Goal: Task Accomplishment & Management: Complete application form

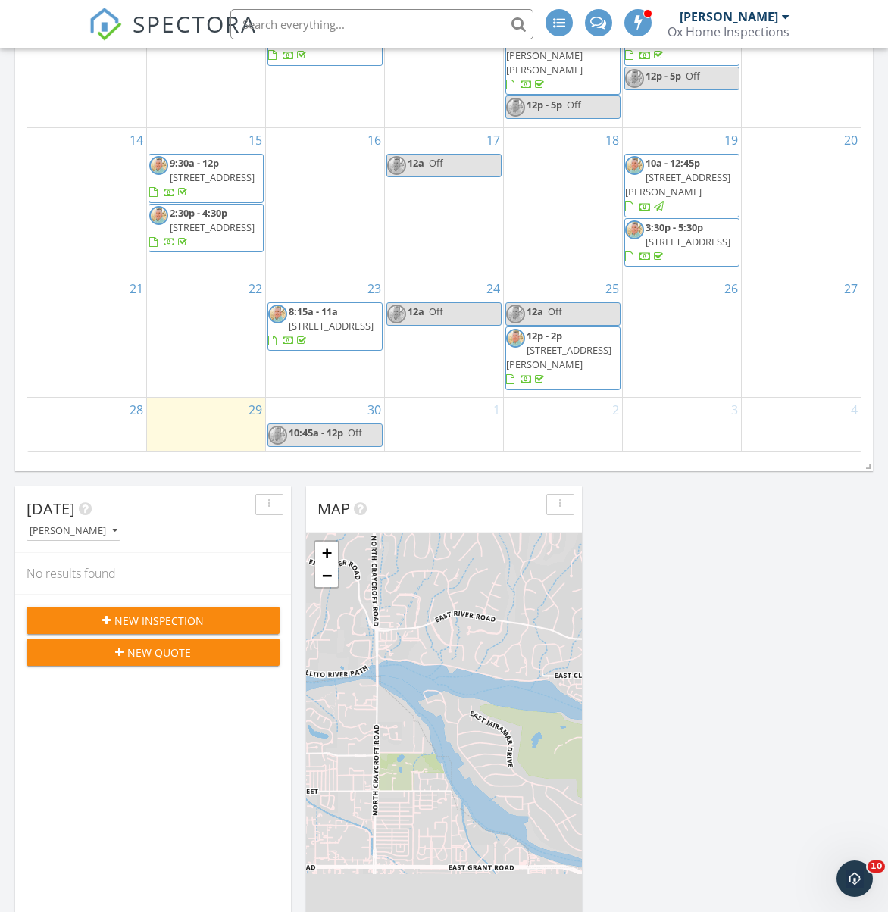
scroll to position [548, 0]
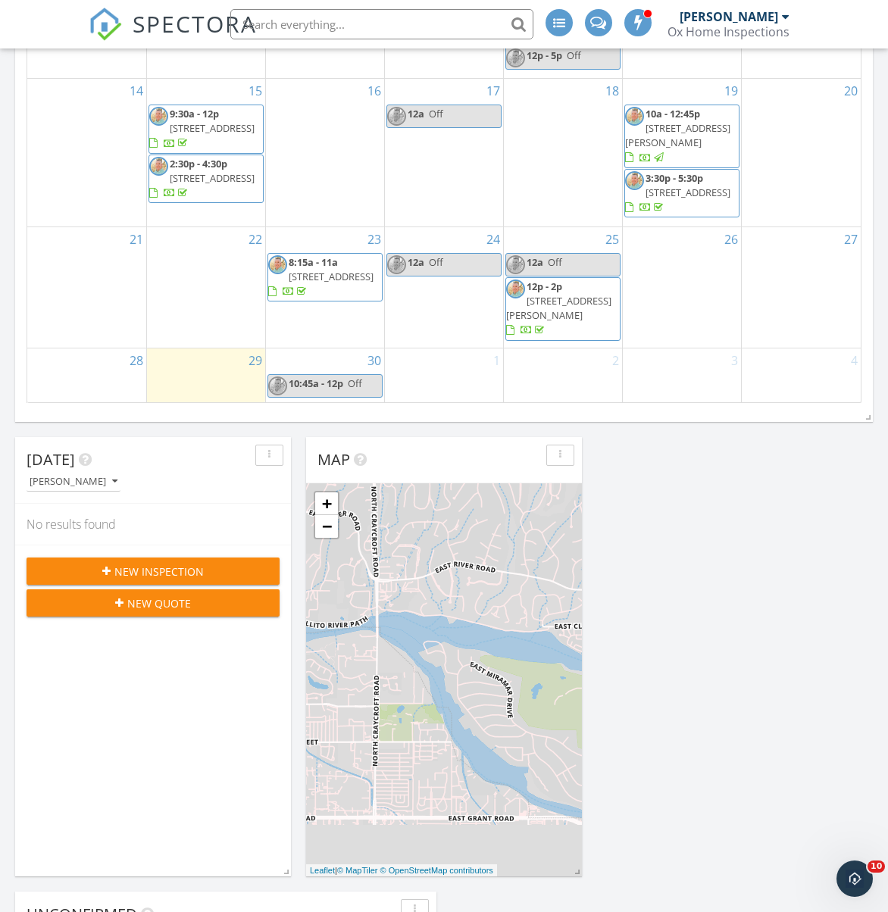
click at [433, 384] on div "1" at bounding box center [444, 374] width 118 height 53
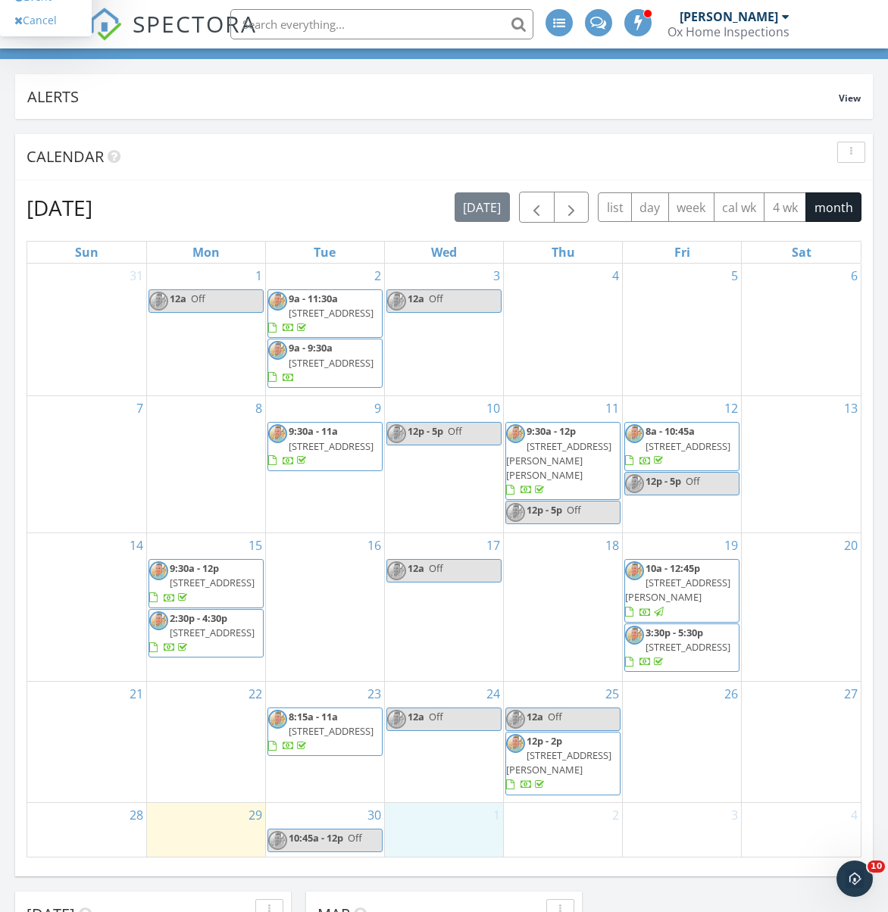
scroll to position [86, 0]
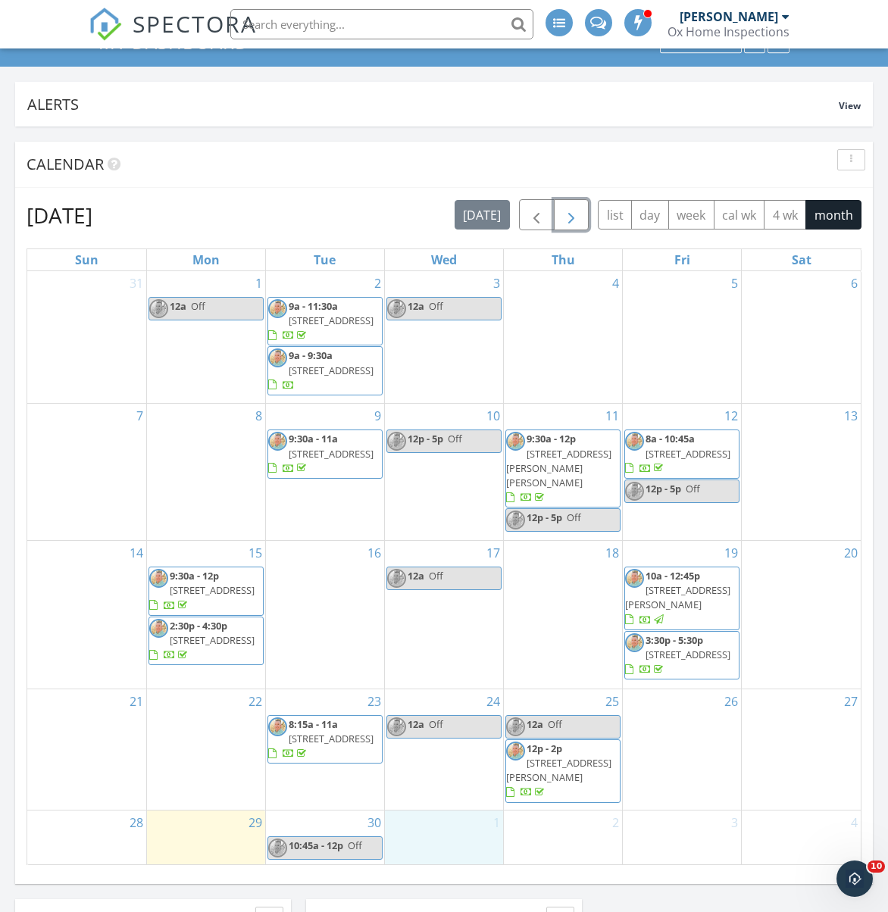
click at [568, 221] on span "button" at bounding box center [571, 215] width 18 height 18
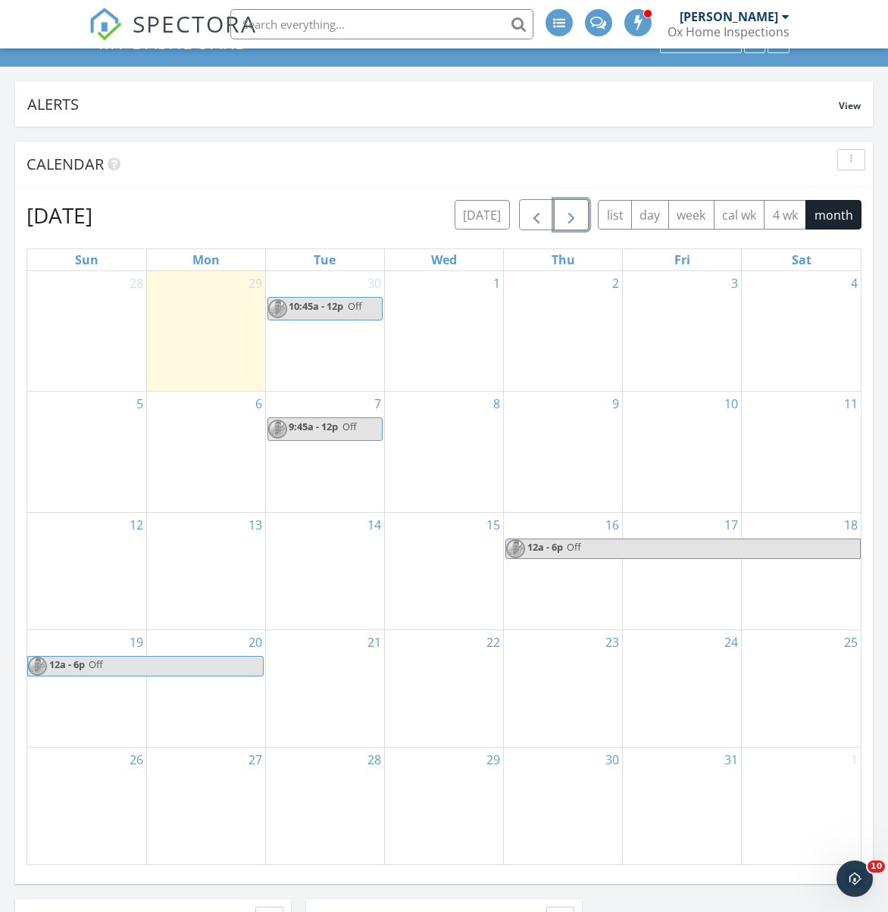
click at [443, 332] on div "1" at bounding box center [444, 331] width 118 height 120
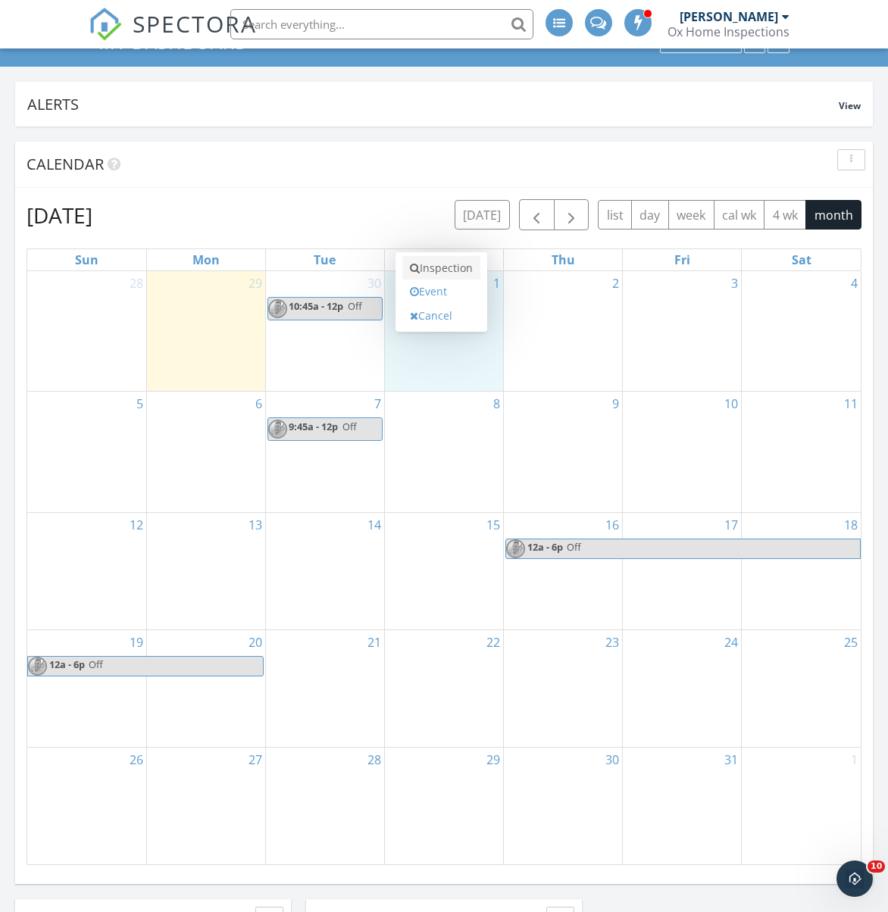
click at [448, 273] on link "Inspection" at bounding box center [441, 268] width 78 height 24
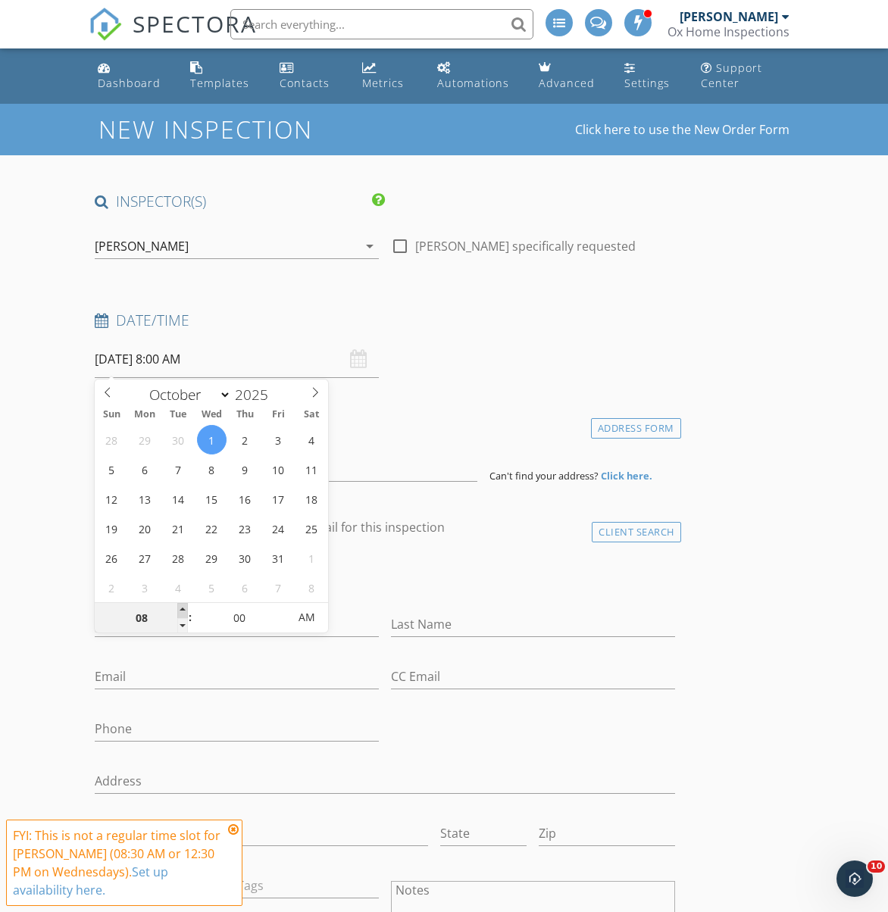
type input "09"
type input "[DATE] 9:00 AM"
click at [183, 612] on span at bounding box center [182, 610] width 11 height 15
type input "10"
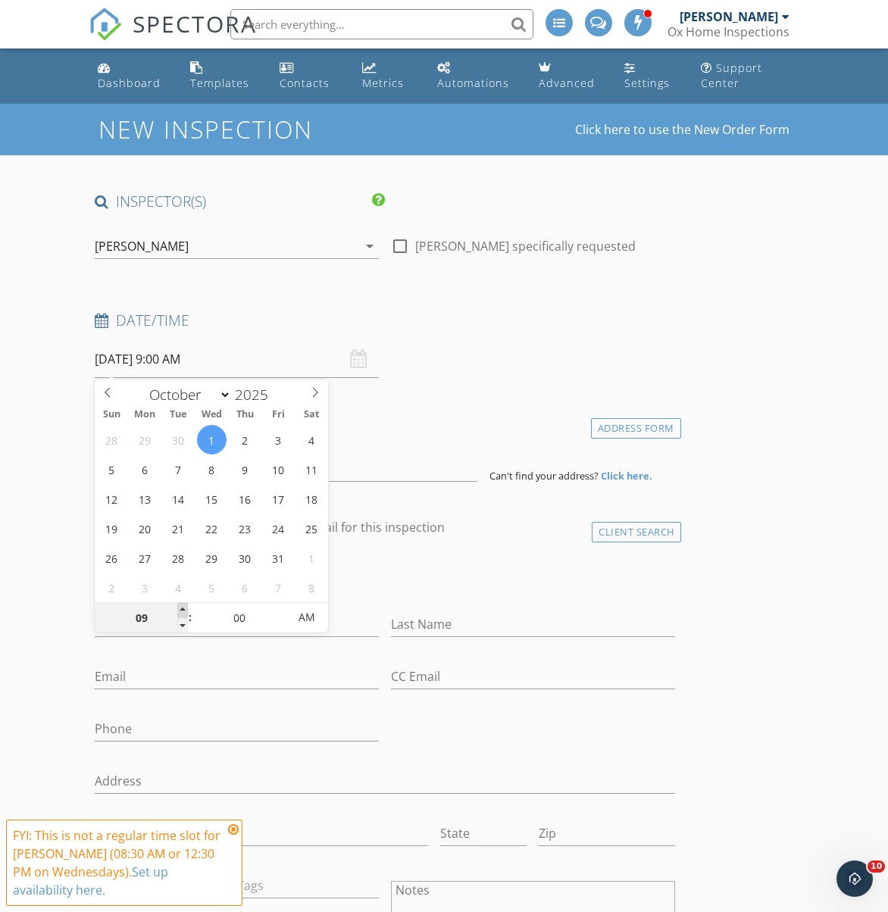
type input "[DATE] 10:00 AM"
type input "11"
type input "[DATE] 11:00 AM"
click at [183, 612] on span at bounding box center [182, 610] width 11 height 15
type input "12"
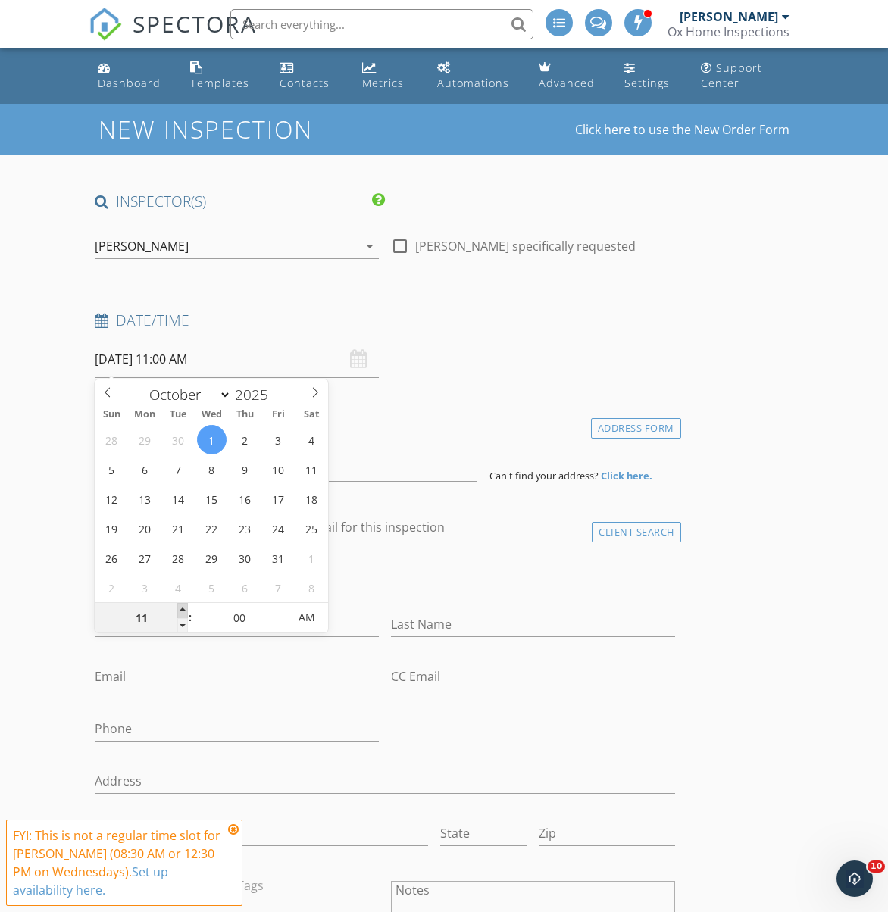
type input "10/01/2025 12:00 PM"
click at [183, 612] on span at bounding box center [182, 610] width 11 height 15
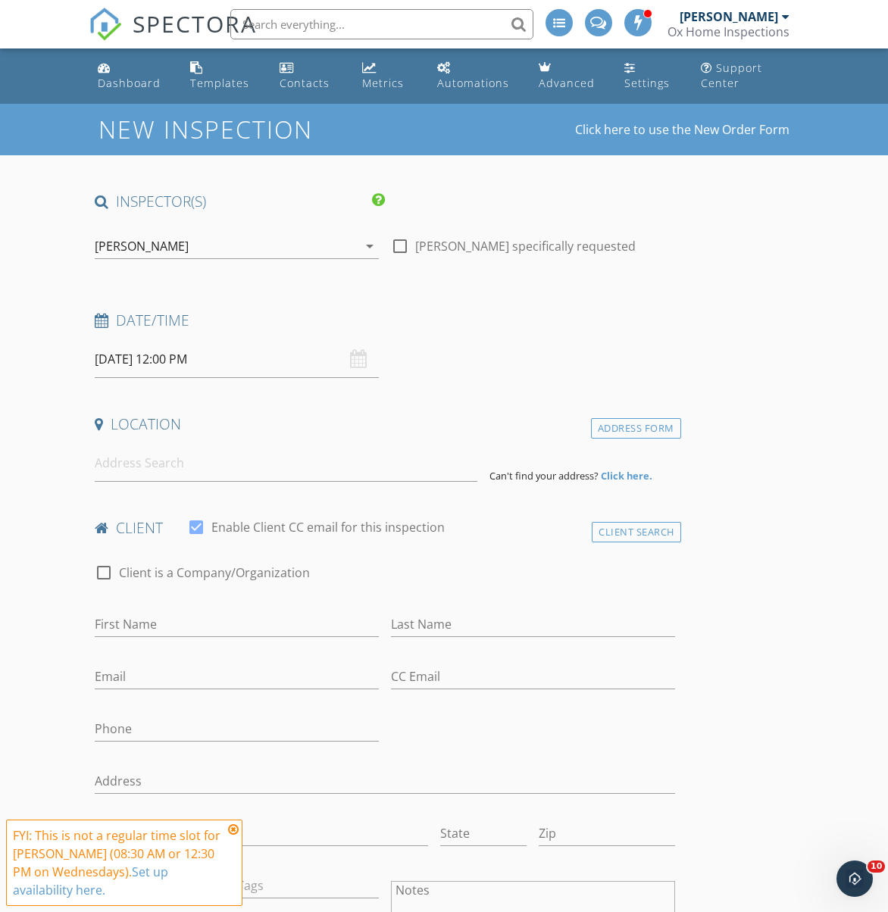
click at [238, 470] on input at bounding box center [286, 463] width 383 height 37
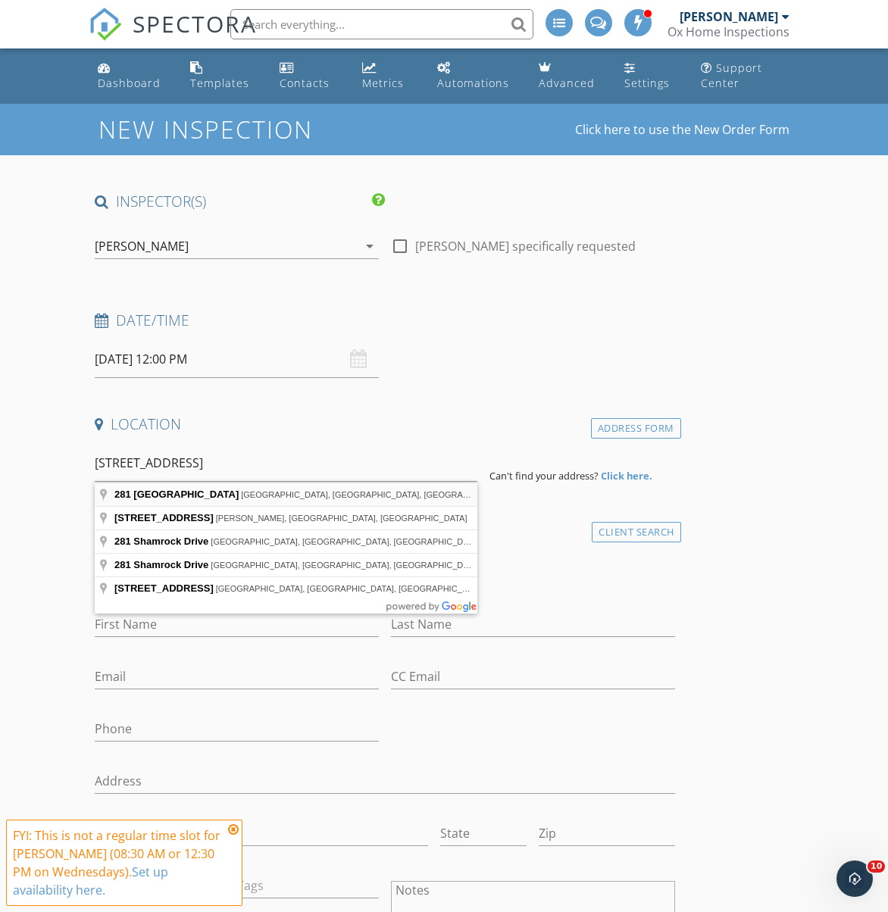
type input "281 East Shamrock Drive, Chandler, AZ, USA"
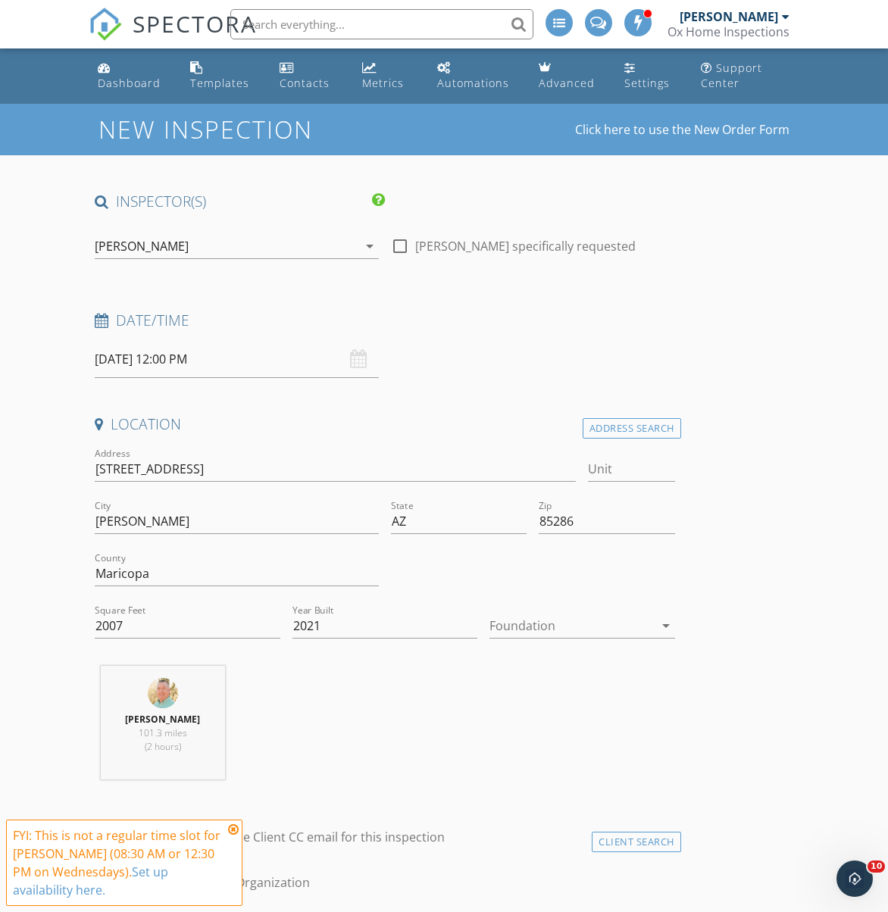
click at [235, 832] on icon at bounding box center [233, 829] width 11 height 12
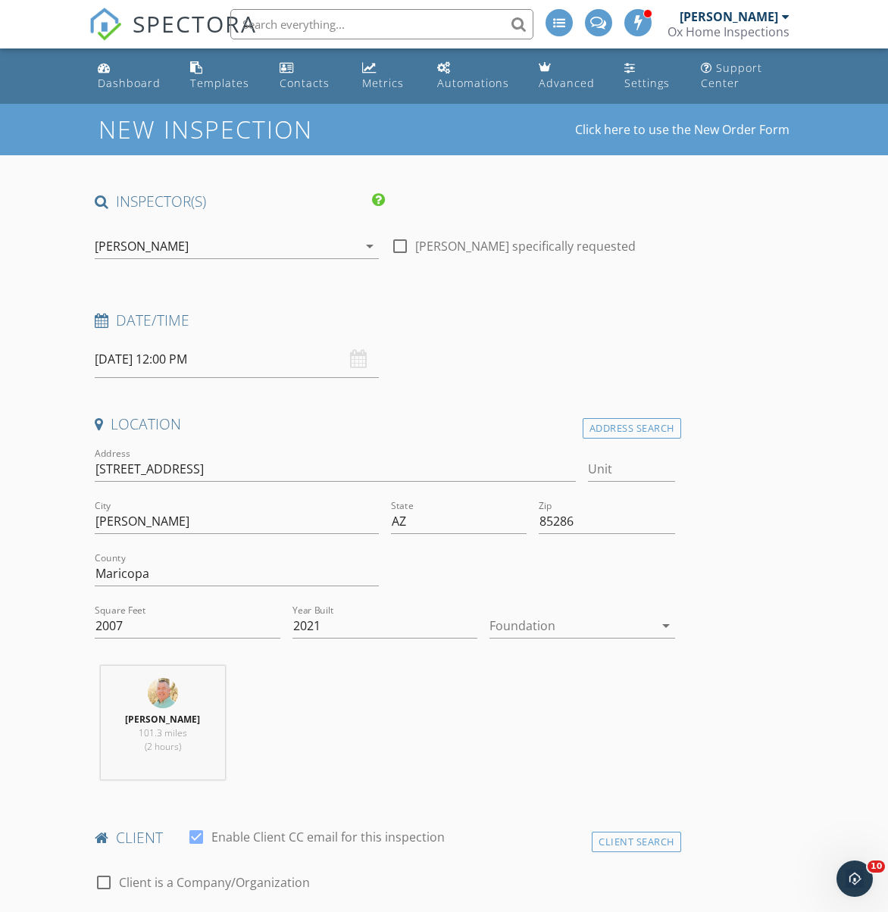
scroll to position [54, 0]
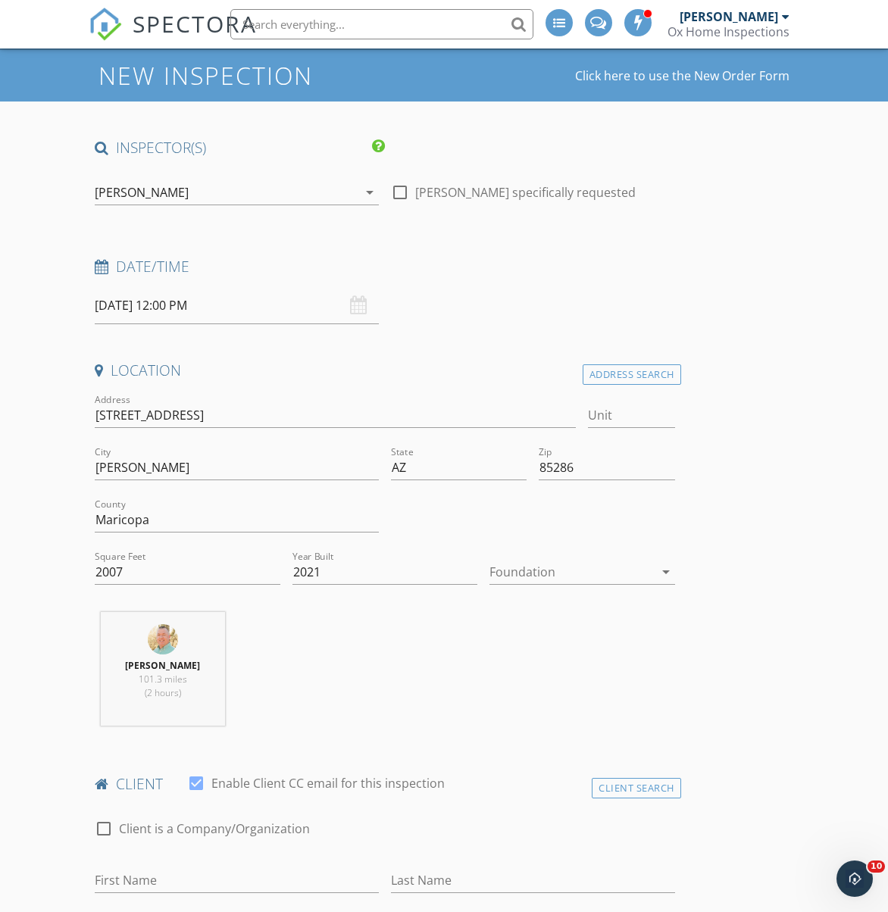
click at [540, 578] on div at bounding box center [571, 572] width 164 height 24
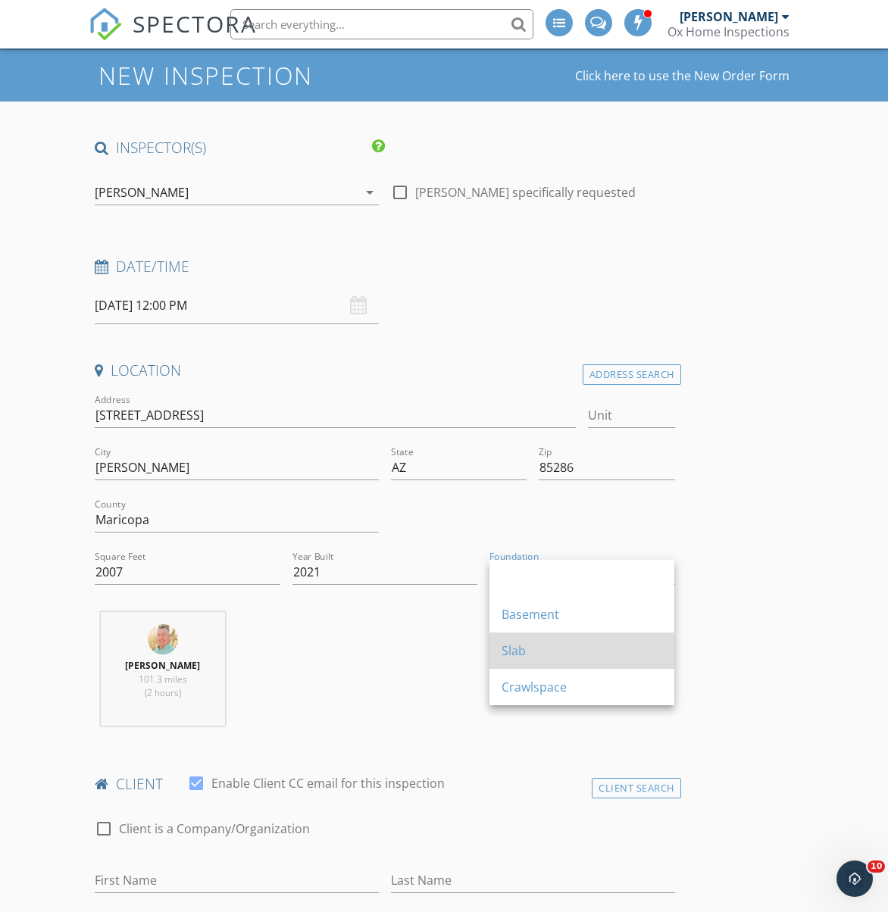
click at [528, 653] on div "Slab" at bounding box center [581, 651] width 161 height 18
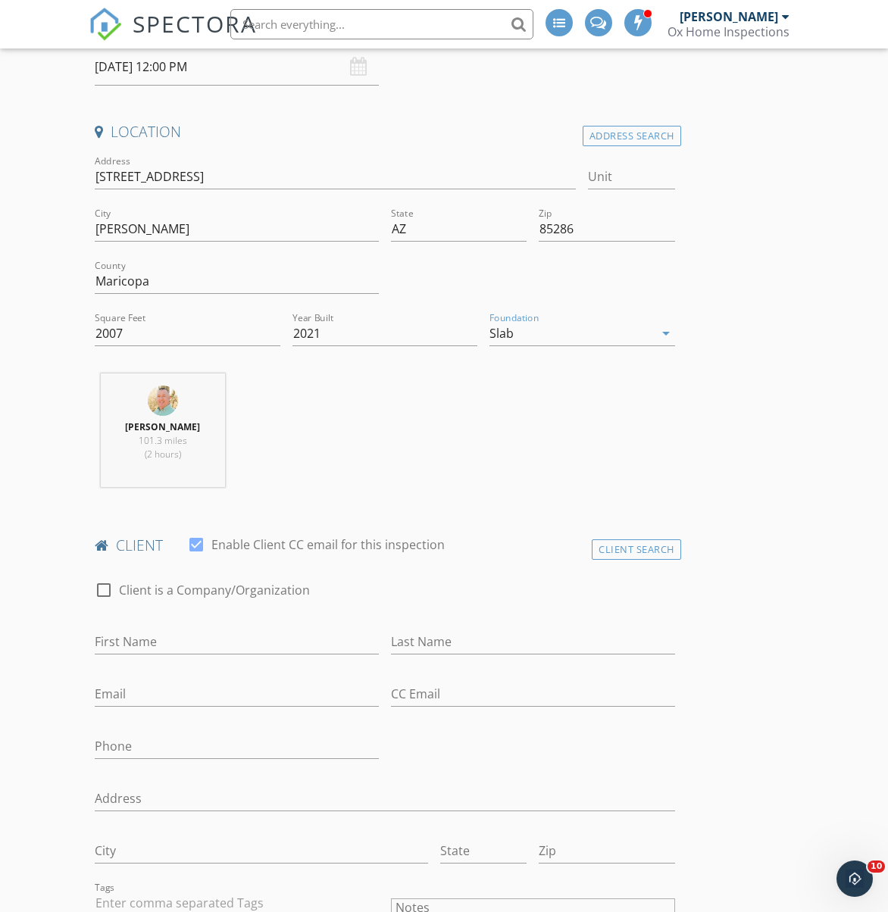
scroll to position [321, 0]
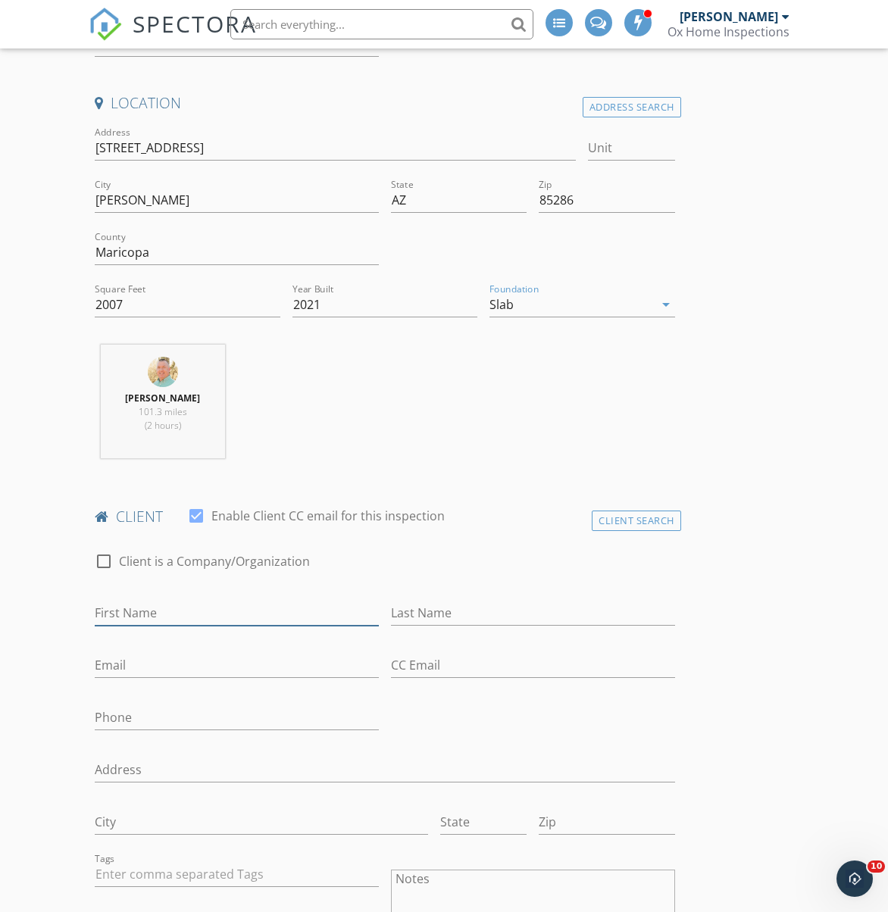
click at [203, 617] on input "First Name" at bounding box center [237, 613] width 284 height 25
type input "[PERSON_NAME]"
click at [142, 669] on input "Email" at bounding box center [237, 665] width 284 height 25
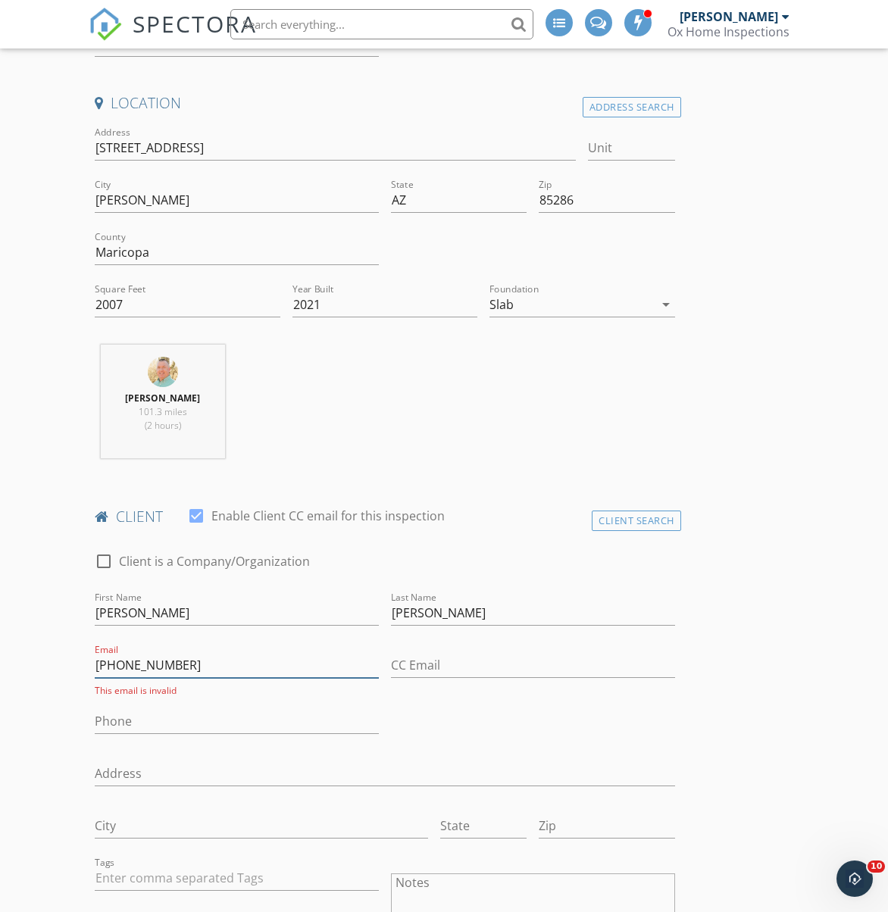
type input "708-903-0648"
click at [217, 716] on input "Phone" at bounding box center [237, 721] width 284 height 25
drag, startPoint x: 177, startPoint y: 669, endPoint x: 92, endPoint y: 662, distance: 85.1
click at [92, 662] on div "Email 708-903-0648 This email is invalid" at bounding box center [237, 669] width 296 height 56
click at [122, 711] on input "Phone" at bounding box center [237, 721] width 284 height 25
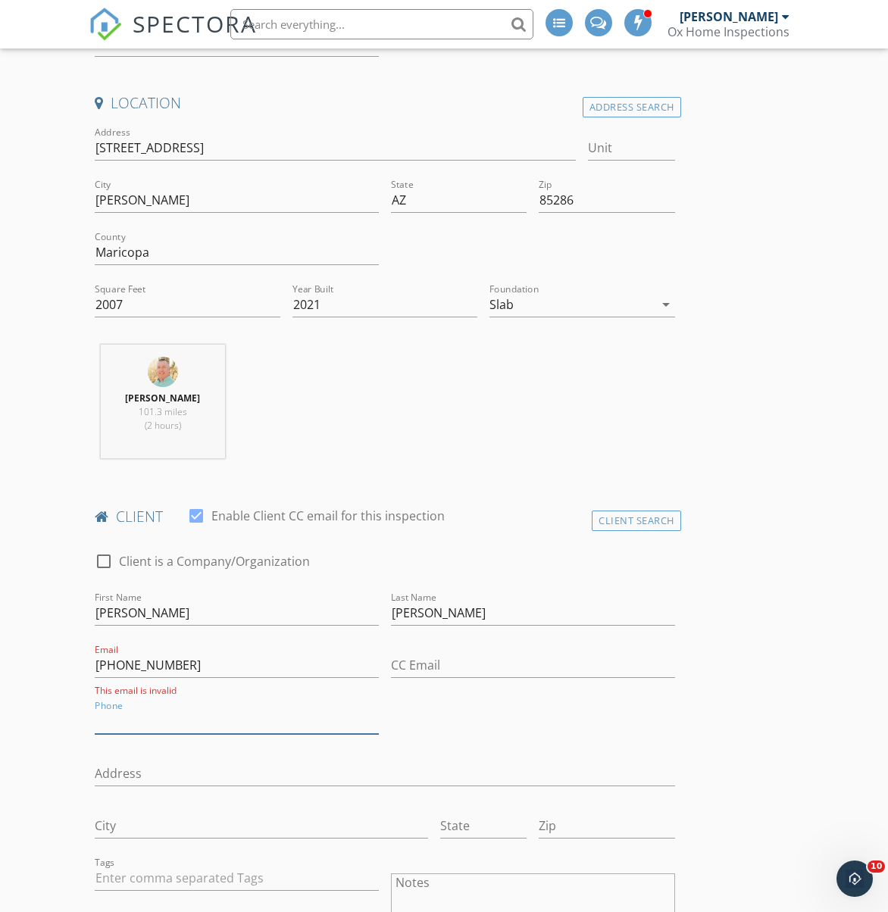
click at [120, 723] on input "Phone" at bounding box center [237, 721] width 284 height 25
paste input "708-903-0648"
type input "708-903-0648"
click at [173, 669] on input "708-903-0648" at bounding box center [237, 665] width 284 height 25
type input "7"
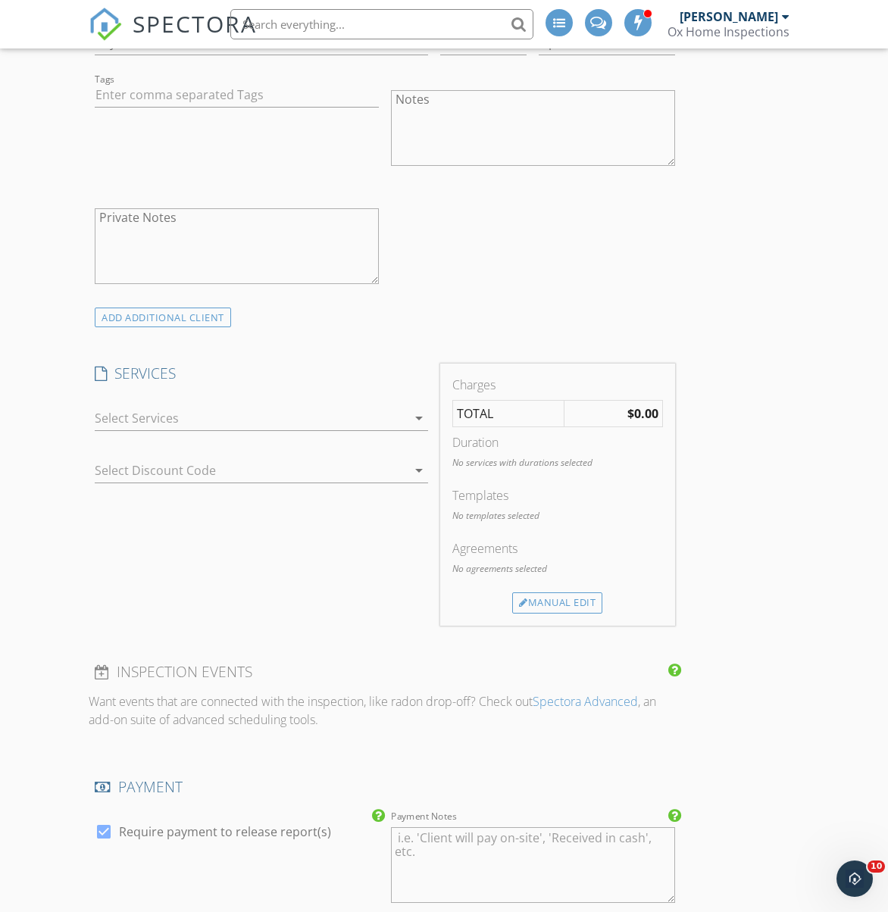
scroll to position [1141, 0]
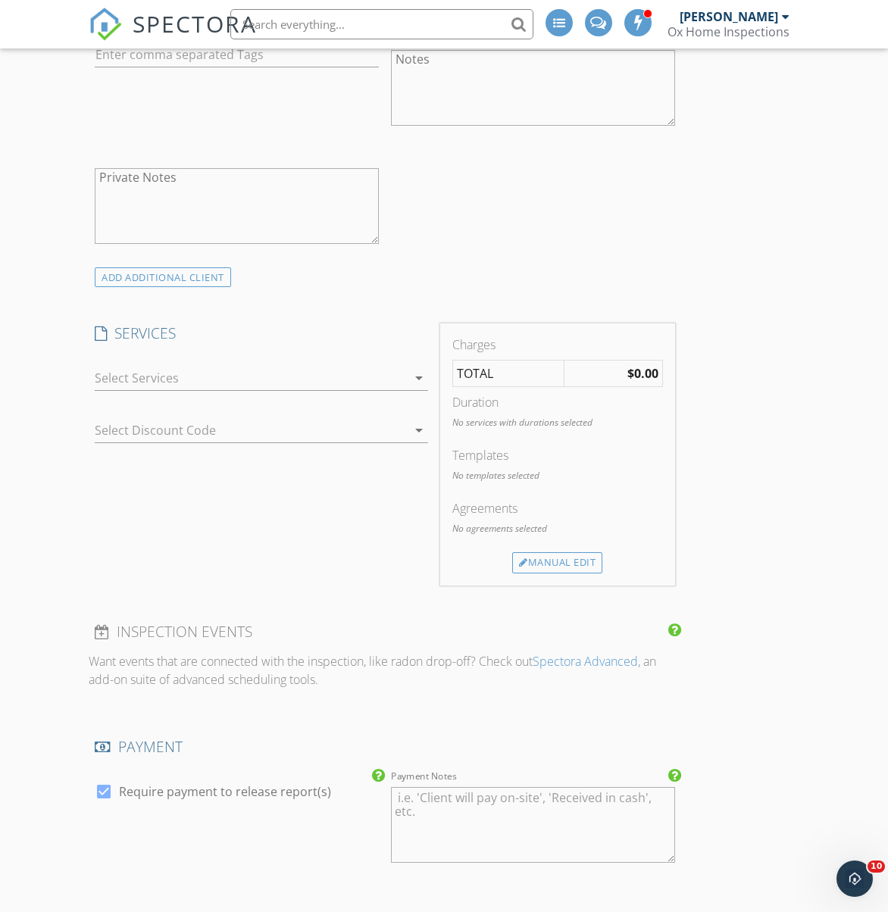
type input "kevin.pendergast@comcast.net"
click at [417, 376] on icon "arrow_drop_down" at bounding box center [419, 378] width 18 height 18
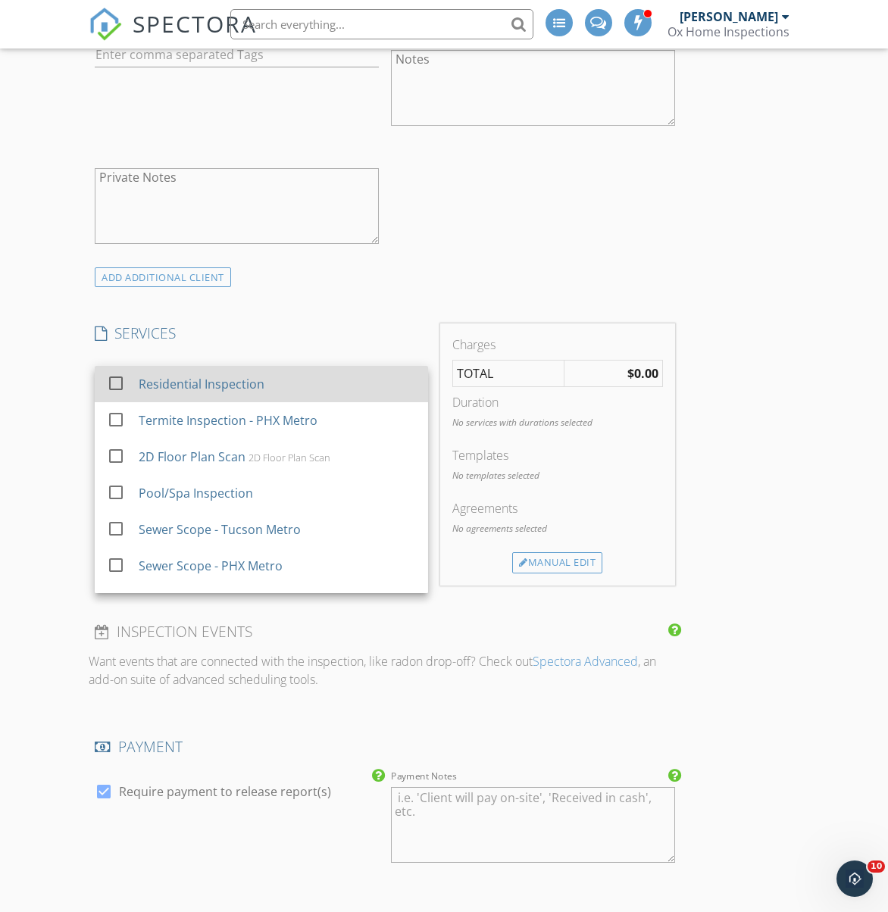
click at [373, 385] on div "Residential Inspection" at bounding box center [277, 384] width 277 height 30
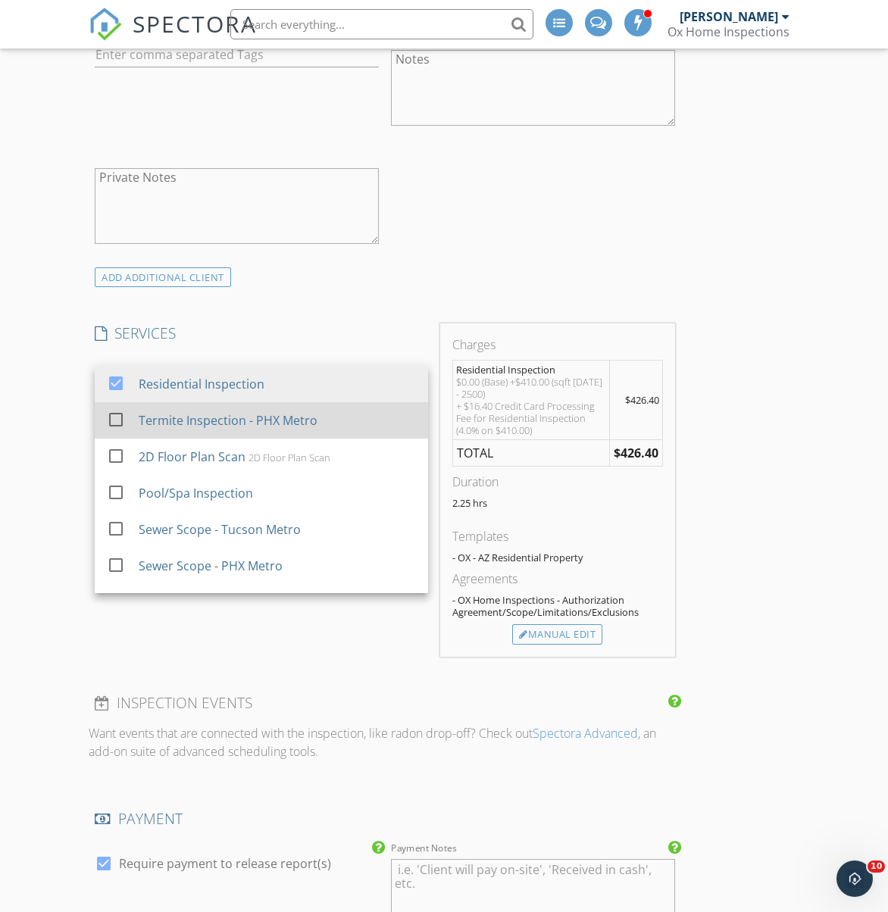
click at [344, 418] on div "Termite Inspection - PHX Metro" at bounding box center [277, 420] width 277 height 30
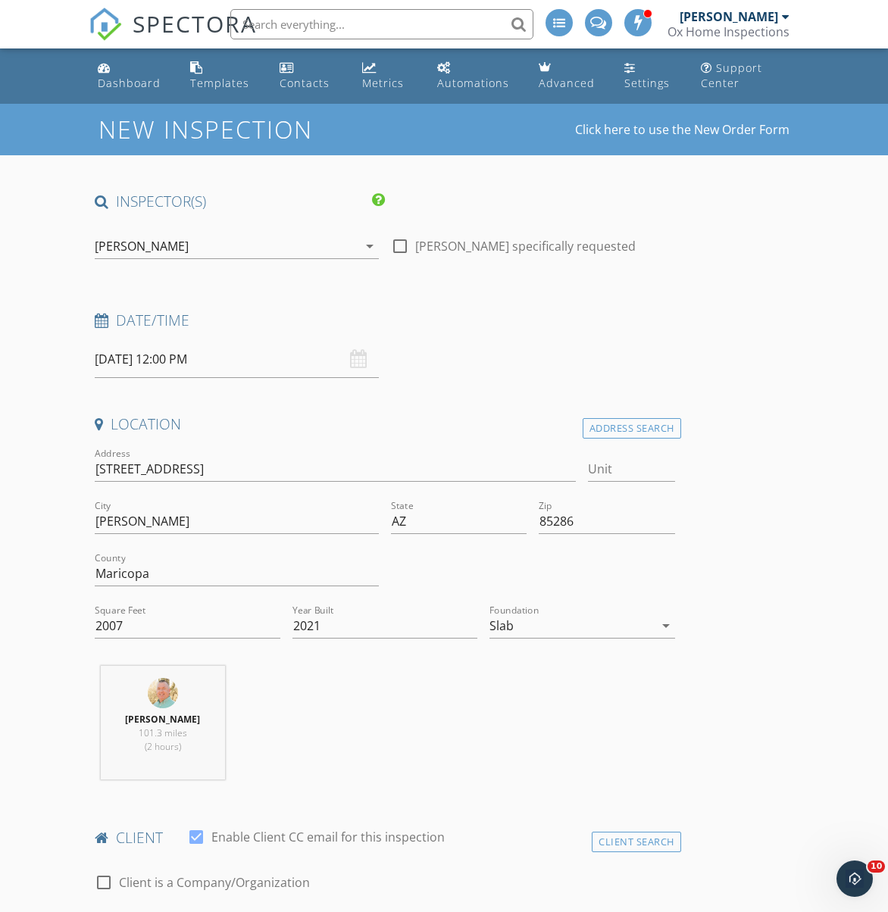
scroll to position [18, 0]
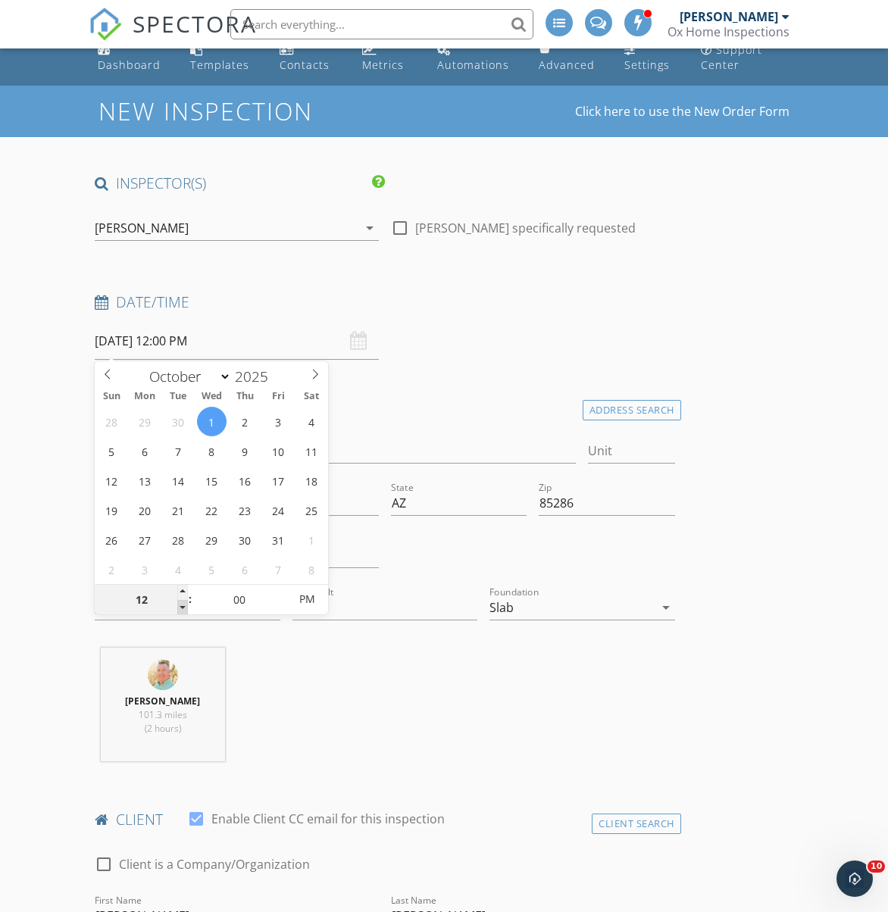
type input "11"
type input "10/01/2025 11:00 AM"
click at [183, 611] on span at bounding box center [182, 607] width 11 height 15
type input "05"
type input "10/01/2025 11:05 AM"
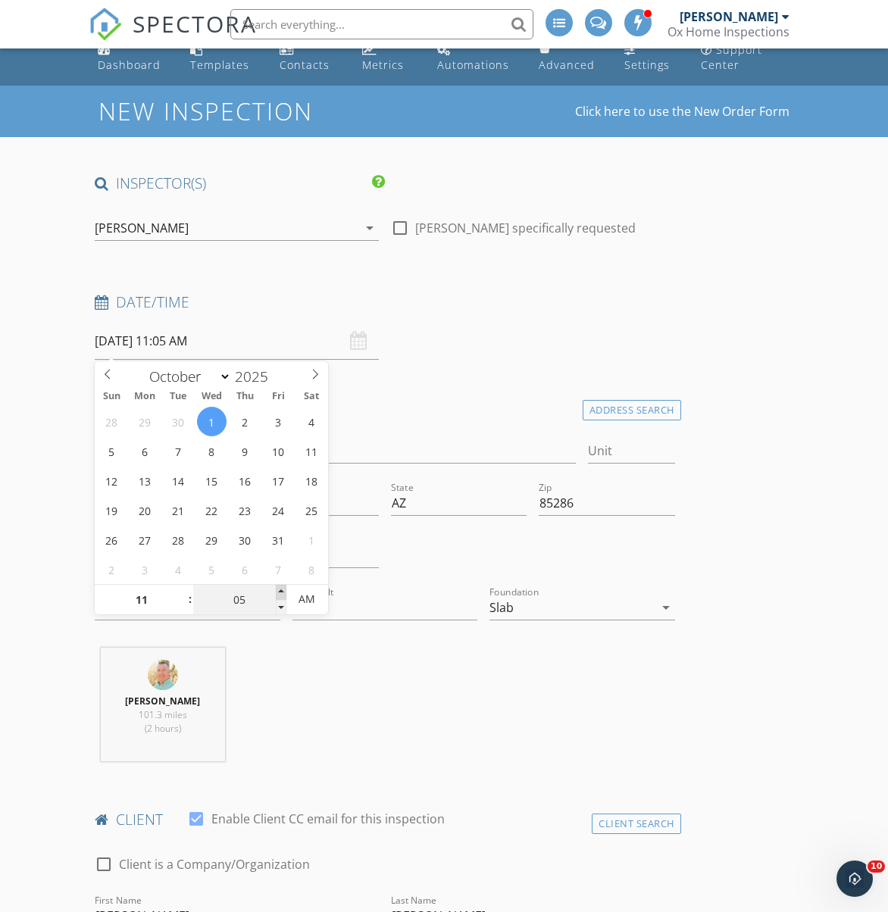
click at [282, 590] on span at bounding box center [281, 592] width 11 height 15
type input "10"
type input "10/01/2025 11:10 AM"
click at [282, 590] on span at bounding box center [281, 592] width 11 height 15
type input "15"
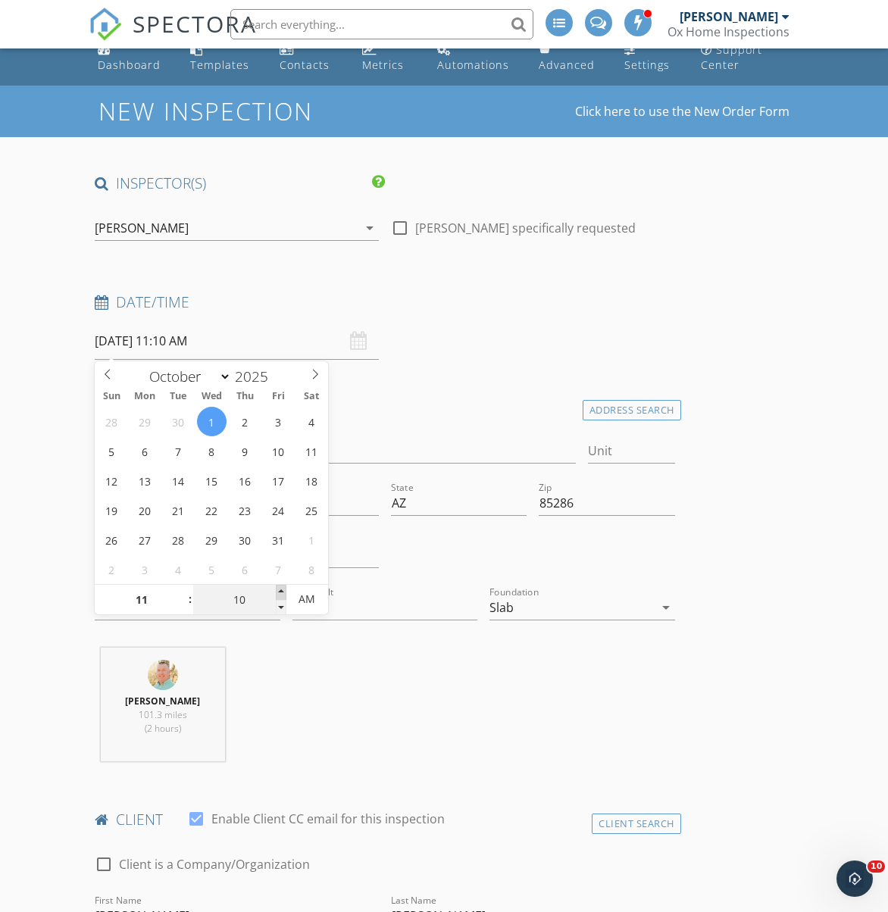
type input "10/01/2025 11:15 AM"
click at [282, 590] on span at bounding box center [281, 592] width 11 height 15
type input "20"
type input "10/01/2025 11:20 AM"
click at [282, 590] on span at bounding box center [281, 592] width 11 height 15
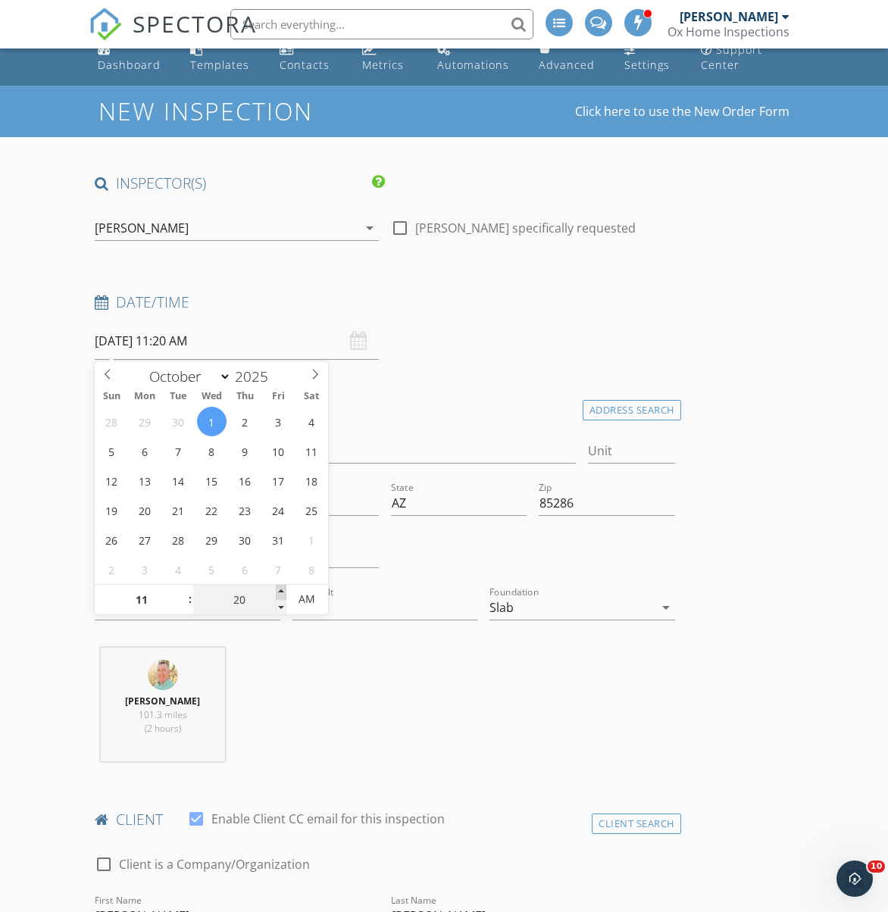
type input "25"
type input "10/01/2025 11:25 AM"
click at [282, 590] on span at bounding box center [281, 592] width 11 height 15
type input "30"
type input "10/01/2025 11:30 AM"
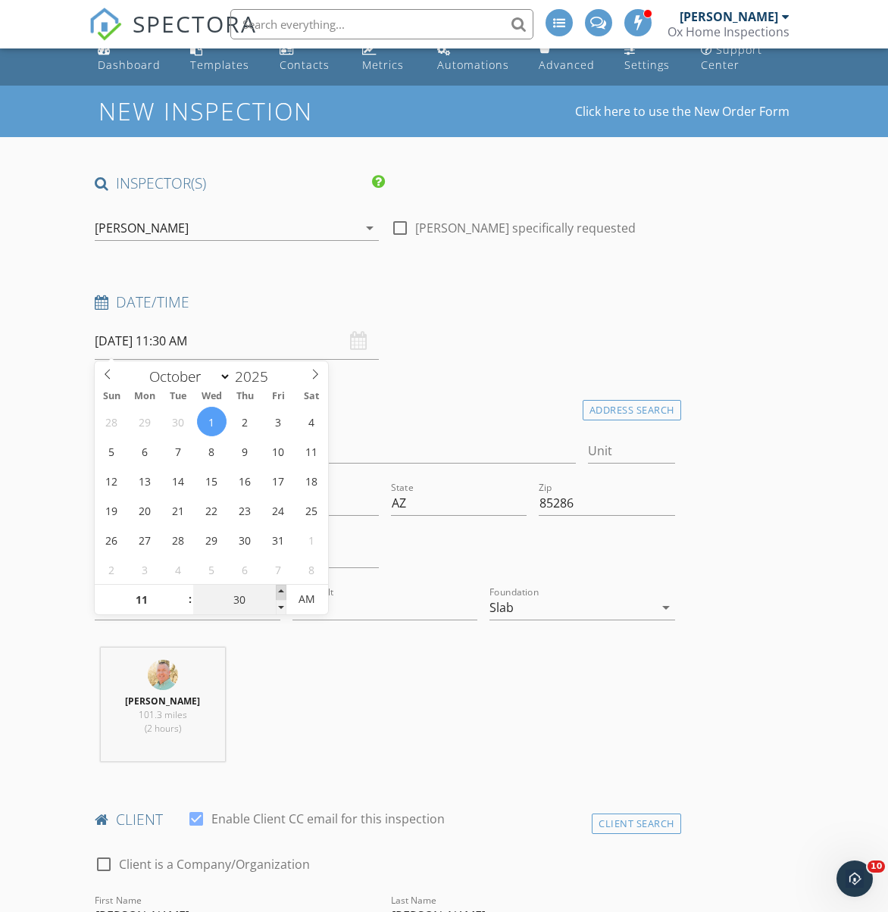
click at [282, 590] on span at bounding box center [281, 592] width 11 height 15
type input "35"
type input "10/01/2025 11:35 AM"
click at [282, 590] on span at bounding box center [281, 592] width 11 height 15
type input "40"
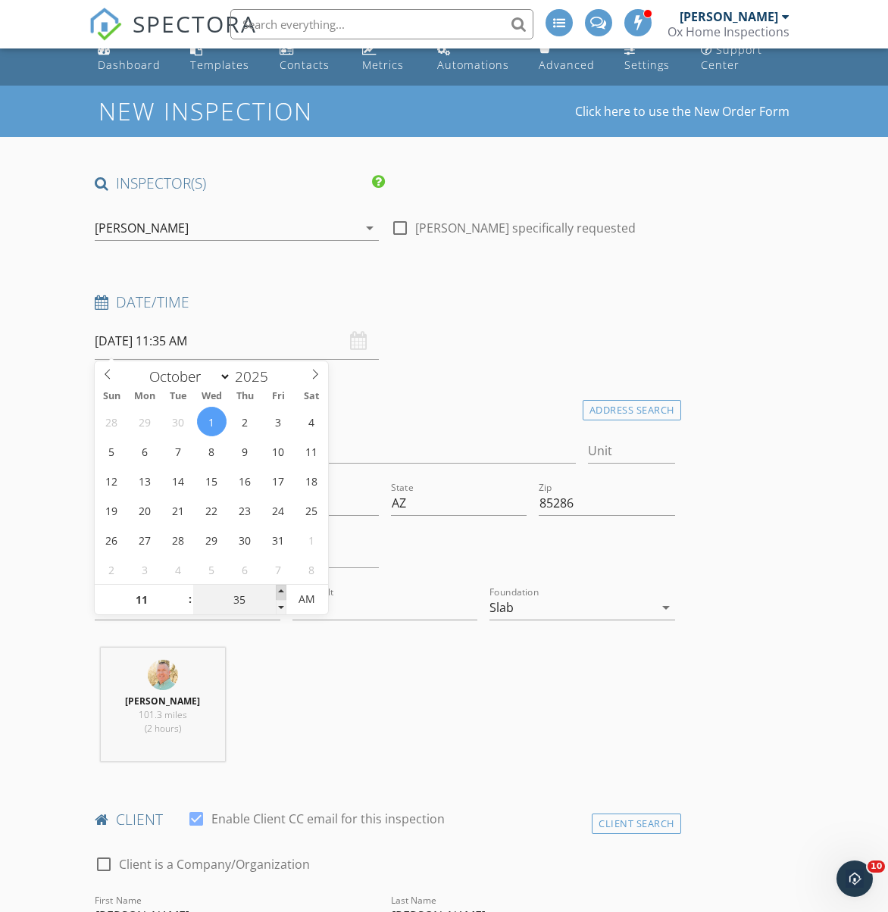
type input "10/01/2025 11:40 AM"
click at [282, 590] on span at bounding box center [281, 592] width 11 height 15
type input "45"
type input "10/01/2025 11:45 AM"
click at [282, 590] on span at bounding box center [281, 592] width 11 height 15
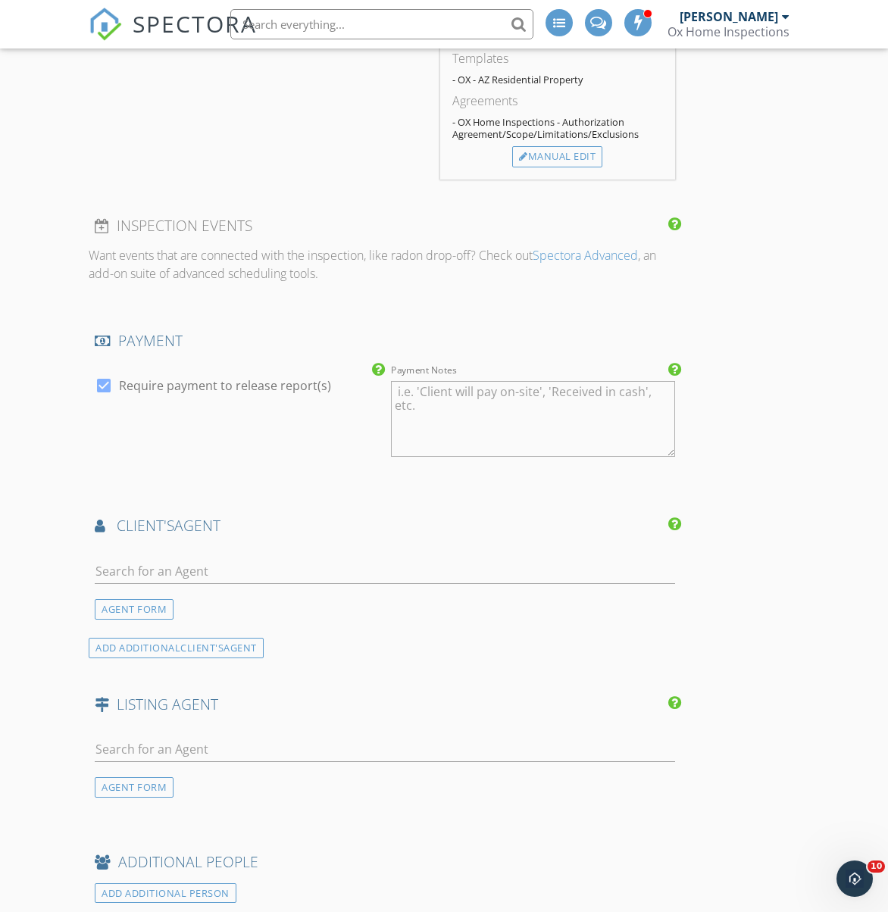
scroll to position [1694, 0]
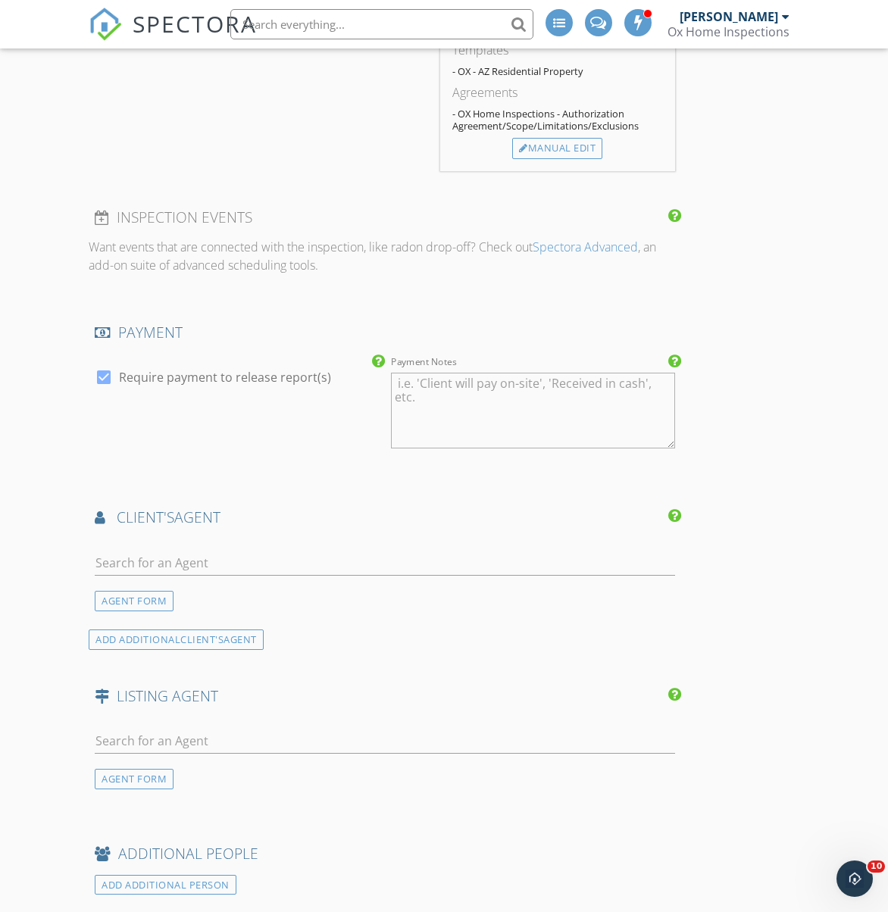
click at [133, 611] on div "AGENT FORM" at bounding box center [134, 601] width 79 height 20
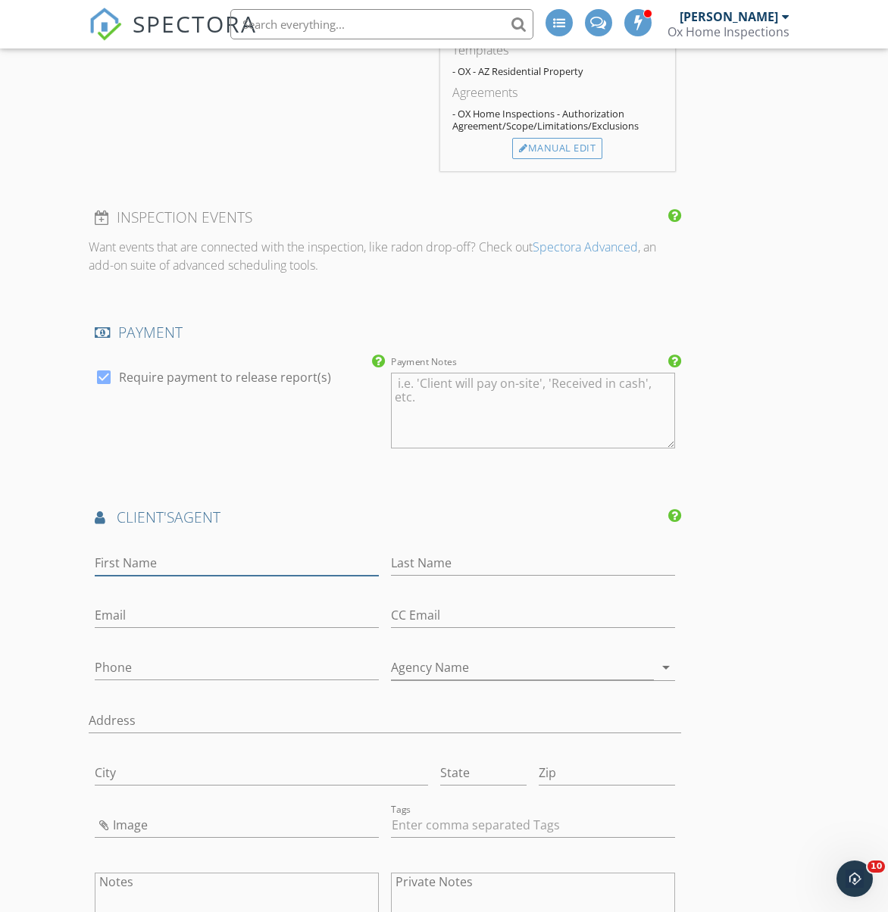
click at [135, 575] on input "First Name" at bounding box center [237, 563] width 284 height 25
type input "Bryan"
type input "Campbell"
click at [155, 676] on input "Phone" at bounding box center [237, 667] width 284 height 25
type input "480-577-8073"
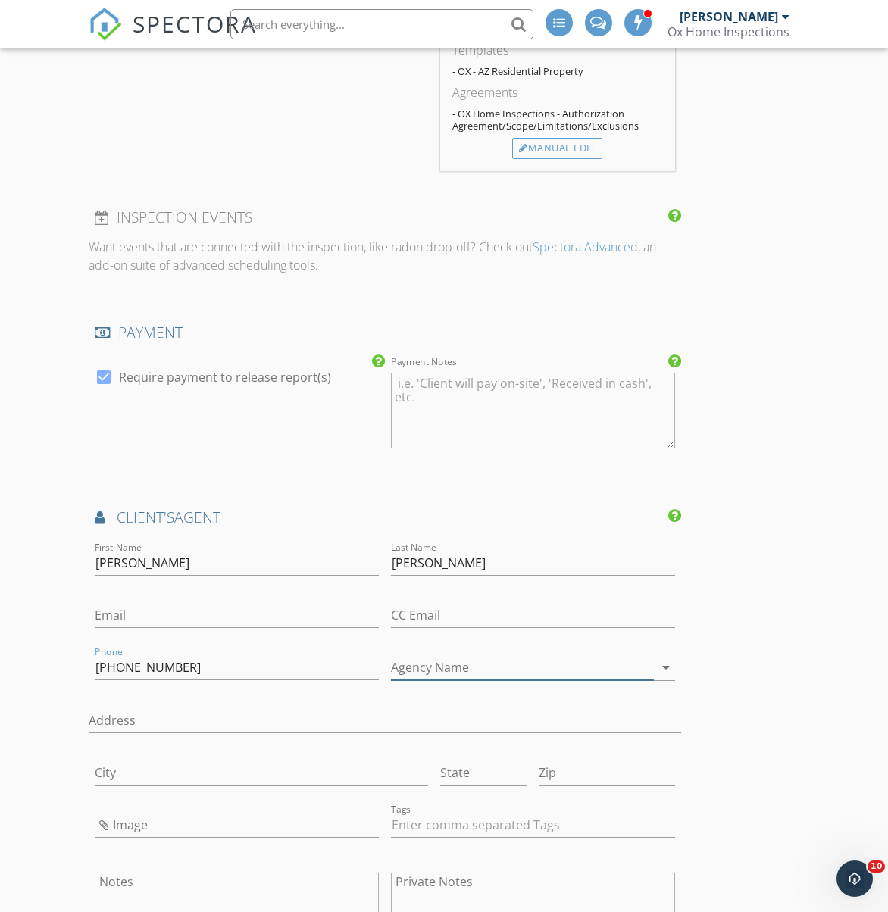
click at [408, 679] on input "Agency Name" at bounding box center [522, 667] width 263 height 25
type input "M & M Home Group, LLC"
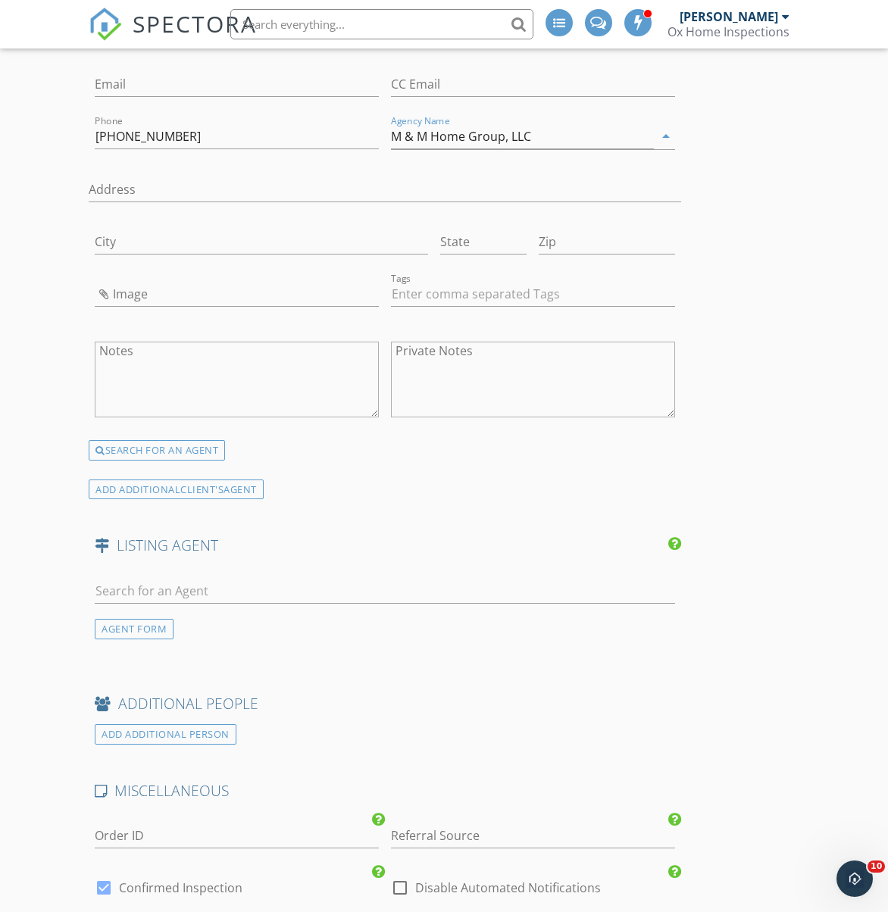
scroll to position [2226, 0]
click at [130, 638] on div "AGENT FORM" at bounding box center [134, 627] width 79 height 20
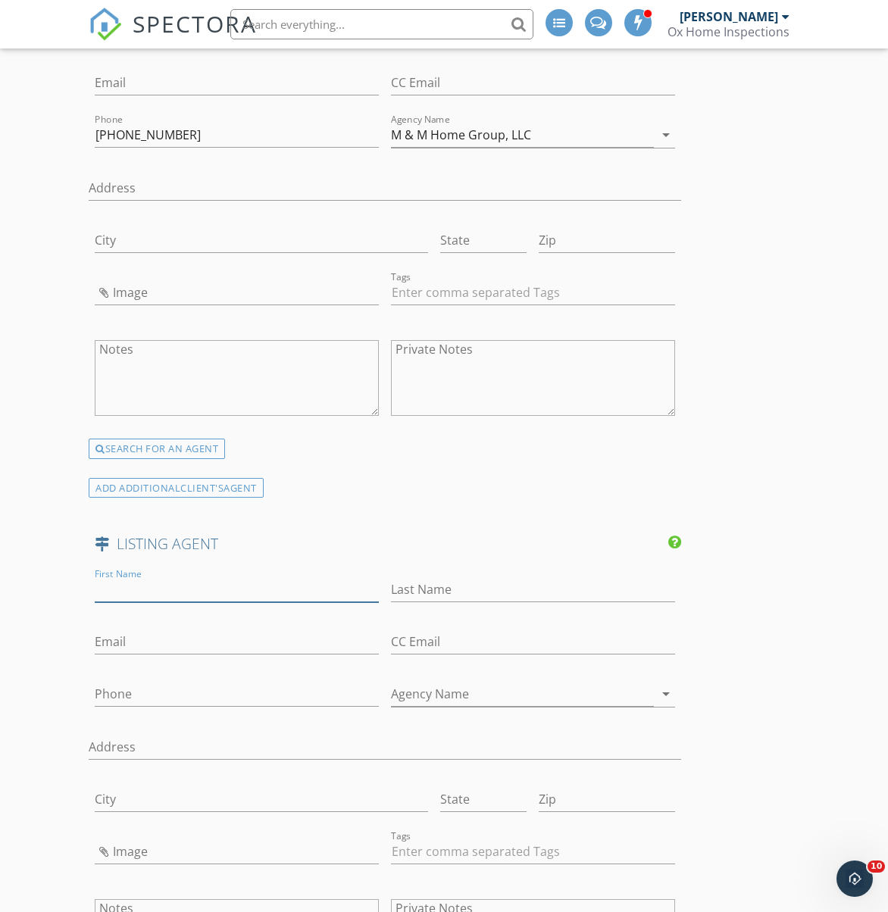
click at [139, 593] on input "First Name" at bounding box center [237, 589] width 284 height 25
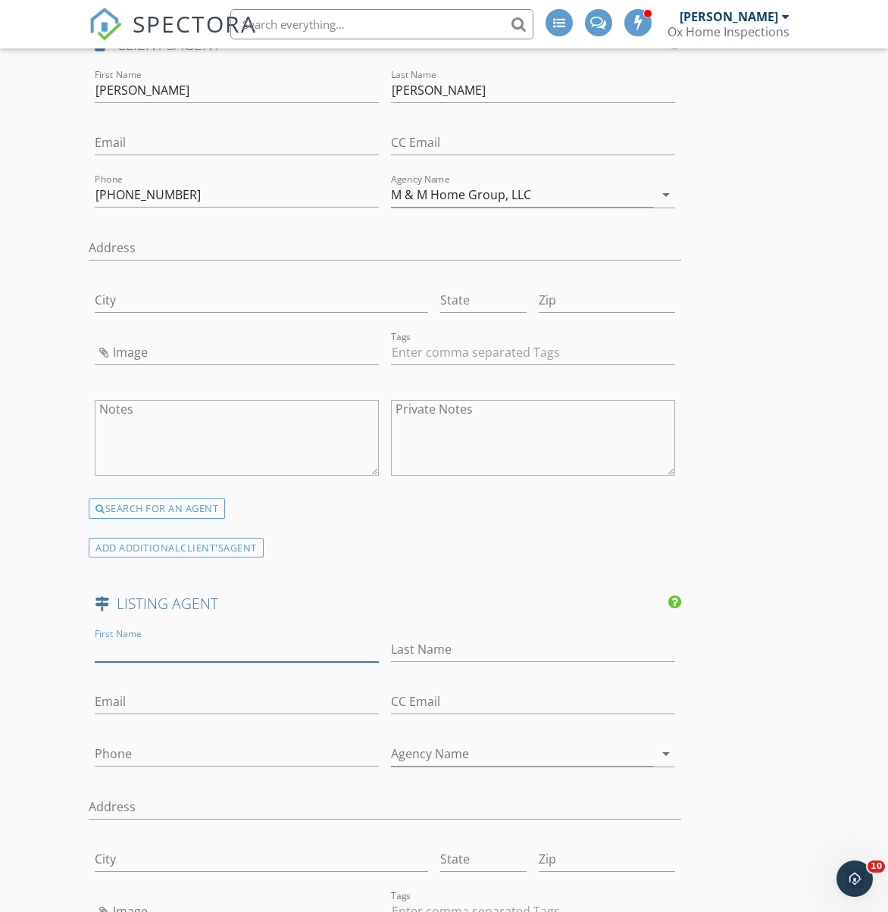
scroll to position [2163, 0]
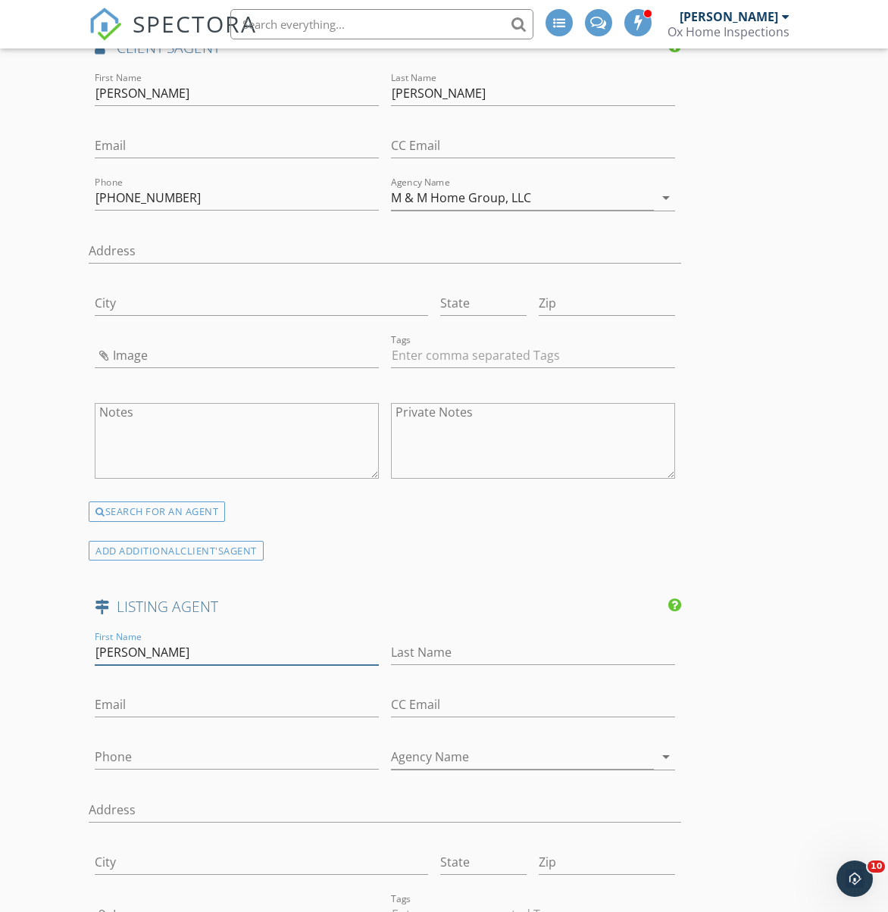
type input "Bryan"
type input "Campbell"
click at [158, 764] on input "Phone" at bounding box center [237, 757] width 284 height 25
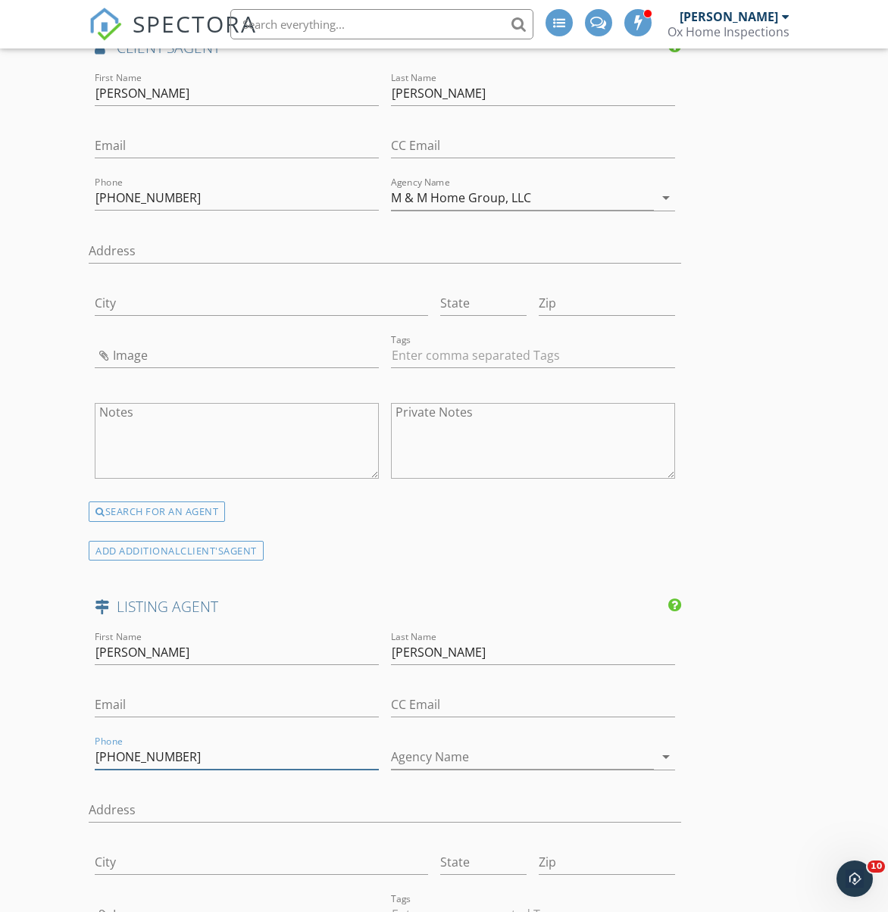
type input "480-577-8073"
click at [408, 764] on input "Agency Name" at bounding box center [522, 757] width 263 height 25
type input "M & M Home Group, LLC"
click at [539, 208] on input "M & M Home Group, LLC" at bounding box center [522, 198] width 263 height 25
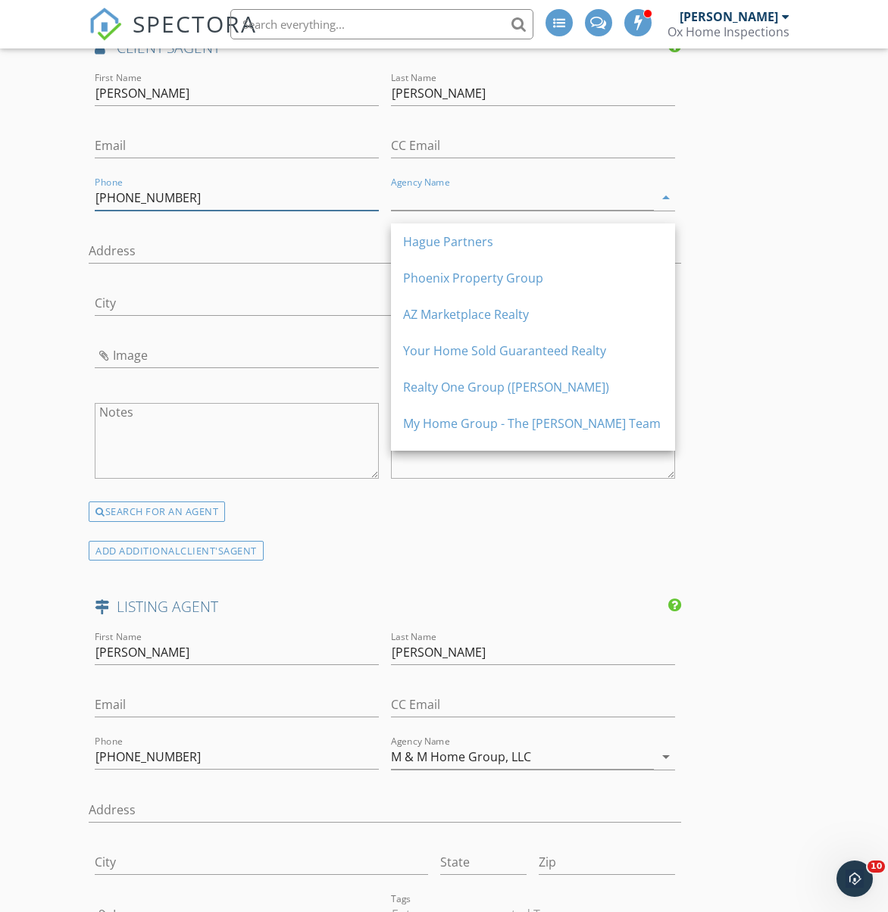
click at [189, 211] on input "480-577-8073" at bounding box center [237, 198] width 284 height 25
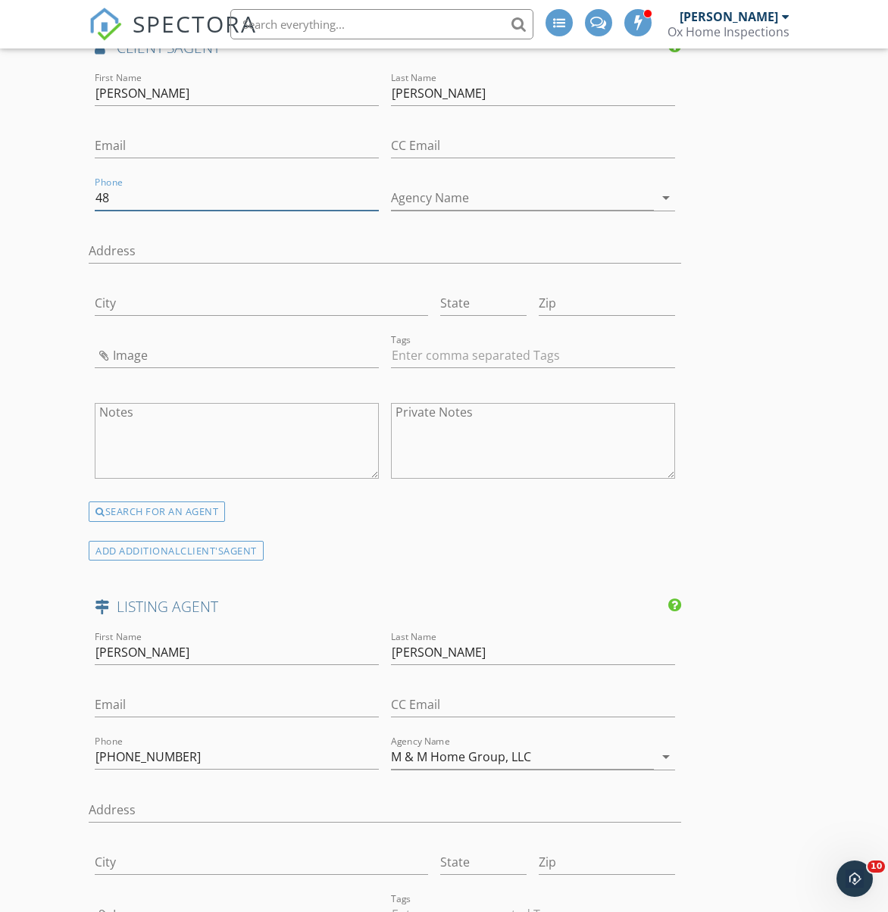
type input "4"
click at [132, 102] on input "Bryan" at bounding box center [237, 93] width 284 height 25
type input "B"
click at [450, 106] on input "Campbell" at bounding box center [533, 93] width 284 height 25
type input "C"
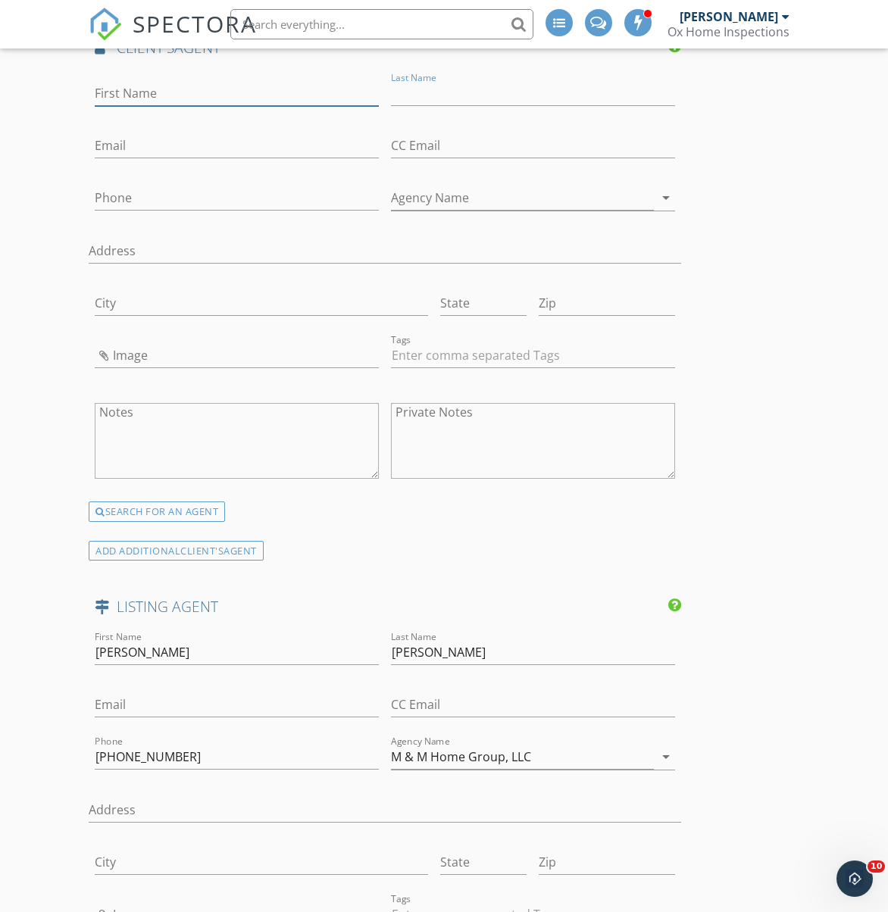
click at [205, 104] on input "First Name" at bounding box center [237, 93] width 284 height 25
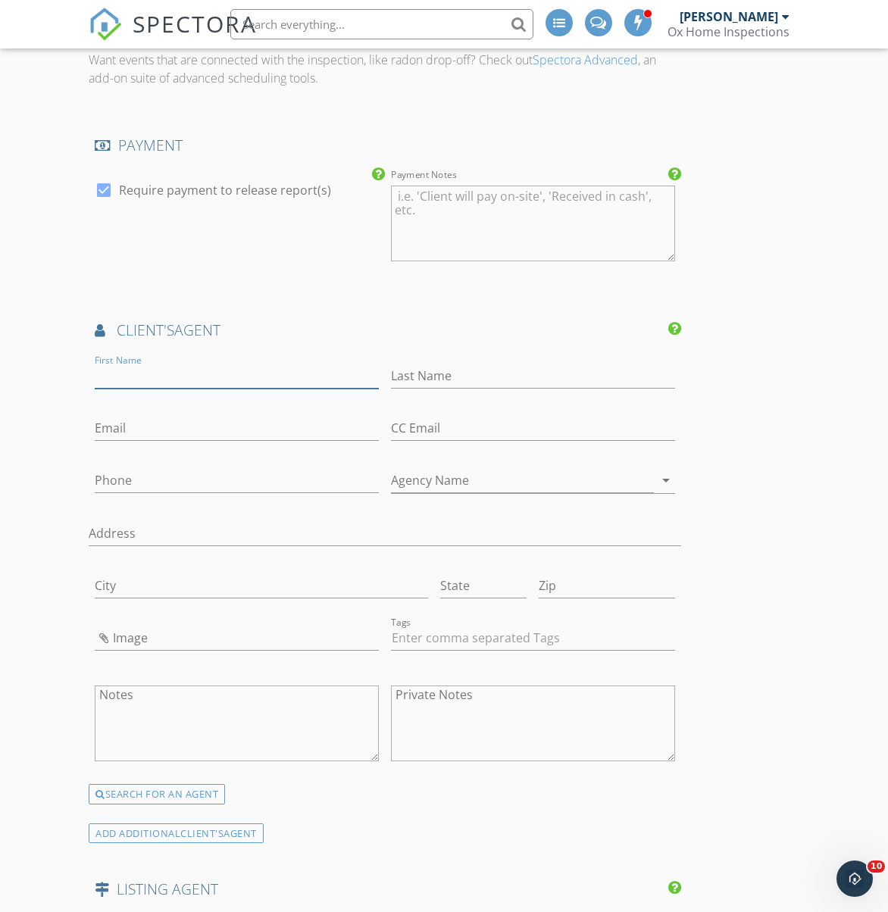
scroll to position [1879, 0]
click at [154, 804] on div "SEARCH FOR AN AGENT" at bounding box center [157, 796] width 136 height 21
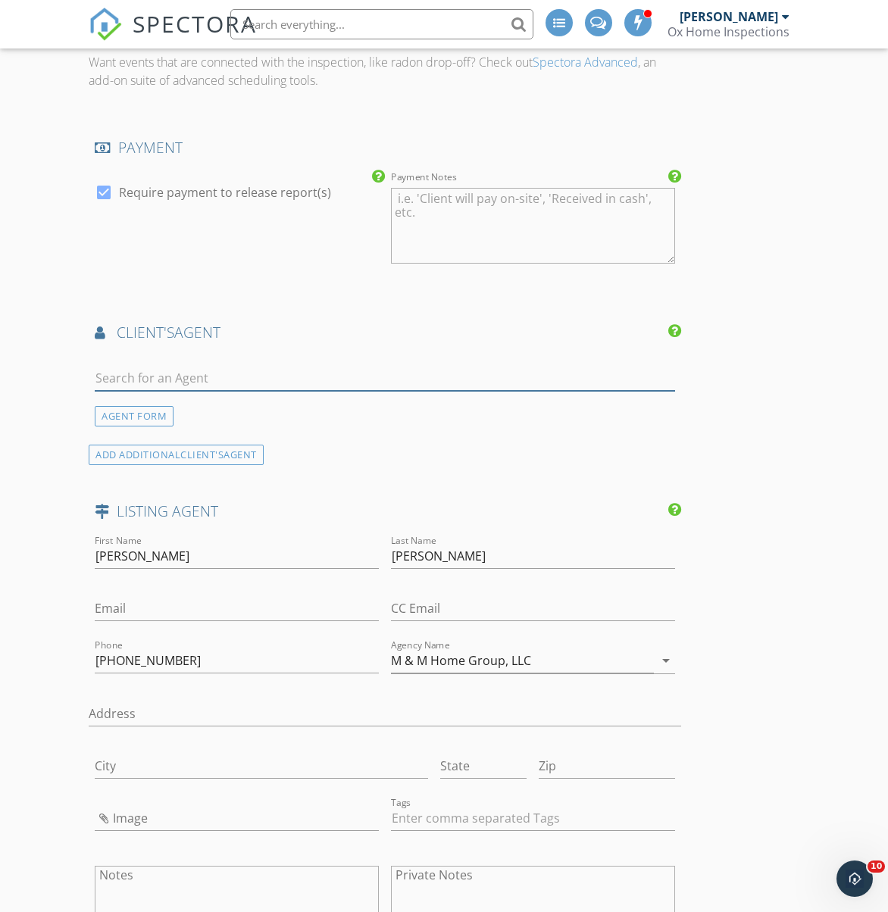
click at [136, 391] on input "text" at bounding box center [384, 378] width 579 height 25
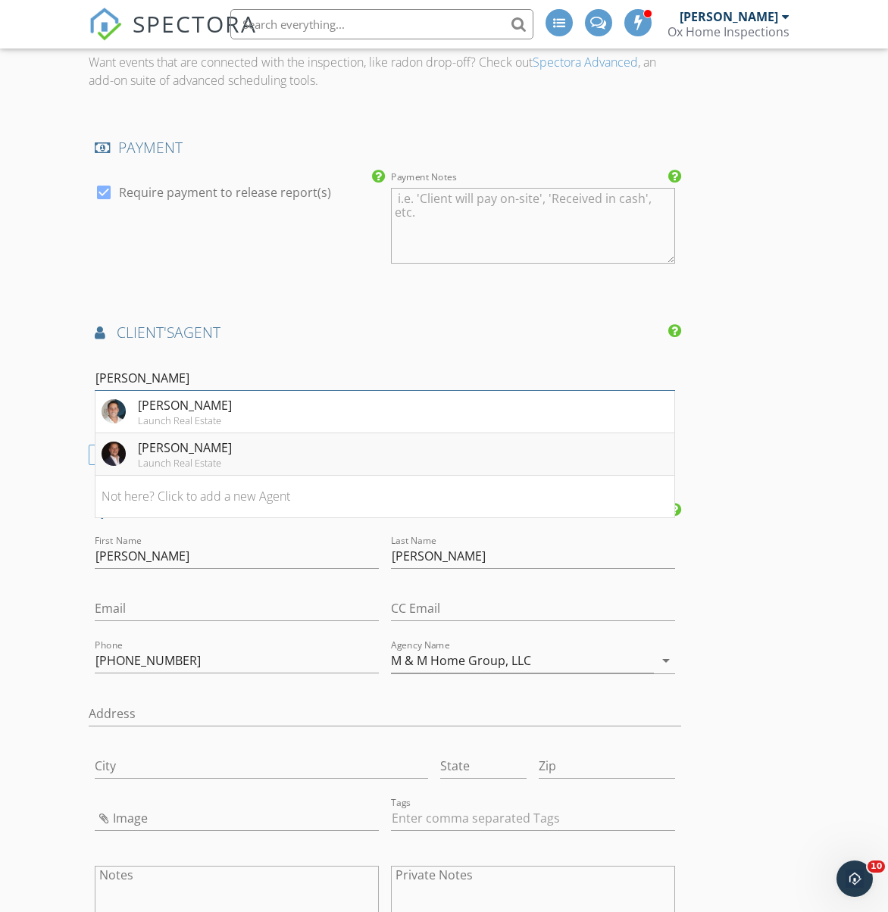
type input "Adam Bowman"
click at [158, 469] on div "Launch Real Estate" at bounding box center [185, 463] width 94 height 12
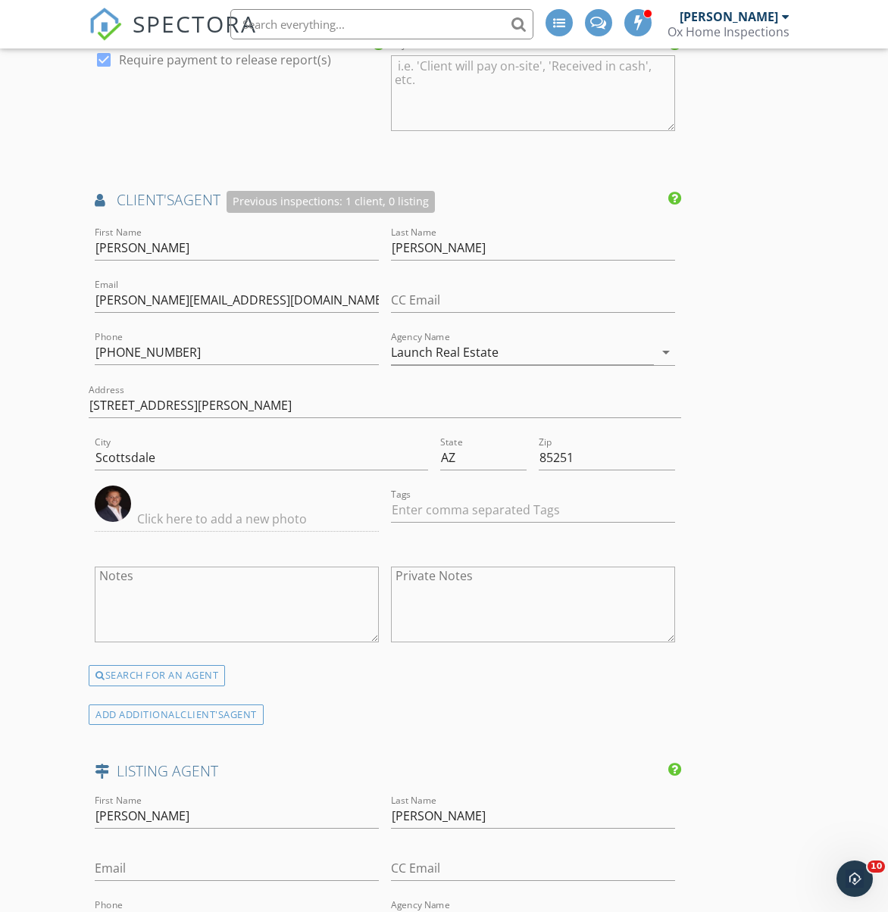
scroll to position [2017, 0]
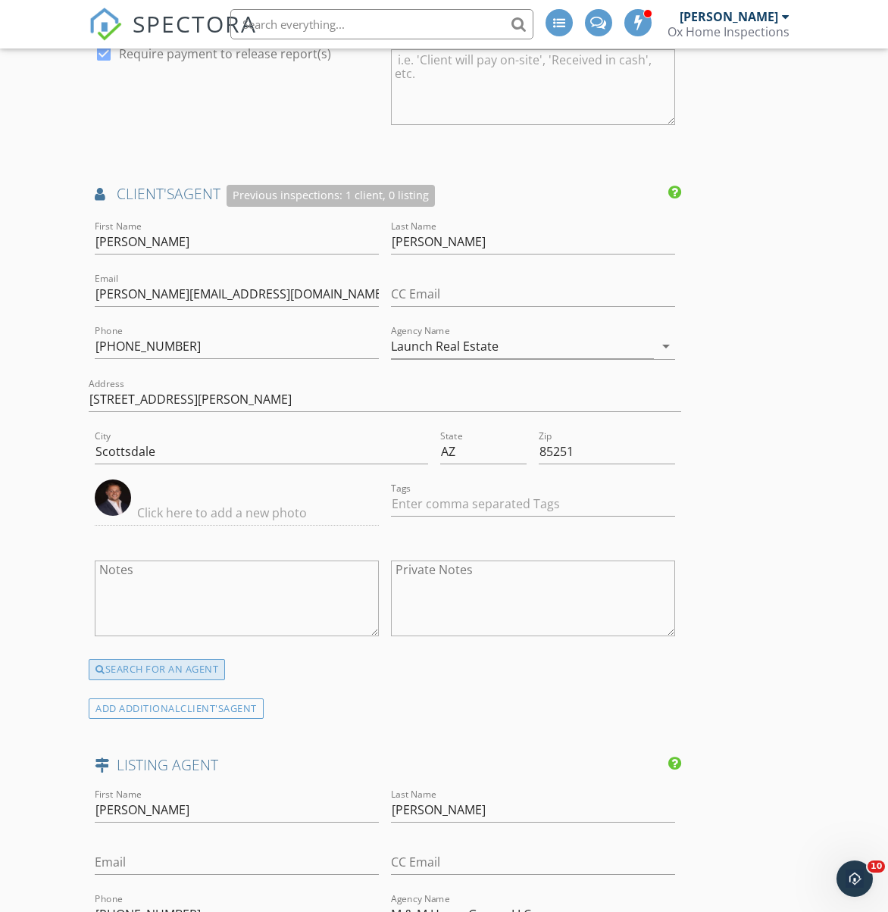
click at [128, 679] on div "SEARCH FOR AN AGENT" at bounding box center [157, 669] width 136 height 21
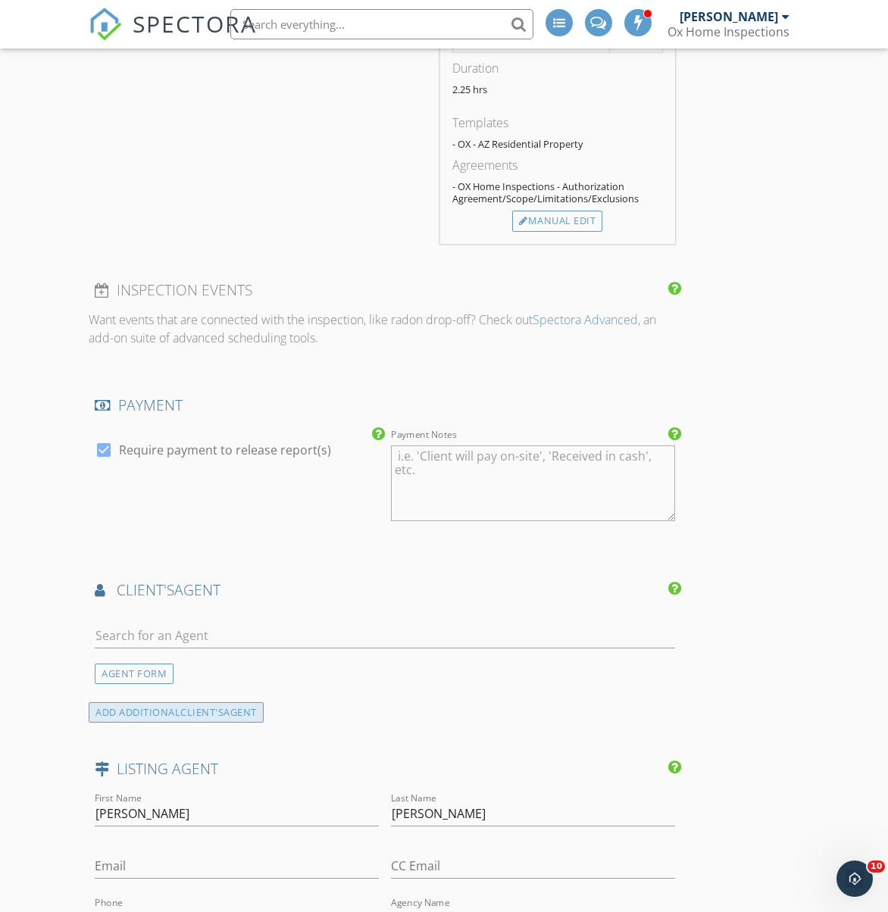
scroll to position [1638, 0]
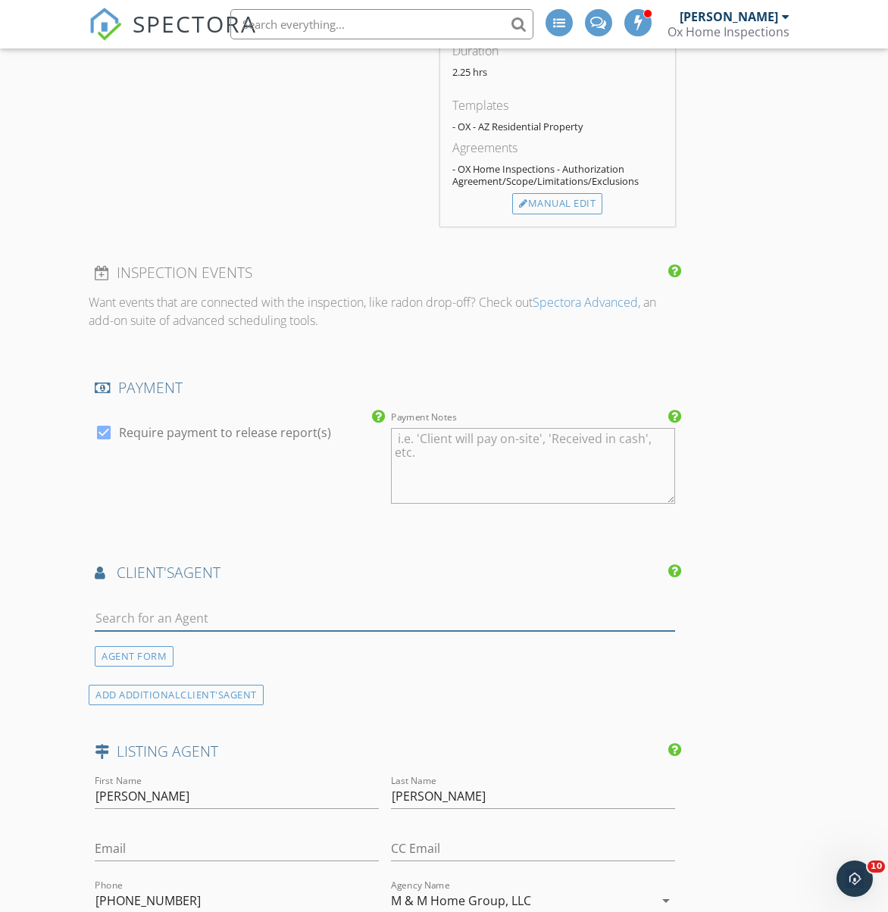
click at [136, 631] on input "text" at bounding box center [384, 618] width 579 height 25
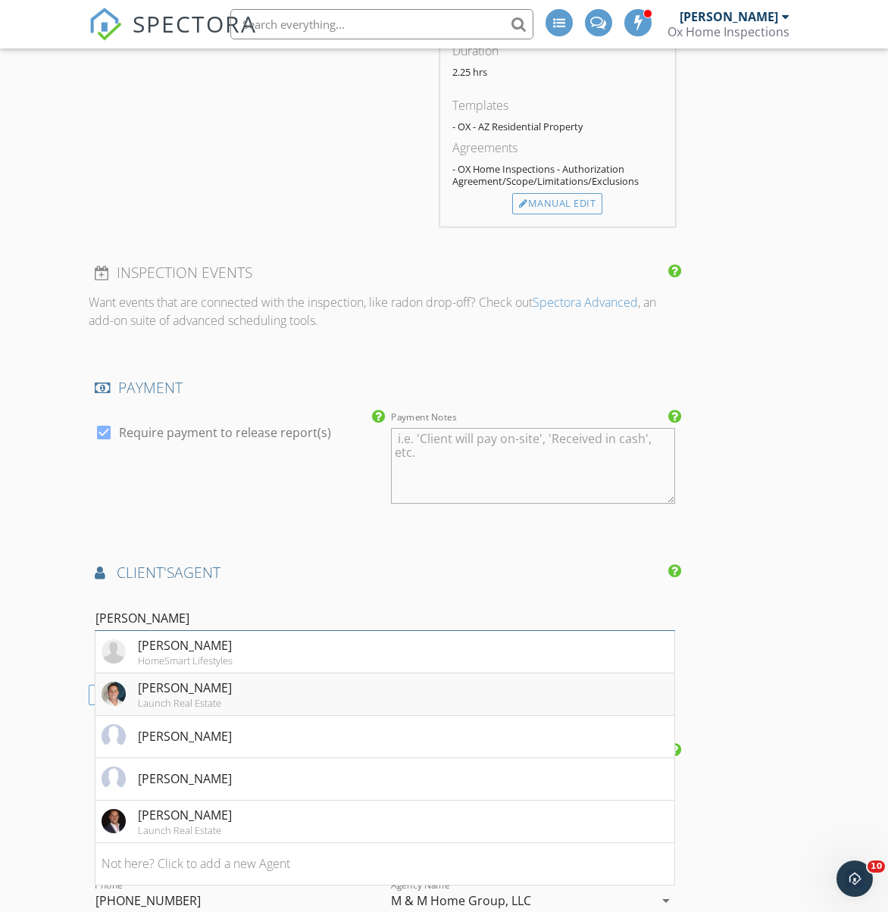
type input "Adam"
click at [145, 697] on div "Adam Bowman" at bounding box center [185, 688] width 94 height 18
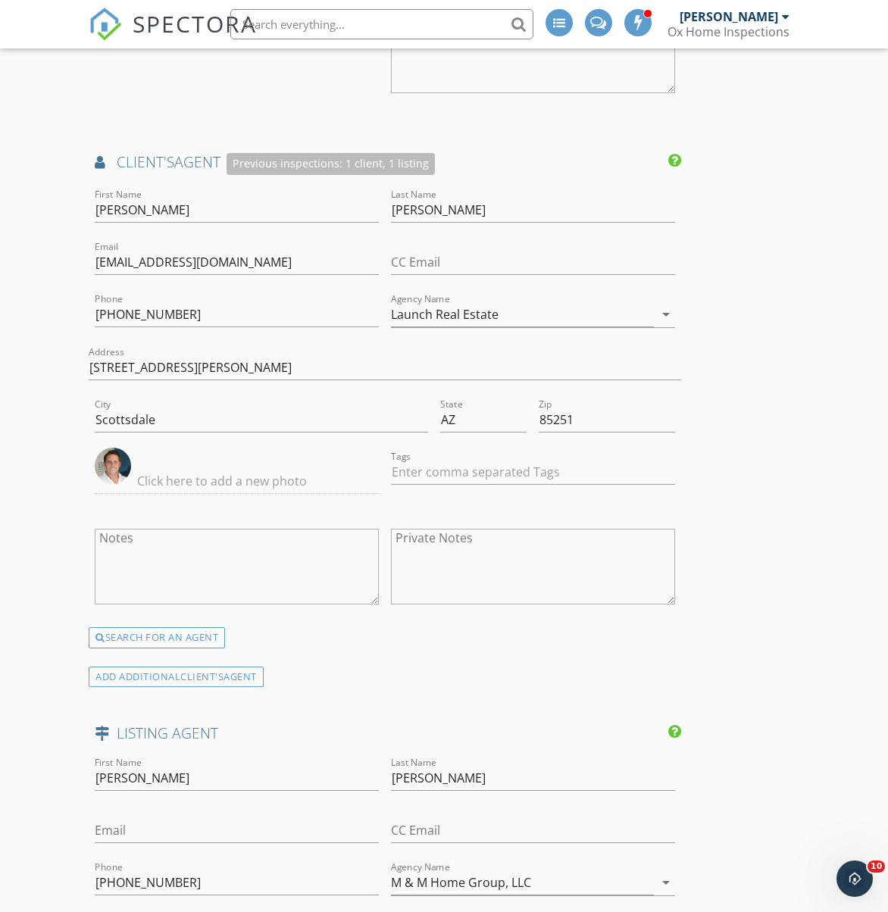
scroll to position [2062, 0]
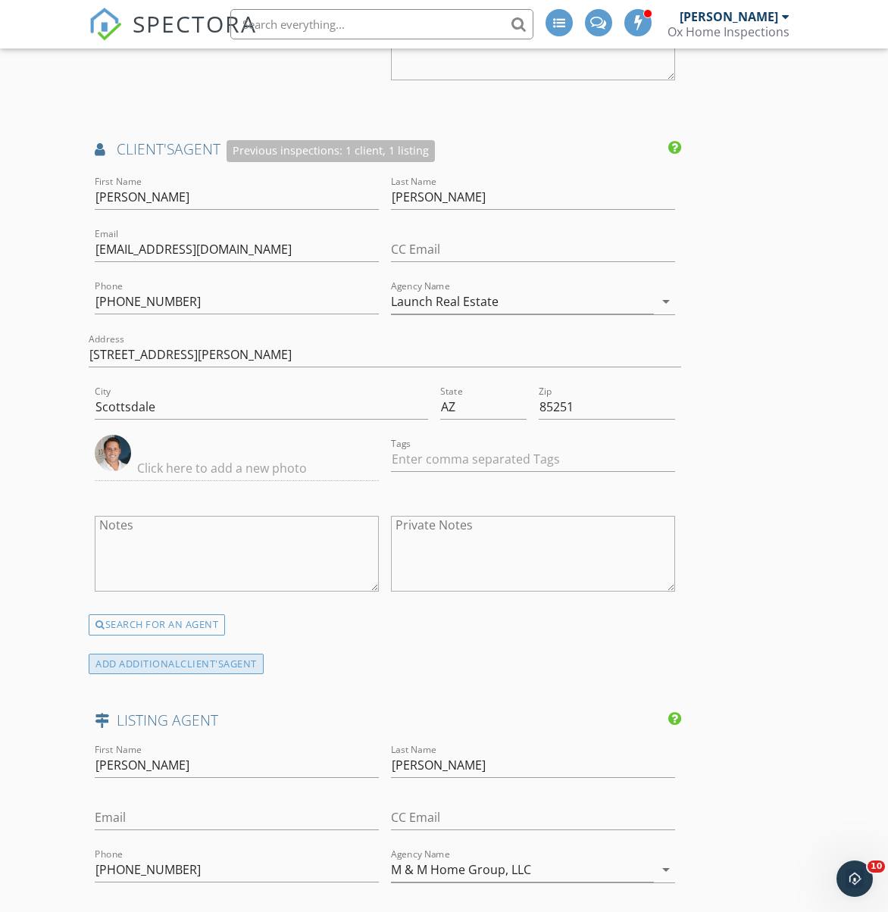
click at [170, 674] on div "ADD ADDITIONAL client's AGENT" at bounding box center [176, 664] width 175 height 20
click at [170, 677] on div "INSPECTOR(S) check_box Jason Lindsay PRIMARY Jason Lindsay arrow_drop_down chec…" at bounding box center [385, 66] width 592 height 3872
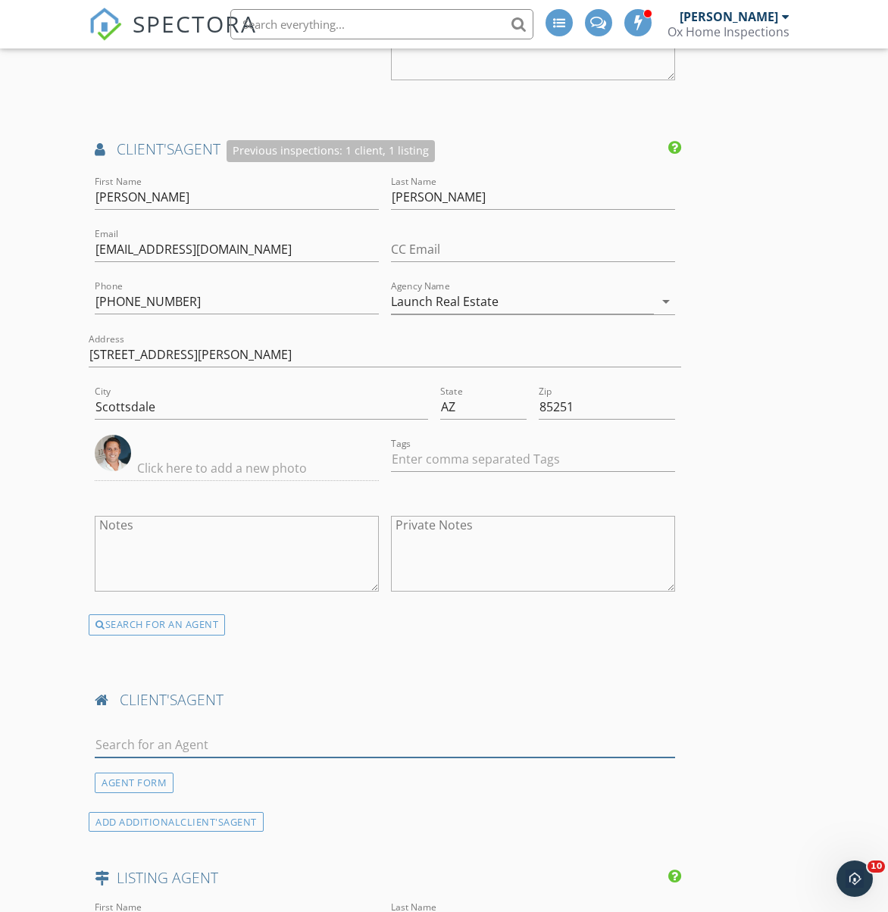
click at [137, 756] on input "text" at bounding box center [384, 745] width 579 height 25
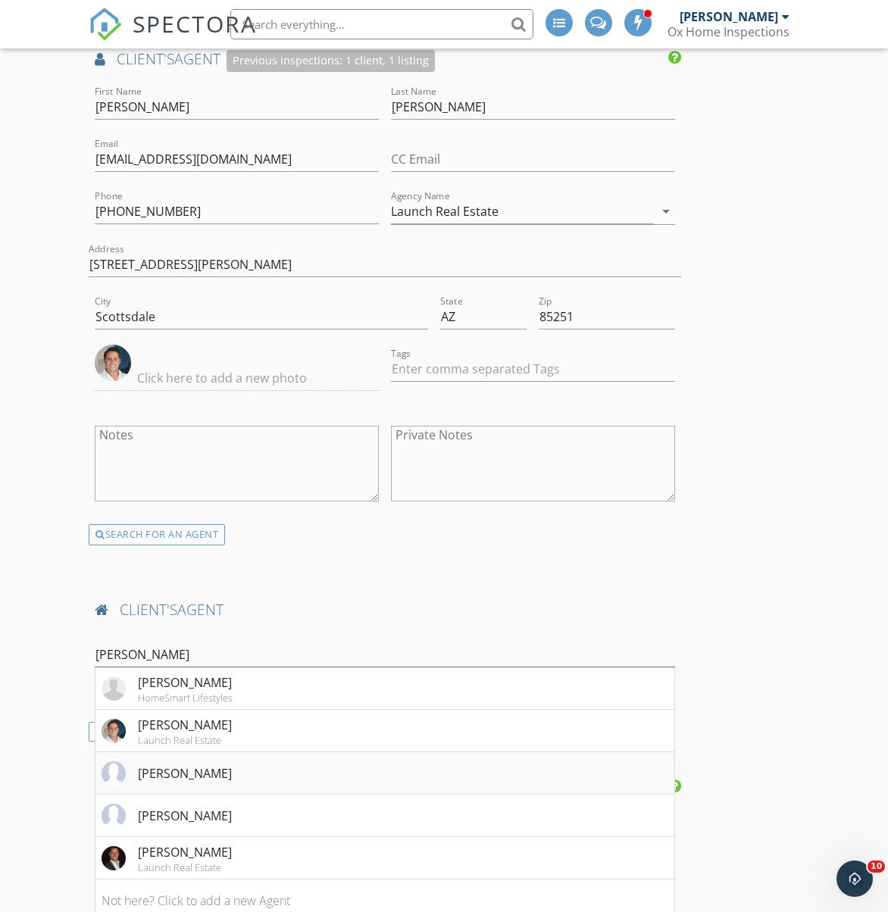
scroll to position [2154, 0]
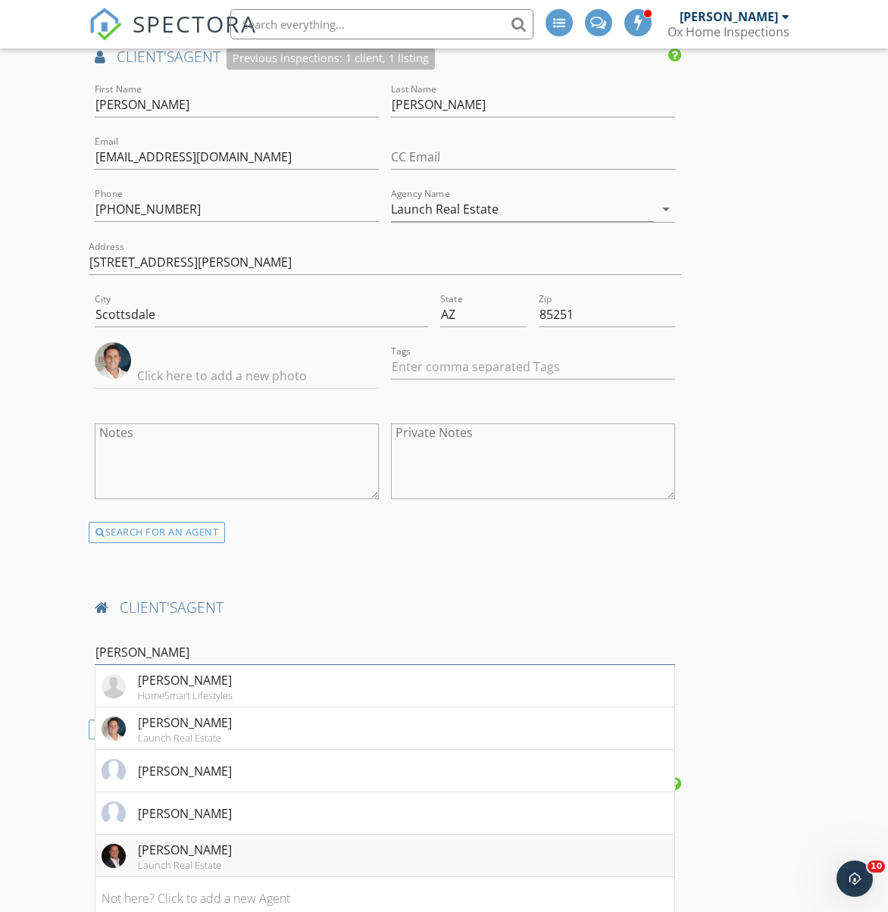
type input "Adam"
click at [160, 859] on div "Adam Bowman" at bounding box center [185, 850] width 94 height 18
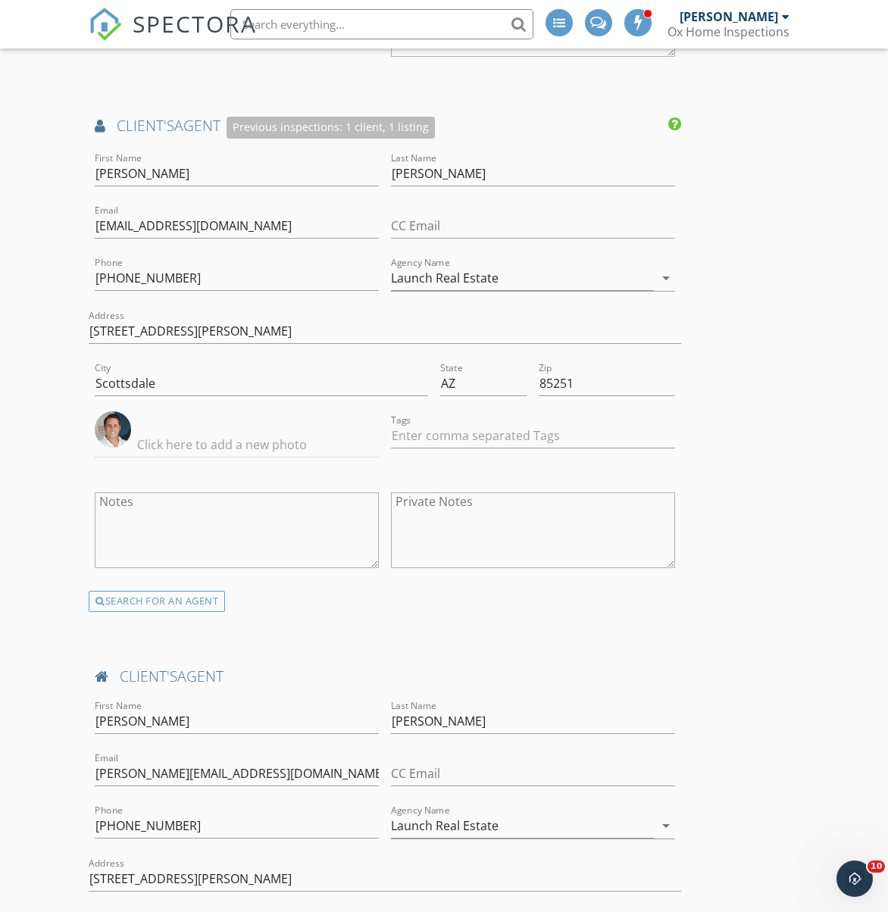
scroll to position [2074, 0]
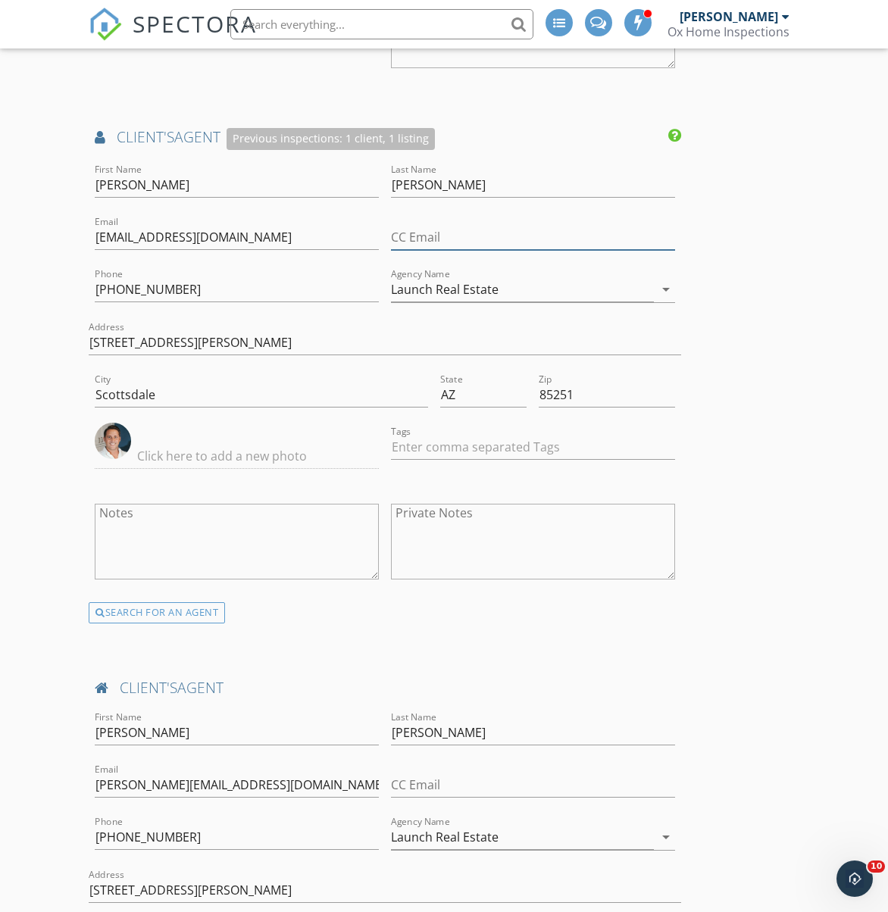
click at [421, 250] on input "CC Email" at bounding box center [533, 237] width 284 height 25
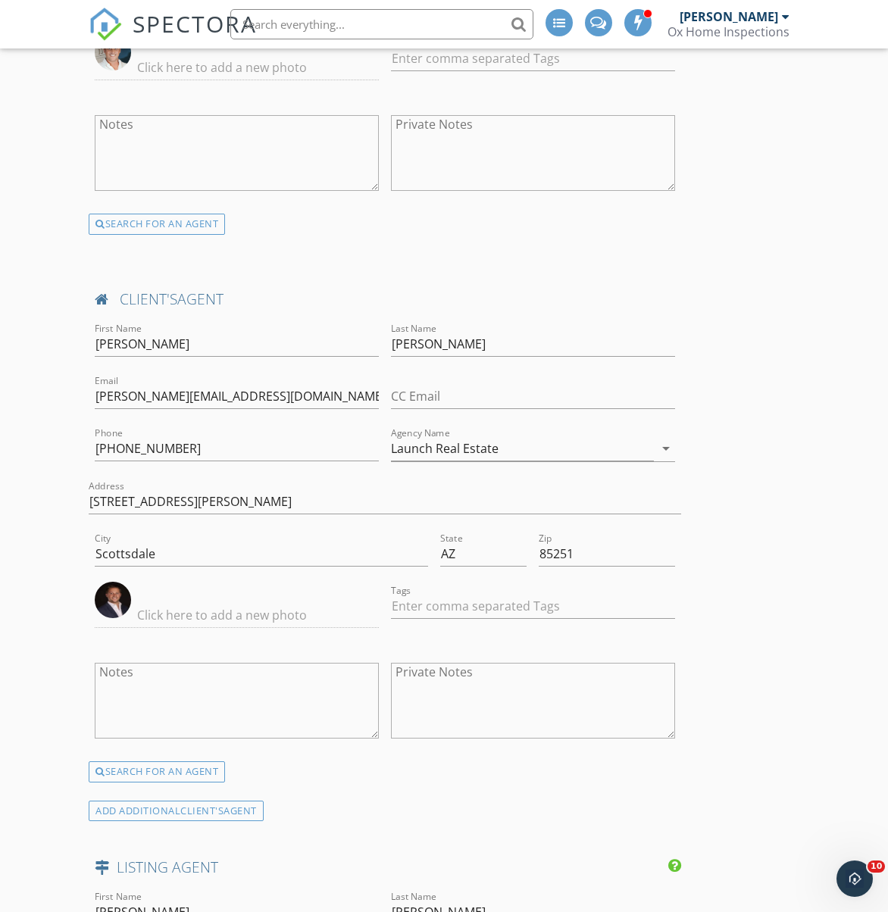
scroll to position [2465, 0]
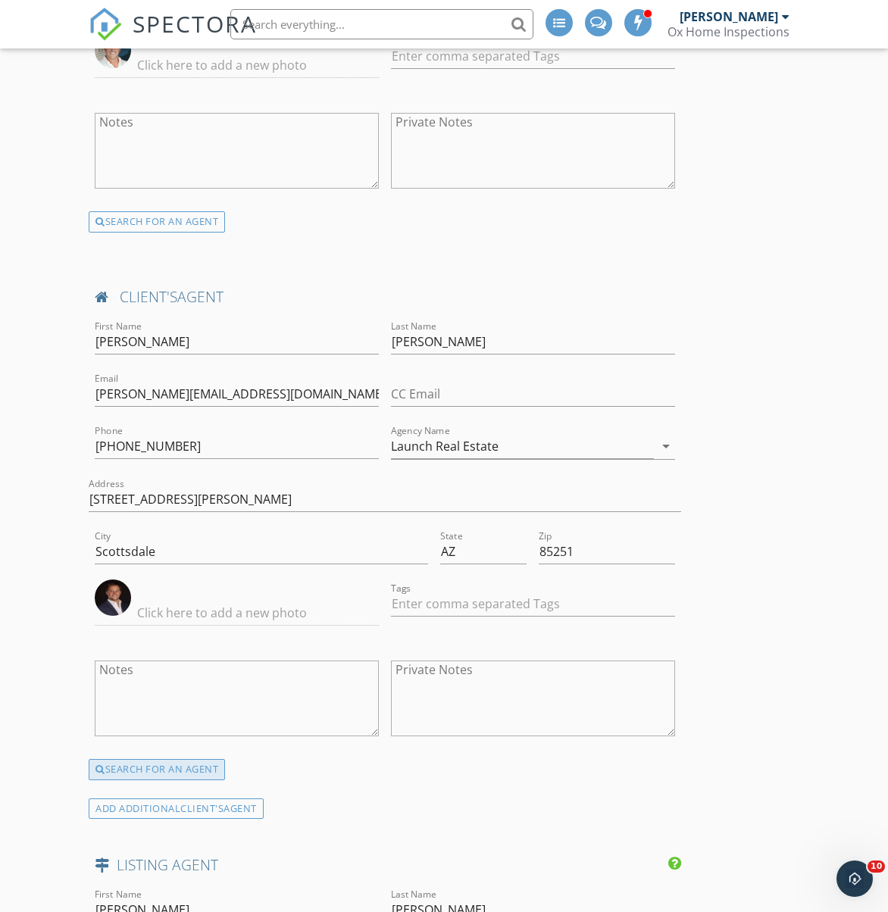
type input "adam@abresi.com"
click at [146, 780] on div "SEARCH FOR AN AGENT" at bounding box center [157, 769] width 136 height 21
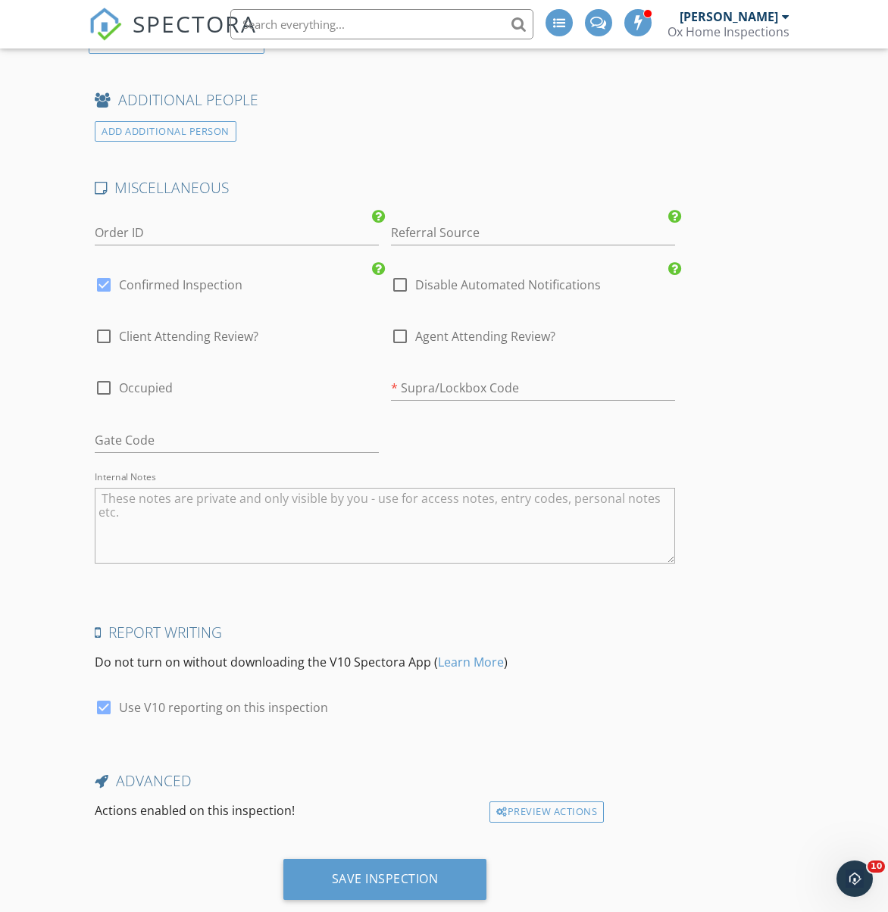
scroll to position [3402, 0]
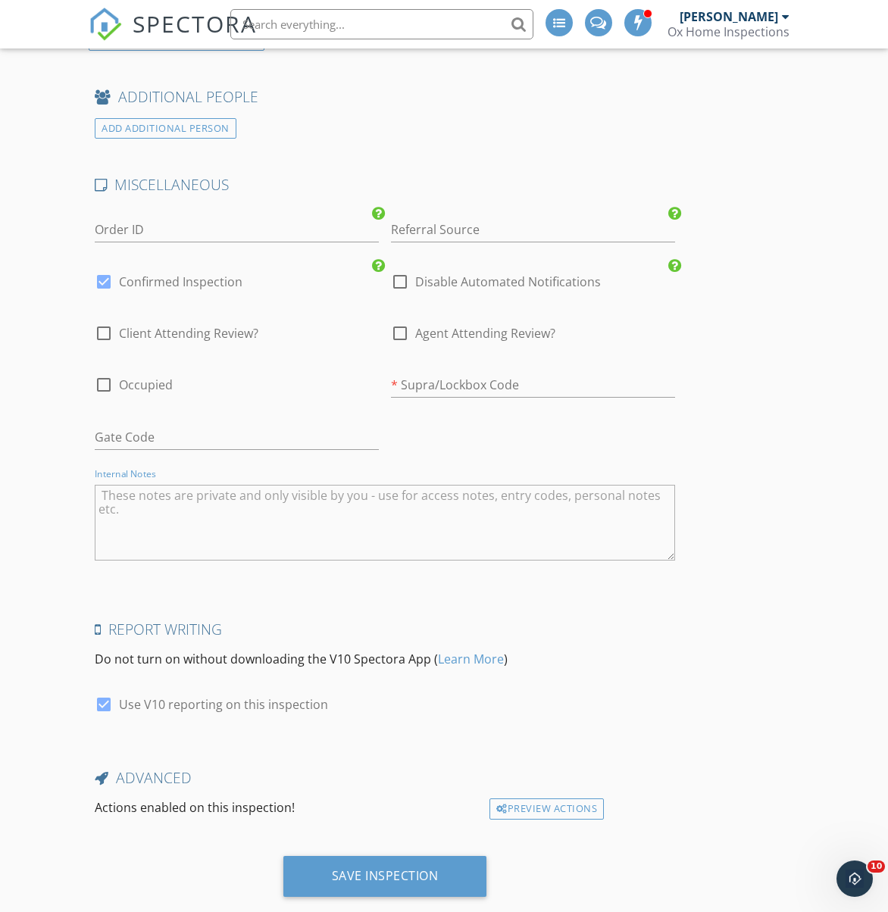
click at [243, 523] on textarea "Internal Notes" at bounding box center [384, 523] width 579 height 76
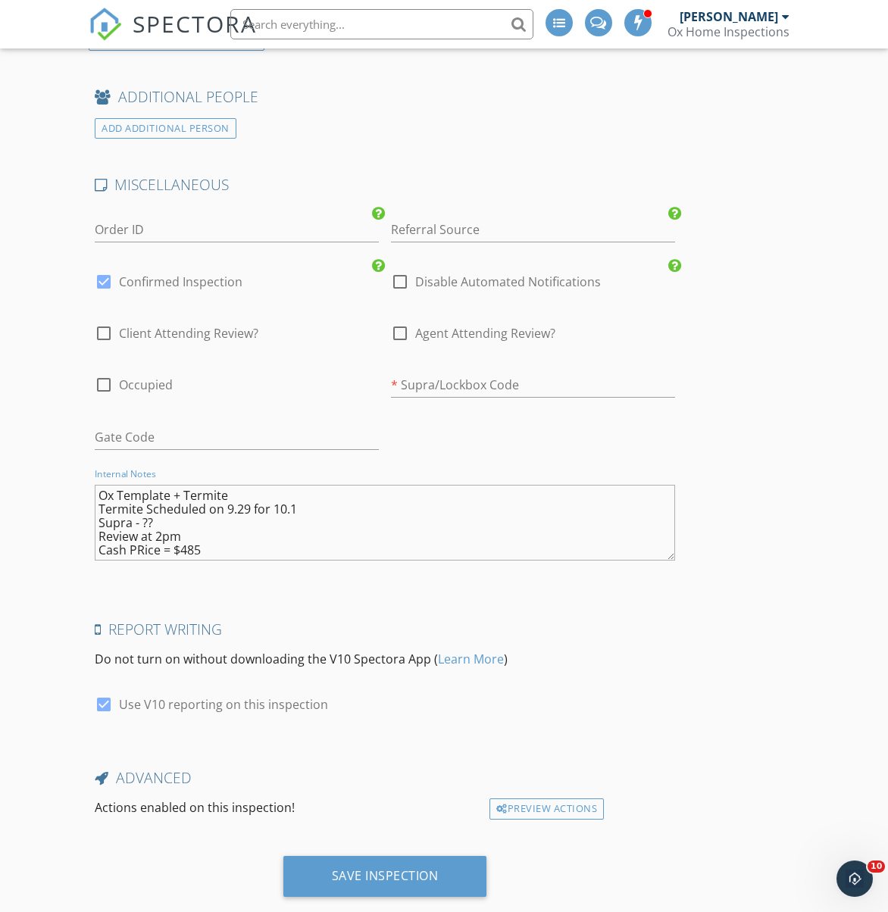
type textarea "Ox Template + Termite Termite Scheduled on 9.29 for 10.1 Supra - ?? Review at 2…"
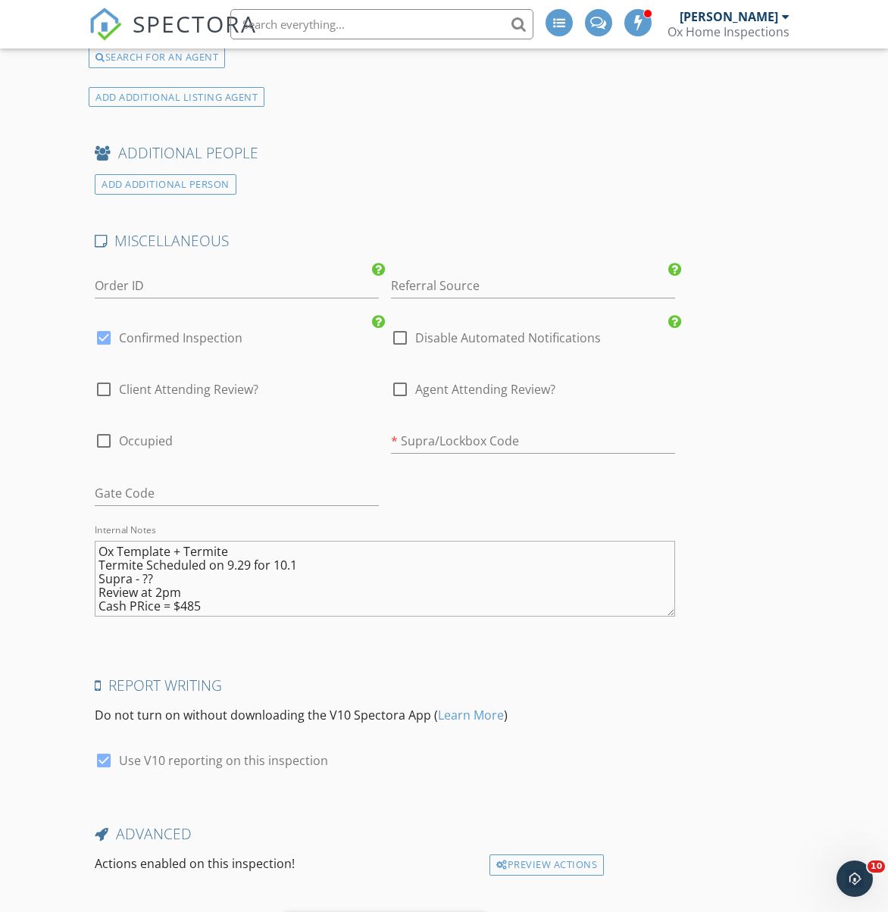
scroll to position [3349, 0]
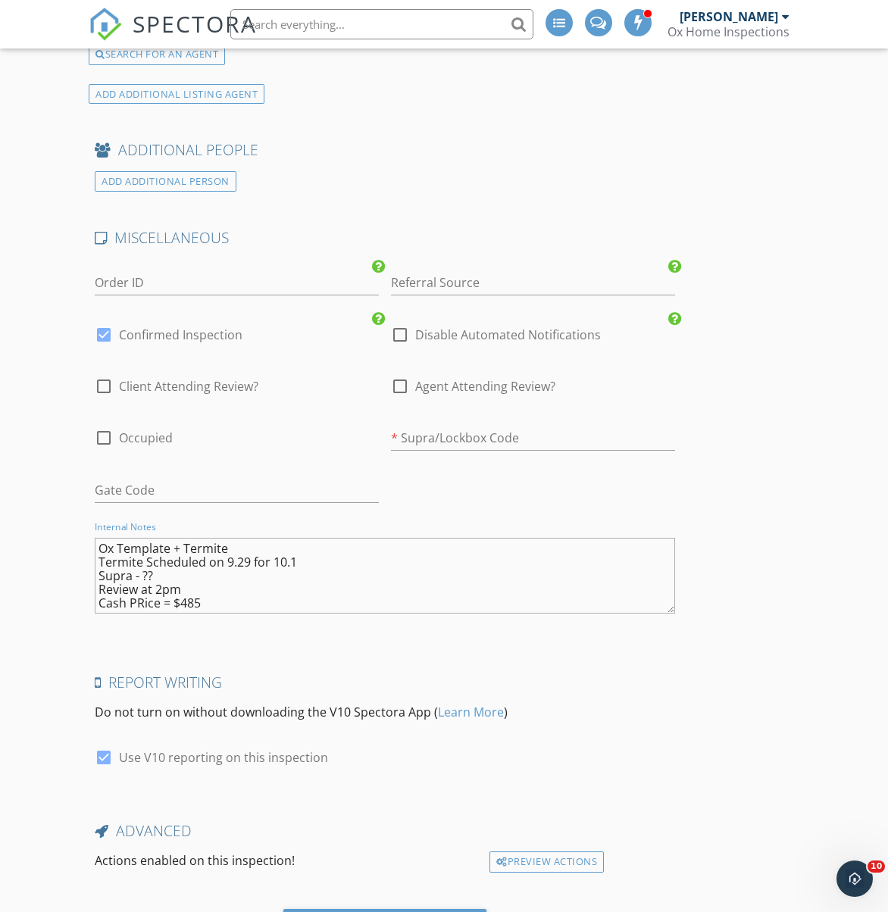
click at [398, 348] on div at bounding box center [400, 335] width 26 height 26
checkbox input "true"
click at [104, 346] on div at bounding box center [104, 335] width 26 height 26
checkbox input "false"
click at [142, 614] on textarea "Ox Template + Termite Termite Scheduled on 9.29 for 10.1 Supra - ?? Review at 2…" at bounding box center [384, 576] width 579 height 76
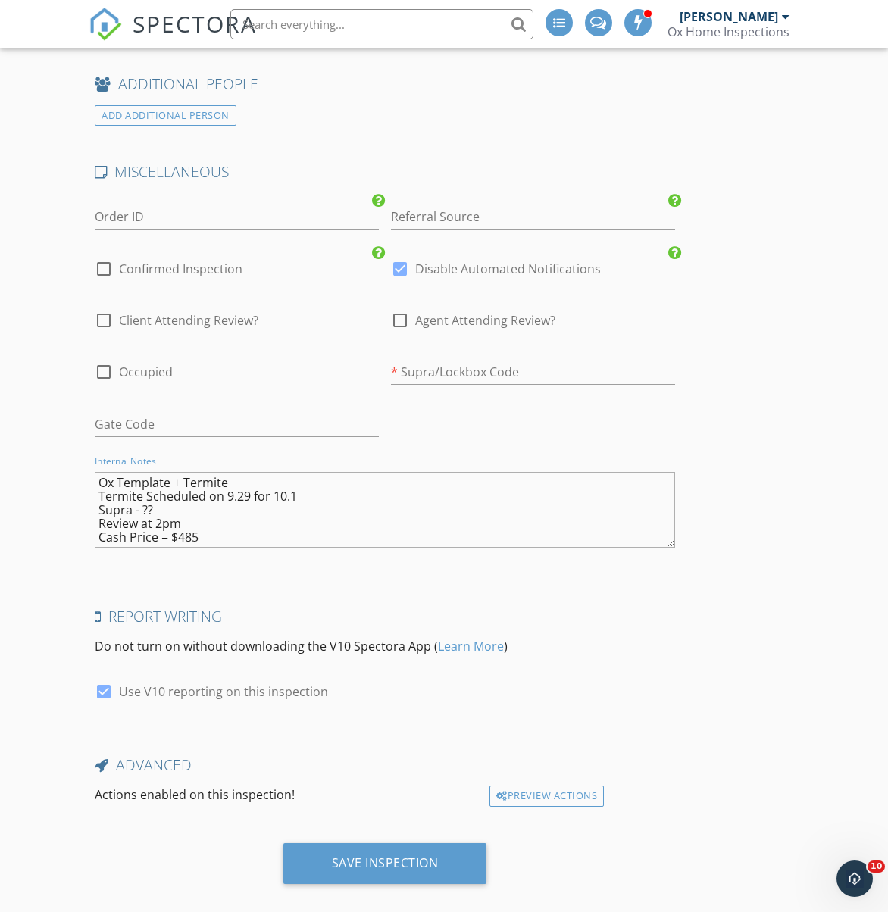
scroll to position [3445, 0]
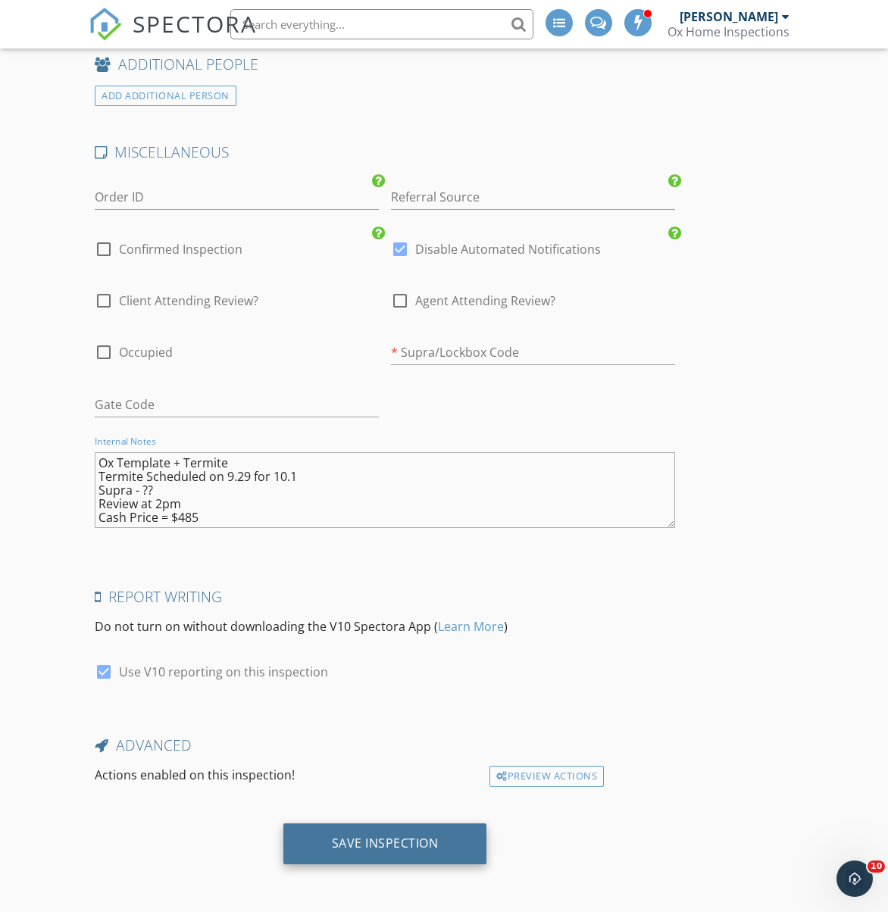
type textarea "Ox Template + Termite Termite Scheduled on 9.29 for 10.1 Supra - ?? Review at 2…"
click at [361, 843] on div "Save Inspection" at bounding box center [385, 843] width 107 height 15
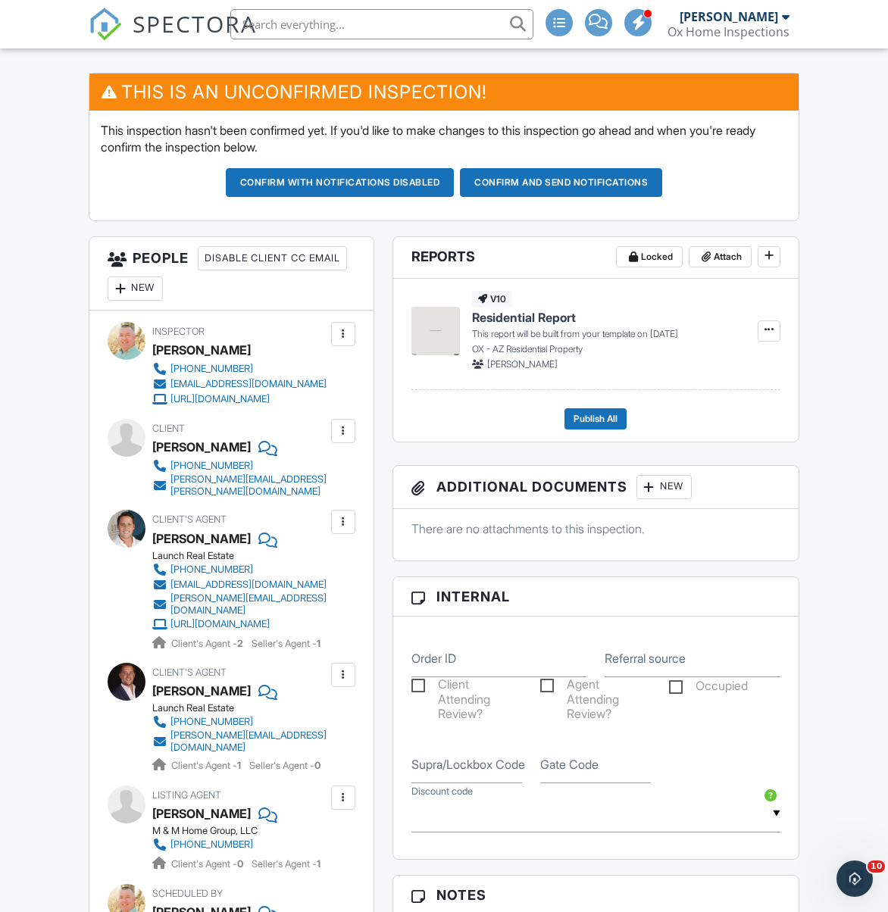
scroll to position [390, 0]
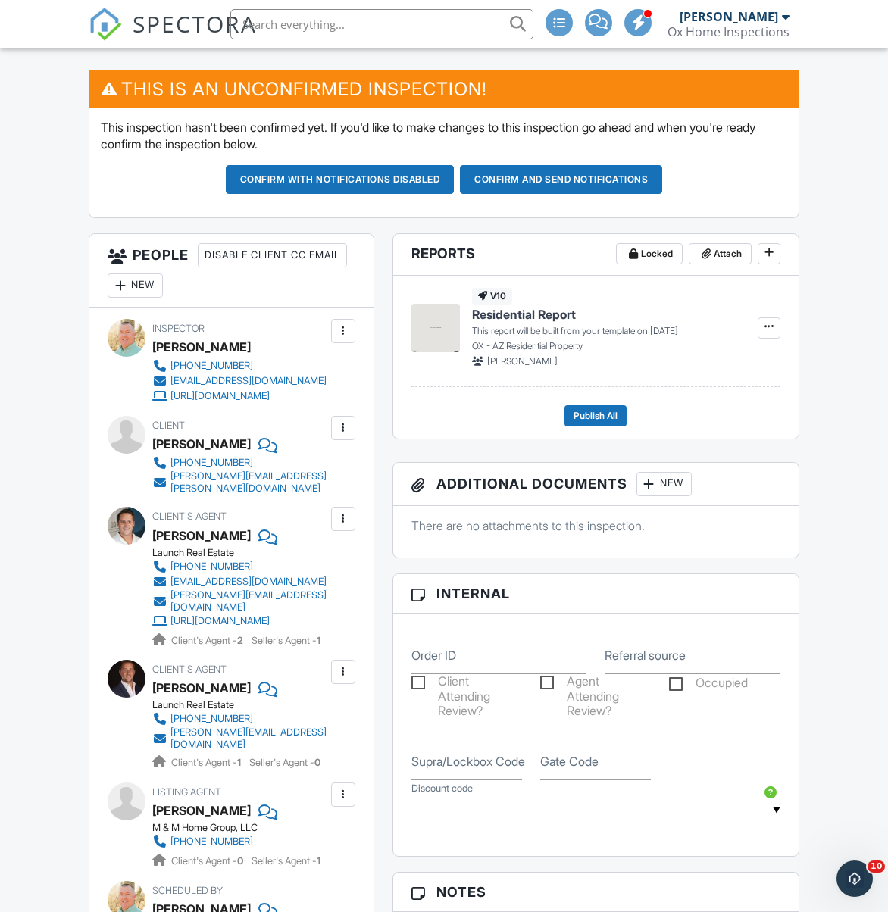
click at [345, 664] on div at bounding box center [343, 671] width 15 height 15
click at [315, 747] on li "Remove" at bounding box center [307, 756] width 77 height 38
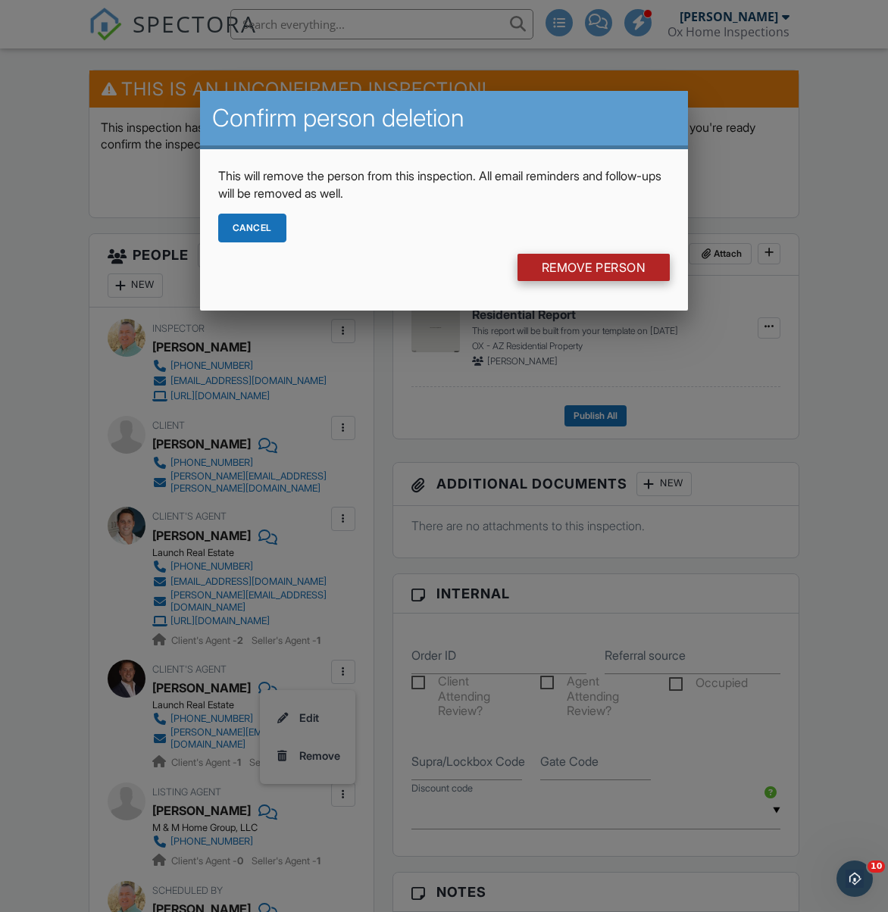
click at [552, 268] on input "Remove Person" at bounding box center [593, 267] width 153 height 27
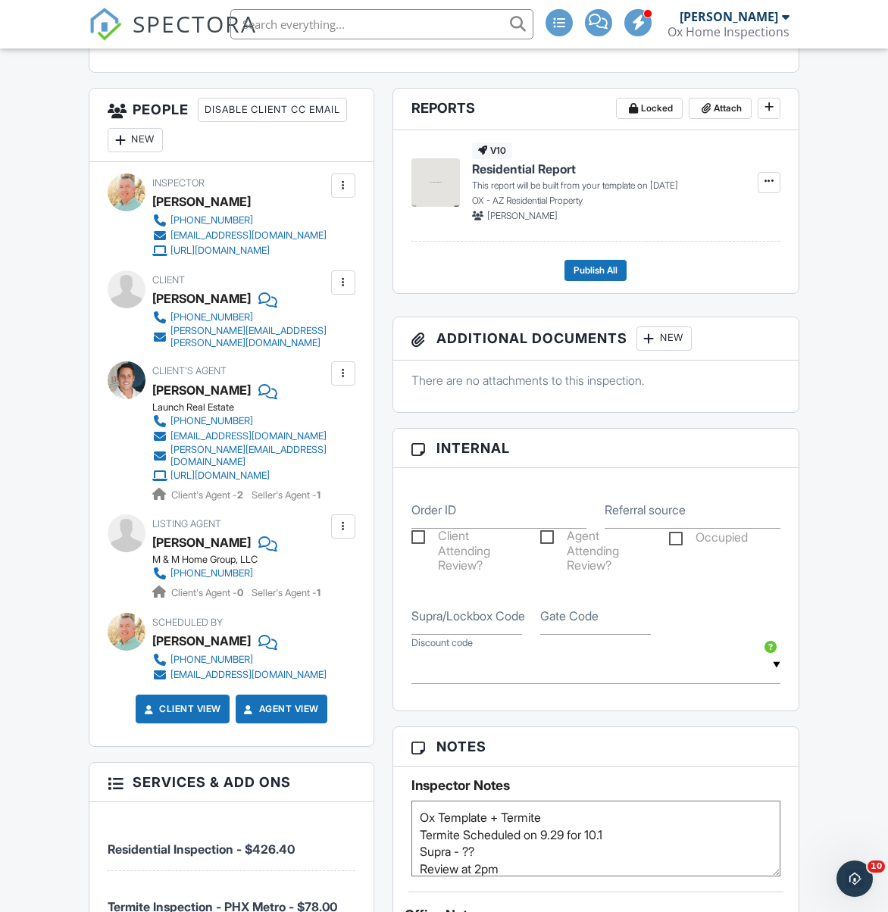
scroll to position [626, 0]
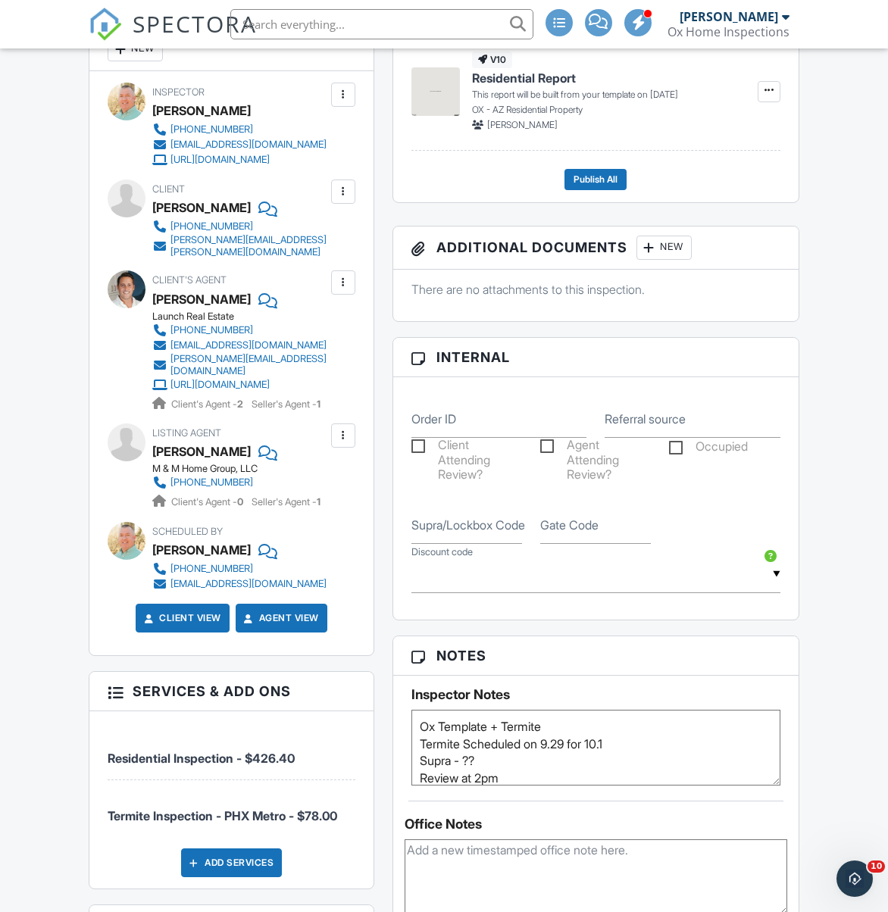
click at [525, 776] on textarea "Ox Template + Termite Termite Scheduled on 9.29 for 10.1 Supra - ?? Review at 2…" at bounding box center [595, 748] width 369 height 76
type textarea "Ox Template + Termite Termite Scheduled on 9.29 for 10.1 Supra - ?? Review at 2…"
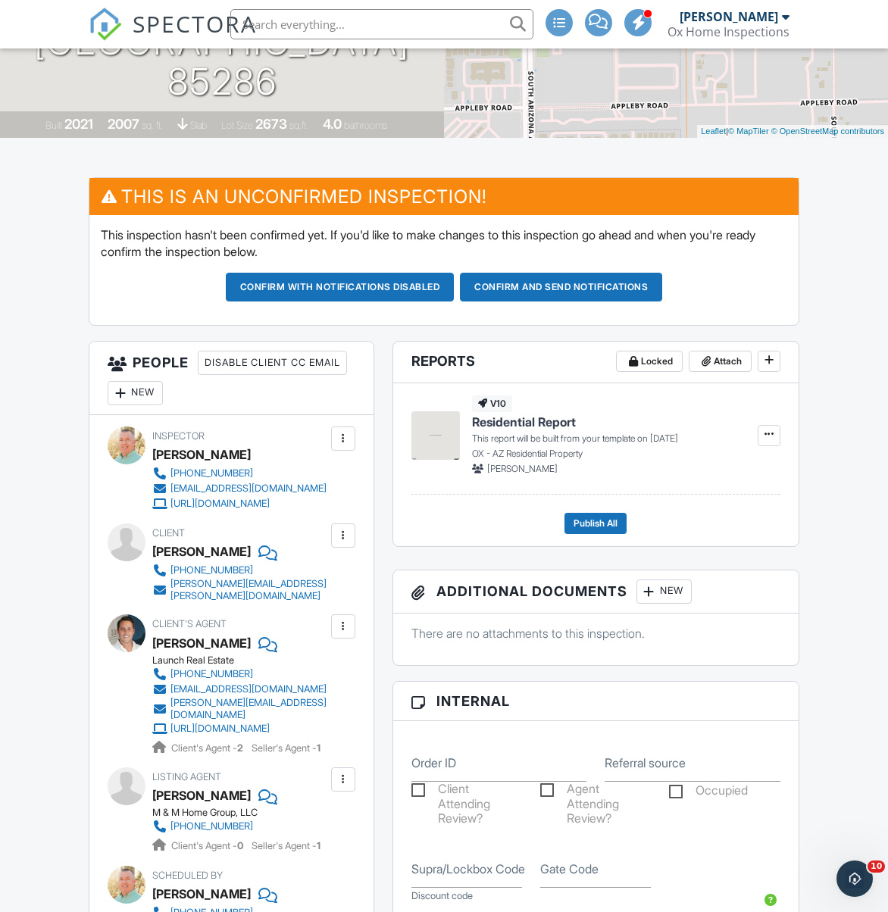
scroll to position [0, 0]
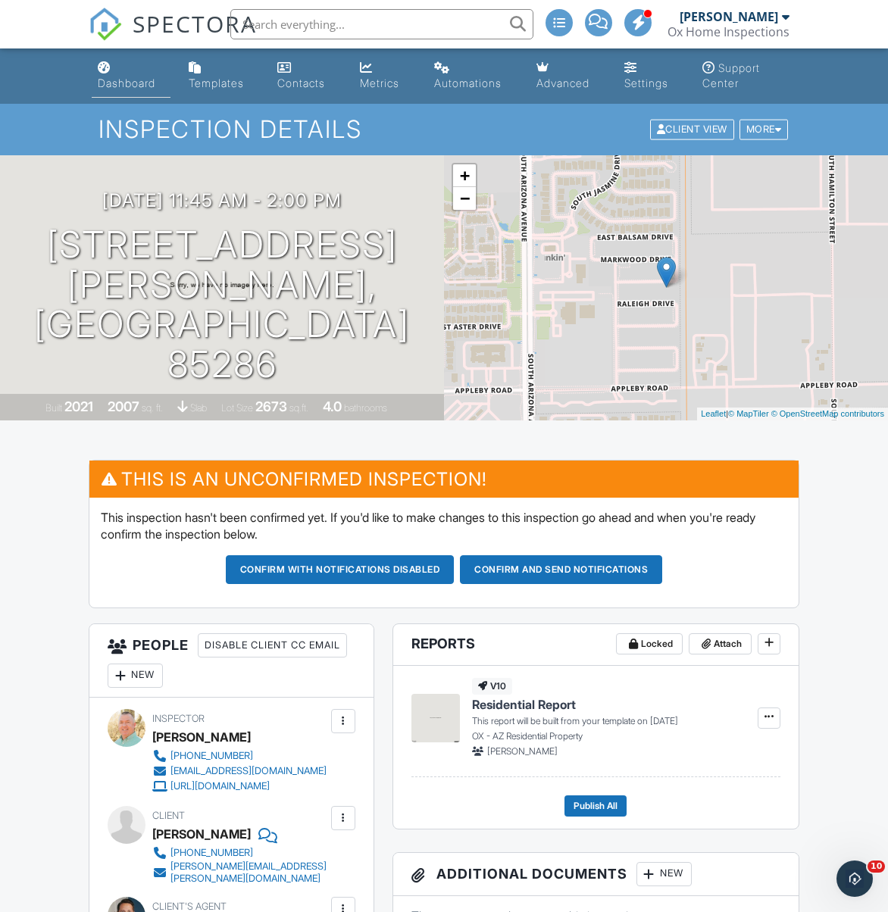
click at [124, 86] on div "Dashboard" at bounding box center [127, 83] width 58 height 13
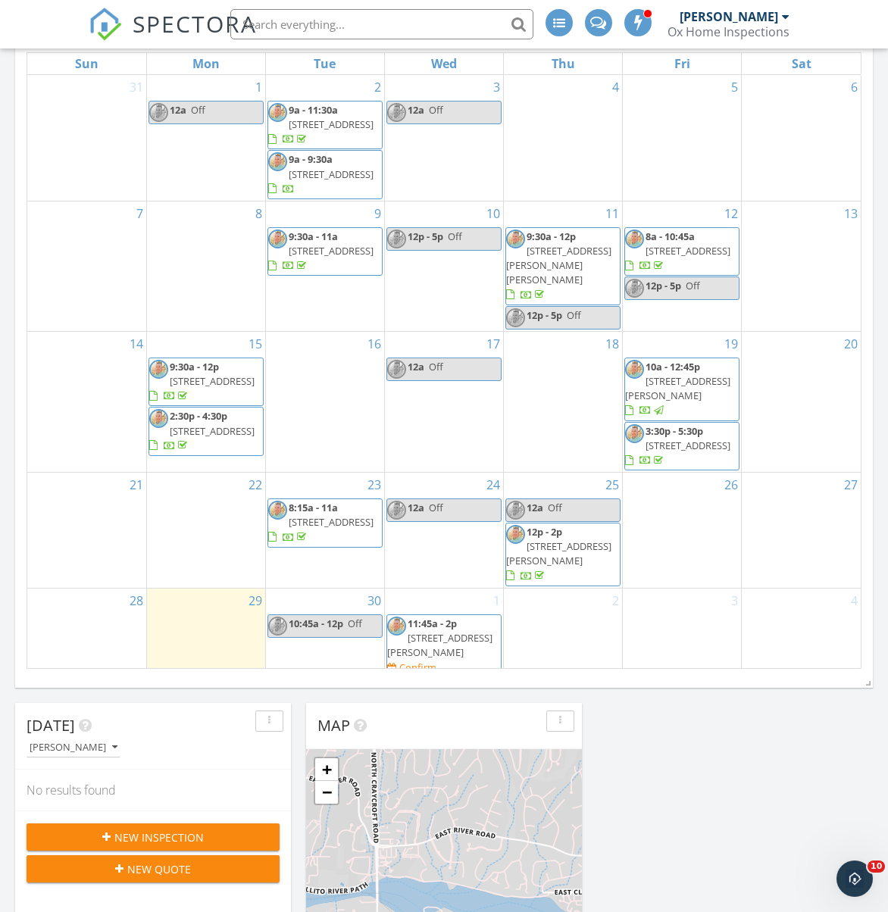
scroll to position [11, 0]
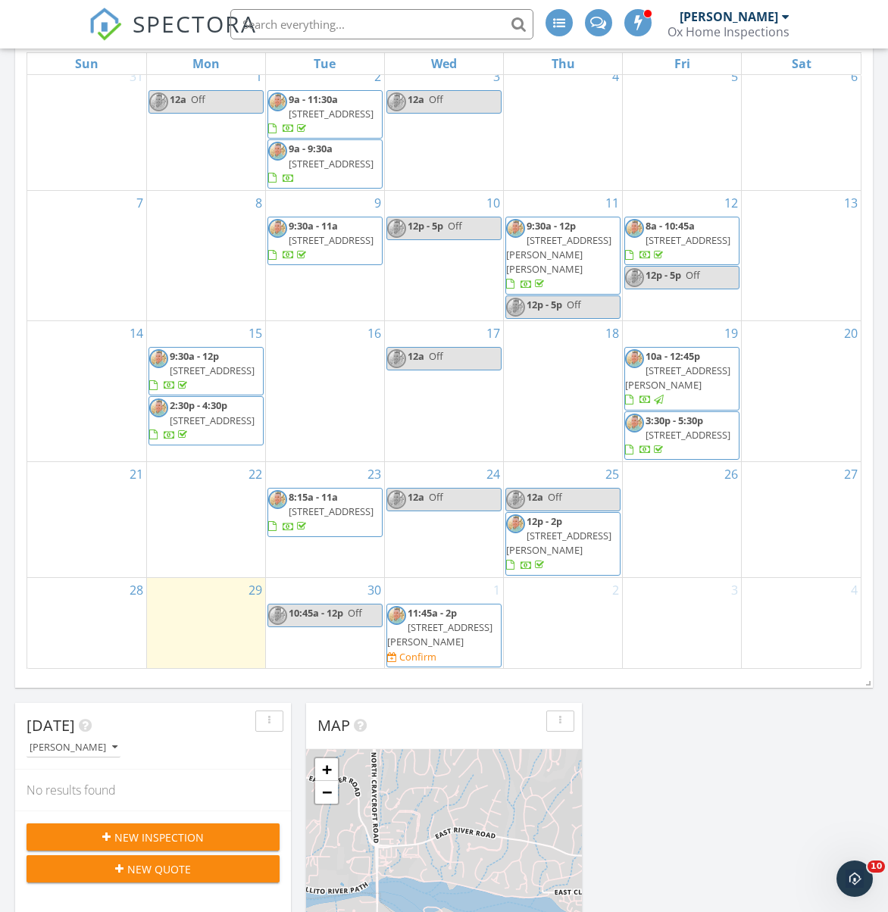
click at [292, 591] on div "30 10:45a - 12p Off" at bounding box center [325, 623] width 118 height 91
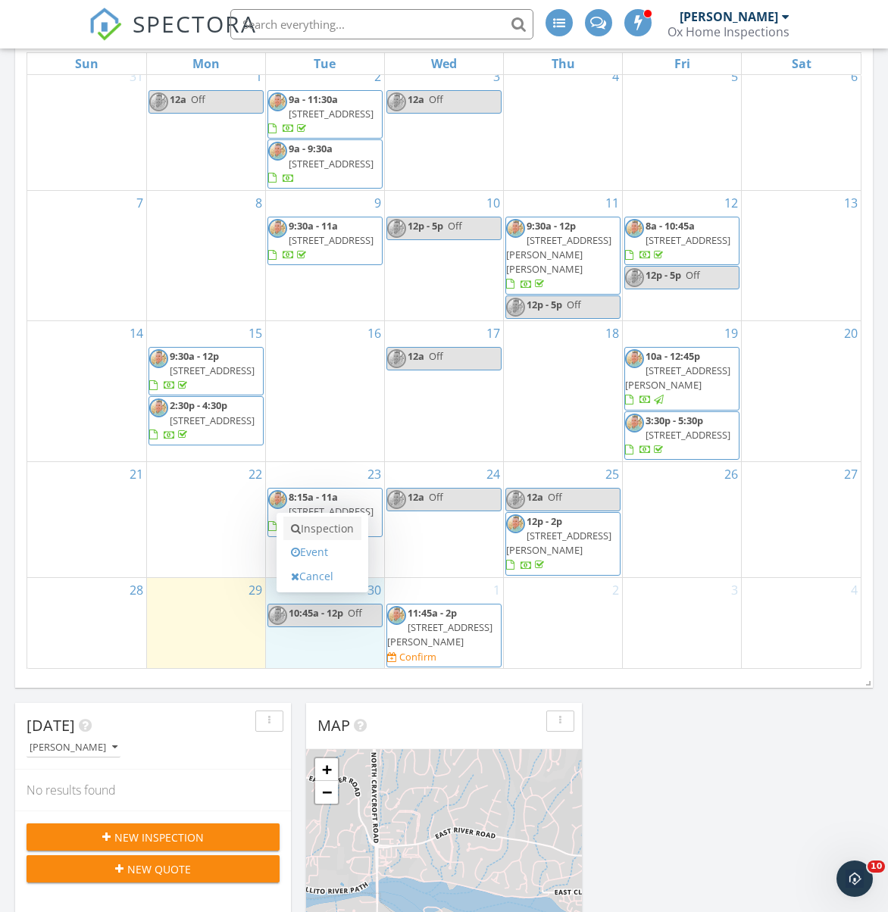
click at [318, 529] on link "Inspection" at bounding box center [322, 529] width 78 height 24
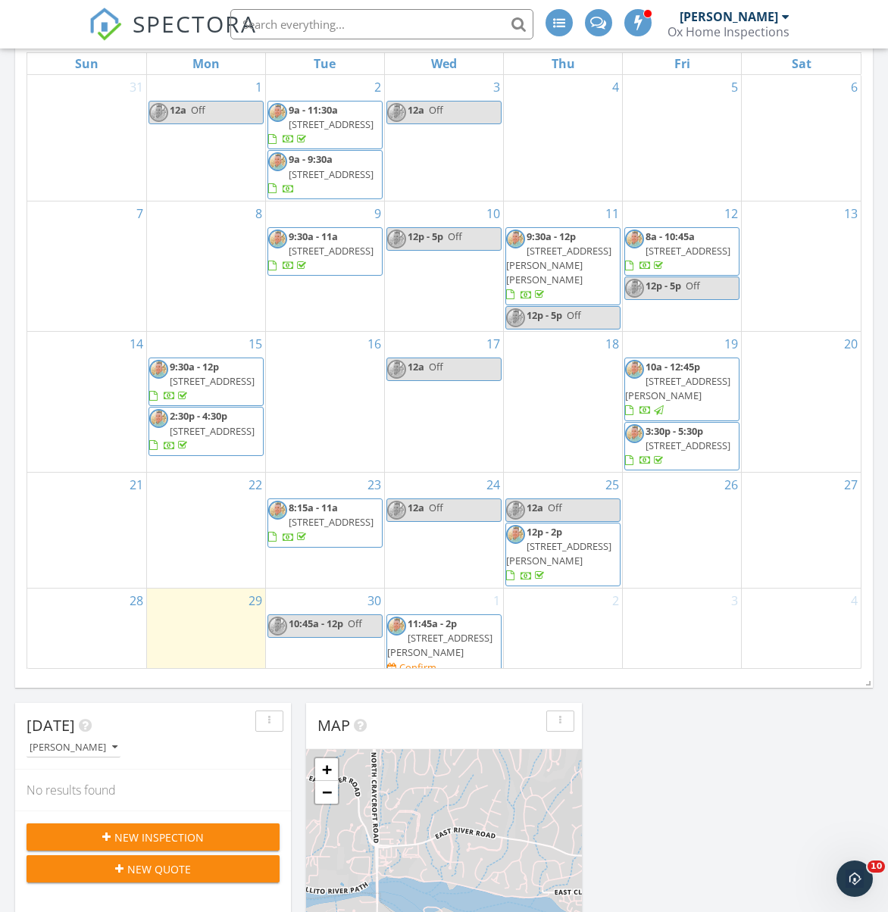
click at [313, 601] on div "30 10:45a - 12p Off" at bounding box center [325, 634] width 118 height 91
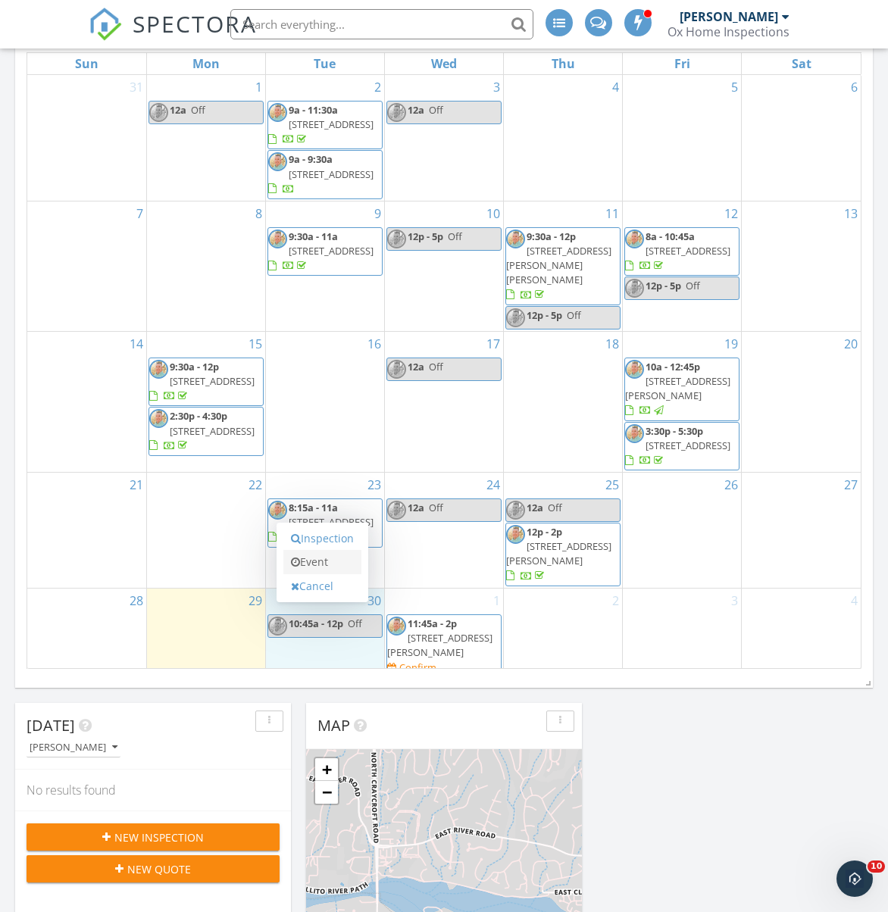
click at [320, 568] on link "Event" at bounding box center [322, 562] width 78 height 24
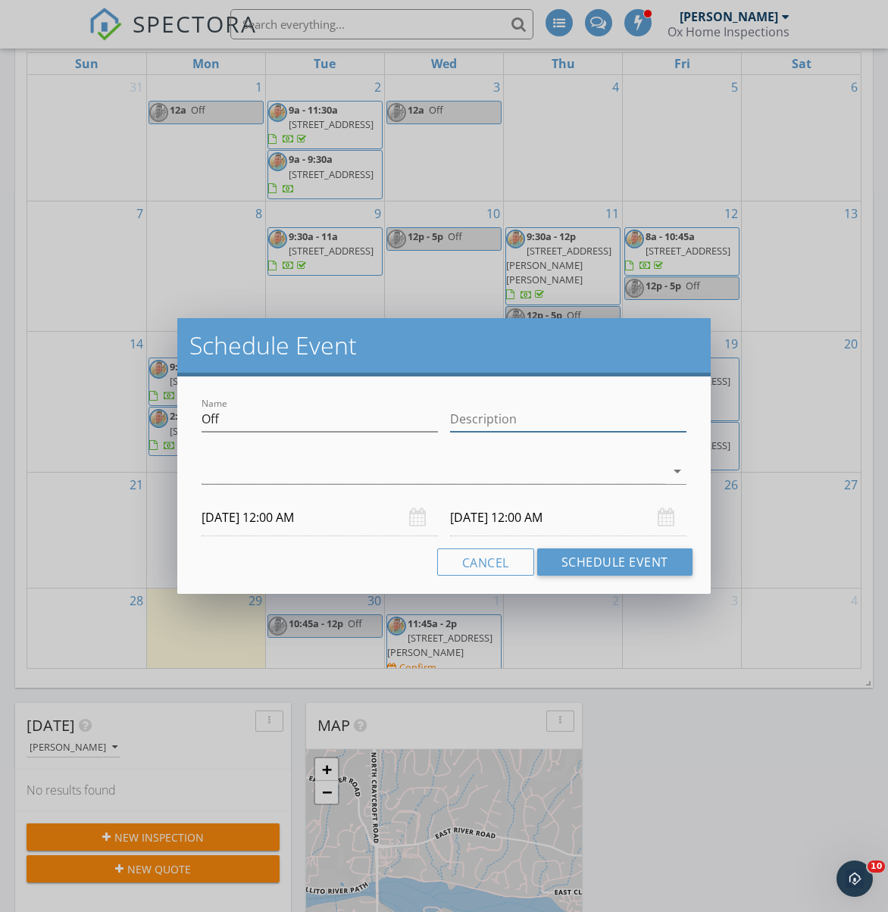
click at [464, 421] on input "Description" at bounding box center [568, 419] width 236 height 25
type input "Off"
click at [490, 467] on div at bounding box center [432, 471] width 463 height 25
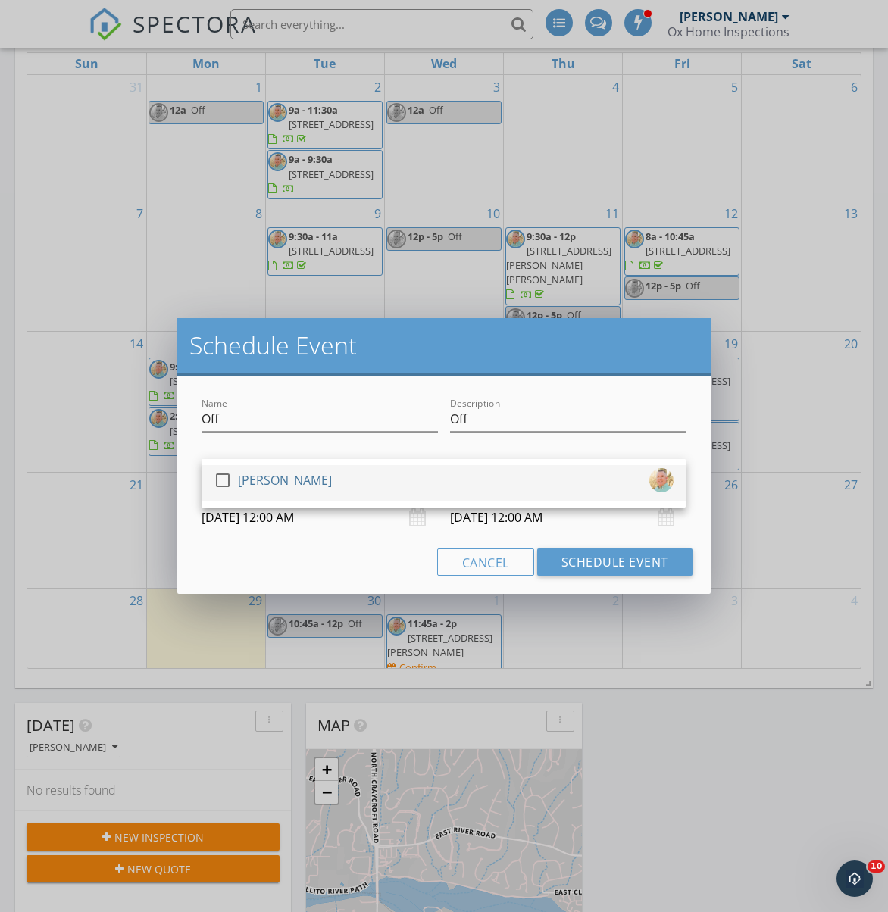
click at [348, 498] on link "check_box_outline_blank [PERSON_NAME]" at bounding box center [443, 483] width 484 height 36
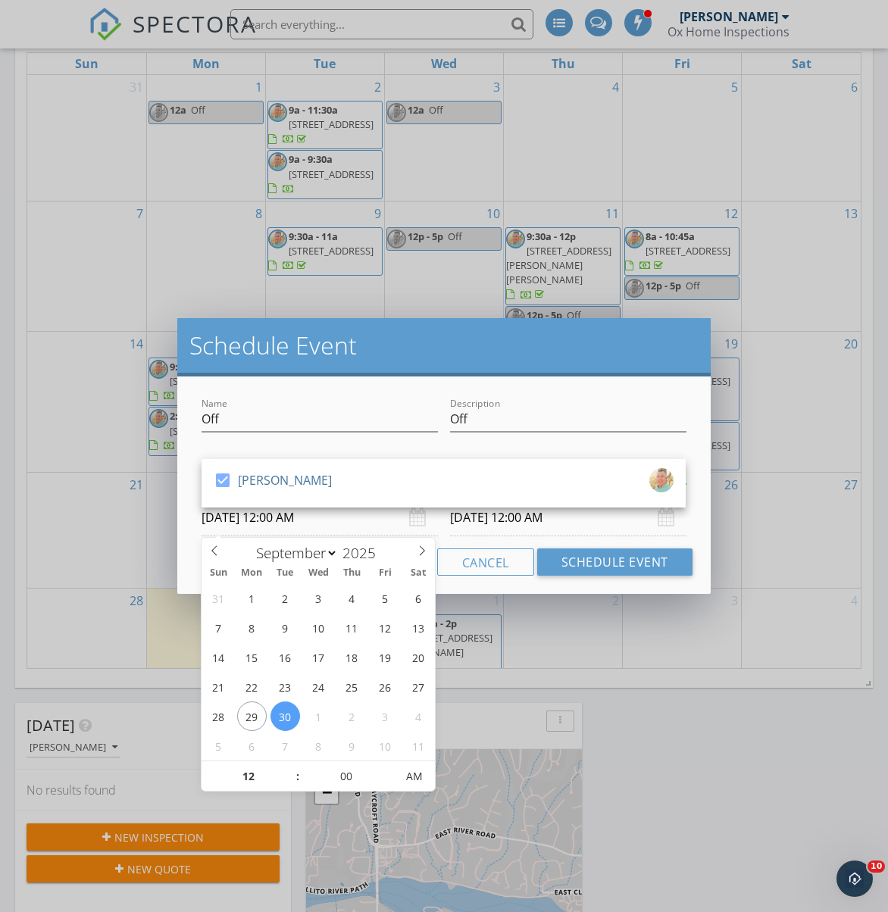
click at [317, 526] on input "[DATE] 12:00 AM" at bounding box center [319, 517] width 236 height 37
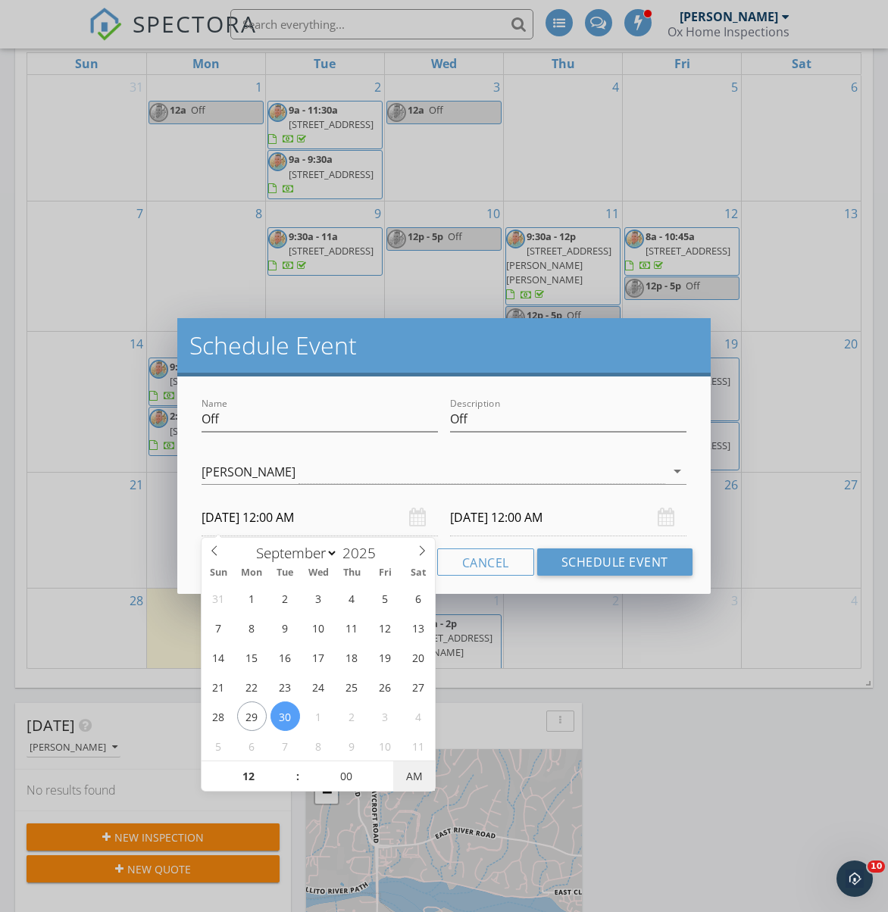
type input "[DATE] 12:00 PM"
click at [417, 776] on span "PM" at bounding box center [414, 776] width 42 height 30
type input "05"
type input "[DATE] 12:05 PM"
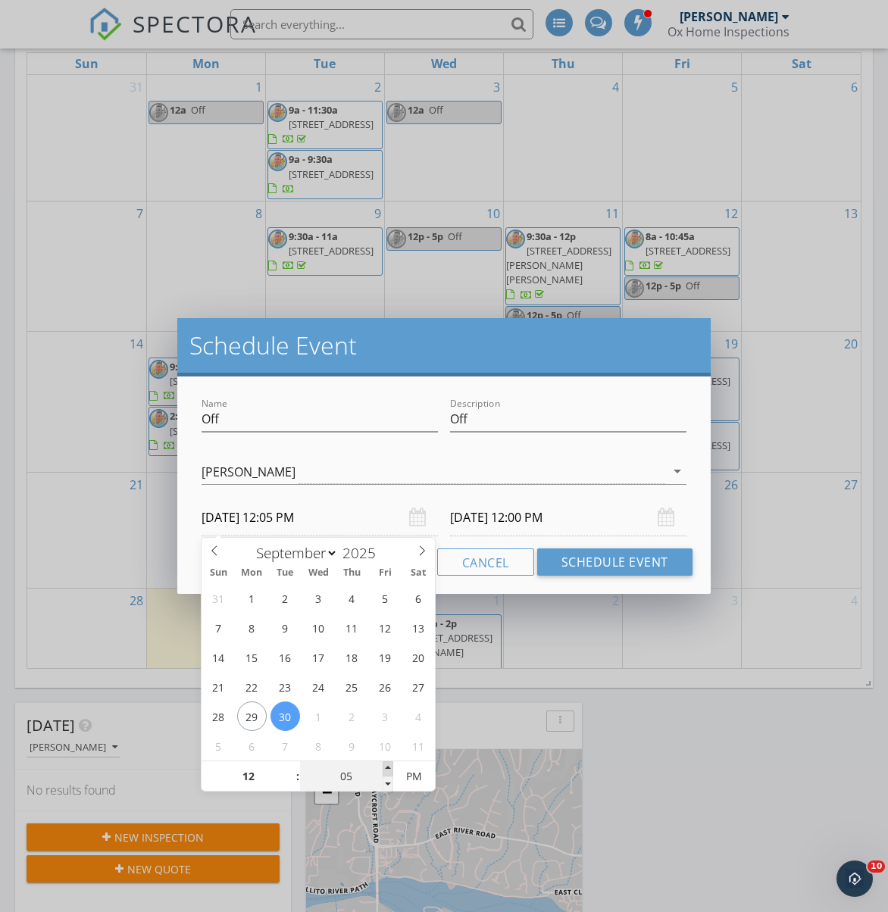
click at [389, 764] on span at bounding box center [388, 768] width 11 height 15
type input "10"
type input "[DATE] 12:10 PM"
click at [389, 764] on span at bounding box center [388, 768] width 11 height 15
type input "15"
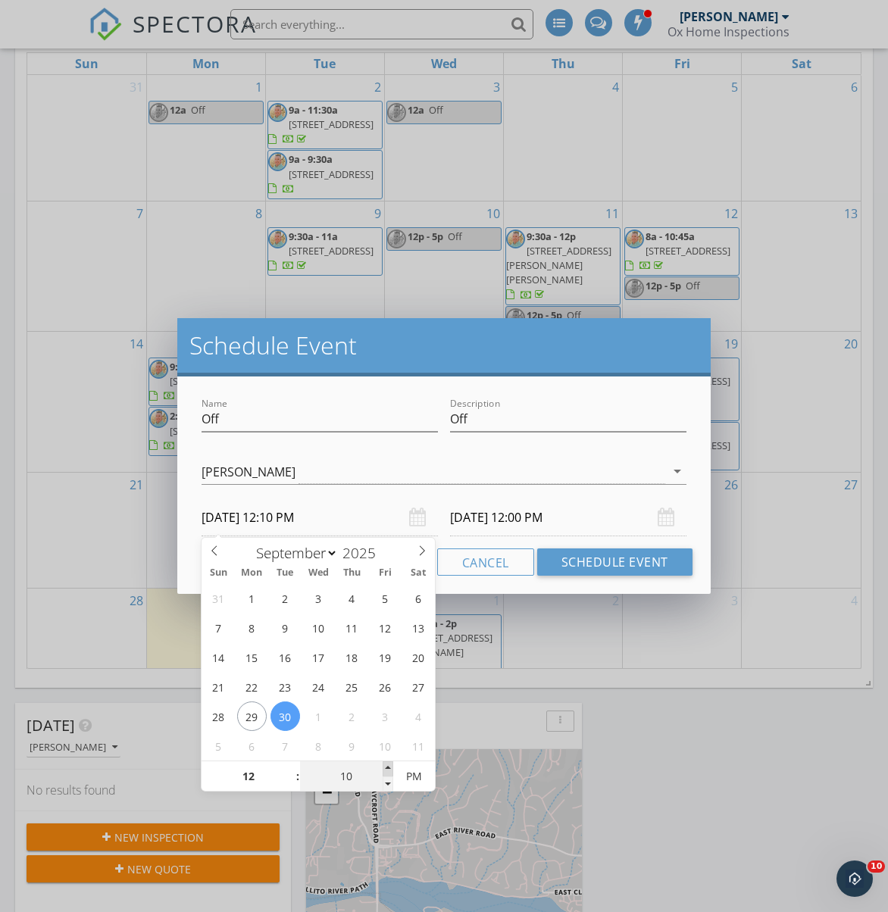
type input "[DATE] 12:15 PM"
click at [389, 764] on span at bounding box center [388, 768] width 11 height 15
type input "20"
type input "[DATE] 12:20 PM"
click at [389, 764] on span at bounding box center [388, 768] width 11 height 15
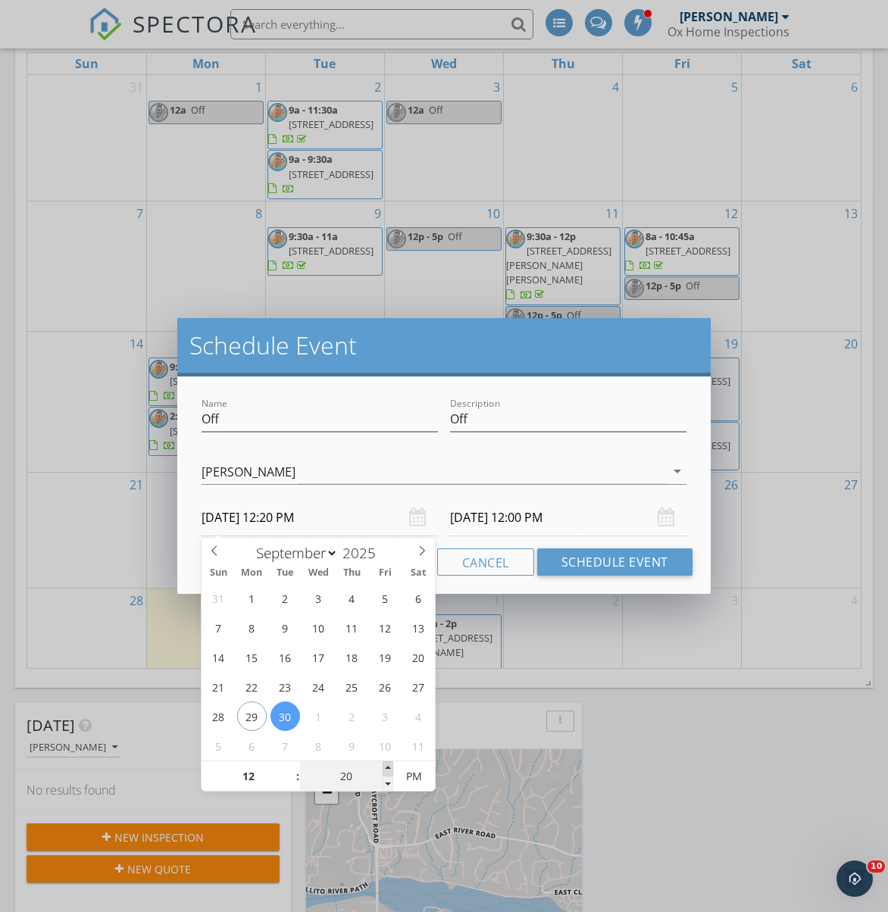
type input "25"
type input "[DATE] 12:25 PM"
click at [389, 764] on span at bounding box center [388, 768] width 11 height 15
type input "30"
type input "[DATE] 12:30 PM"
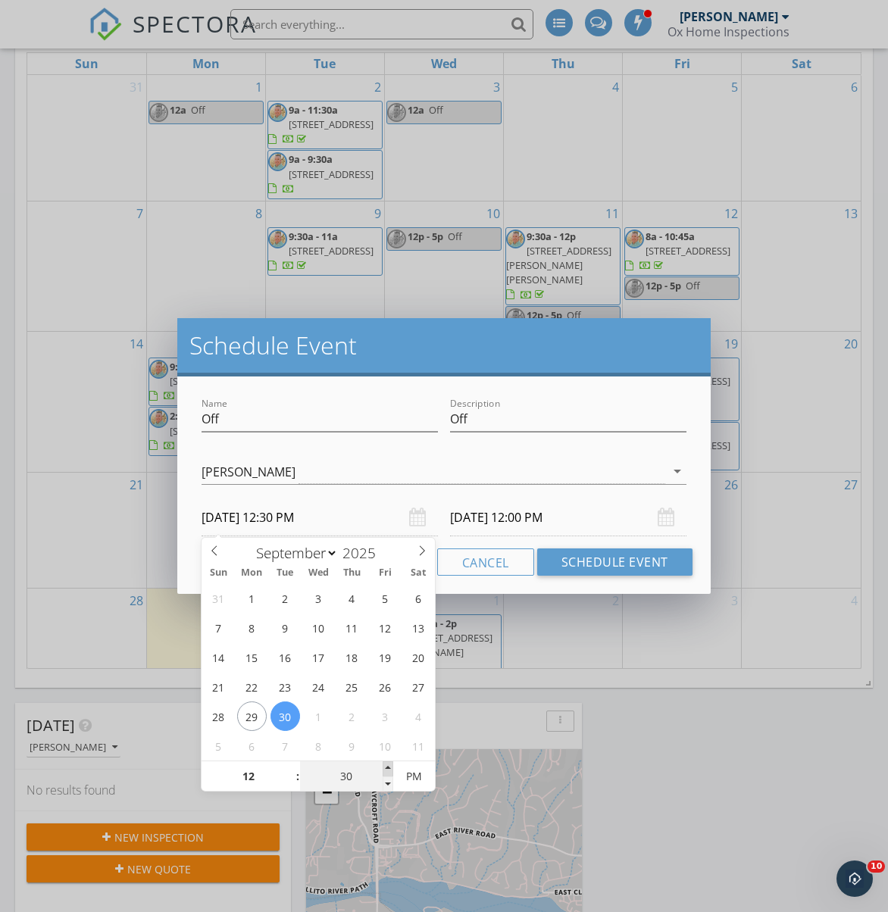
click at [389, 764] on span at bounding box center [388, 768] width 11 height 15
type input "35"
type input "[DATE] 12:35 PM"
click at [389, 764] on span at bounding box center [388, 768] width 11 height 15
type input "[DATE] 12:35 PM"
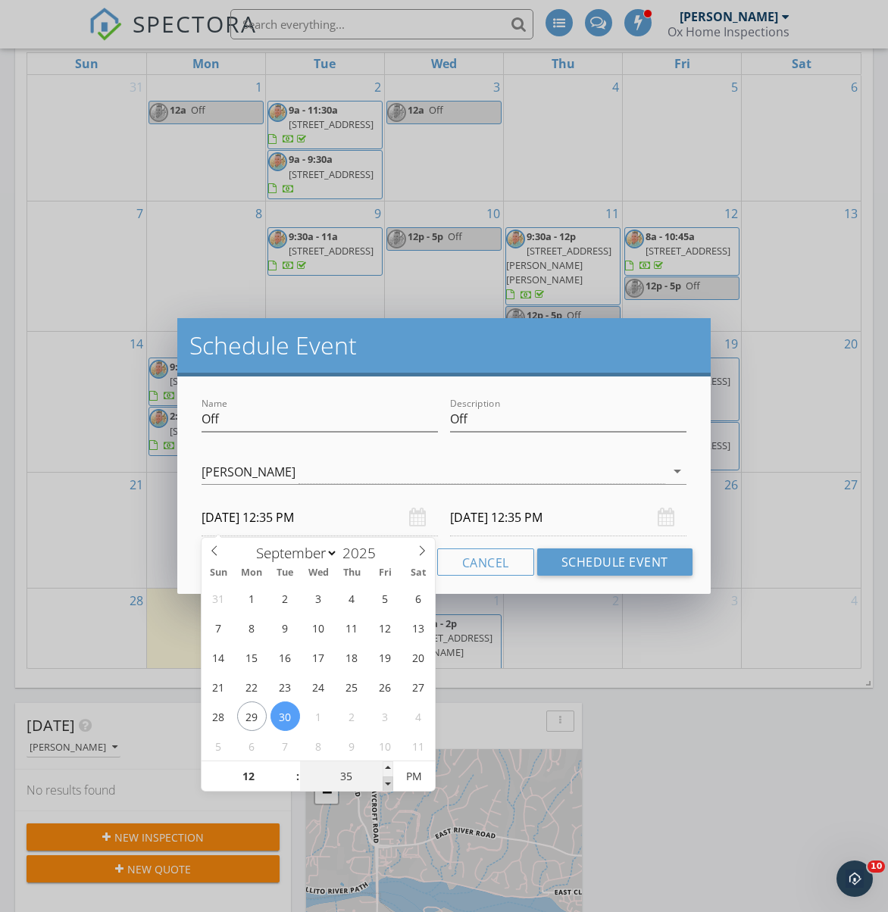
type input "30"
type input "[DATE] 12:30 PM"
click at [389, 783] on span at bounding box center [388, 783] width 11 height 15
type input "[DATE] 12:30 PM"
click at [501, 520] on input "[DATE] 12:30 PM" at bounding box center [568, 517] width 236 height 37
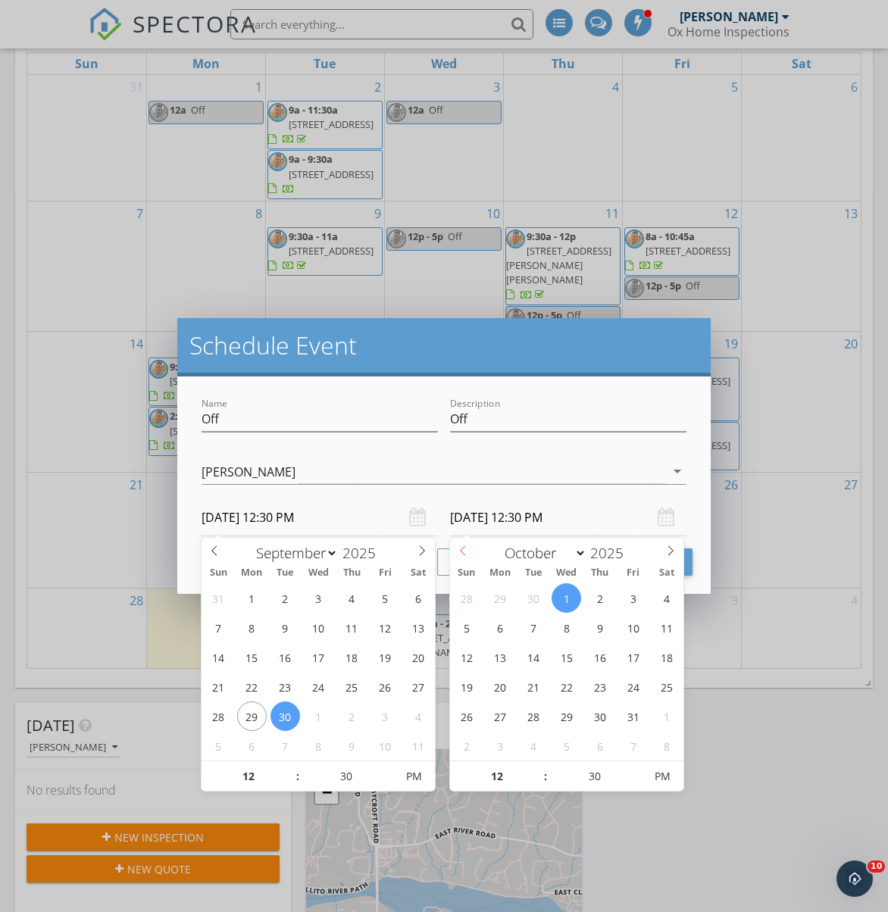
select select "8"
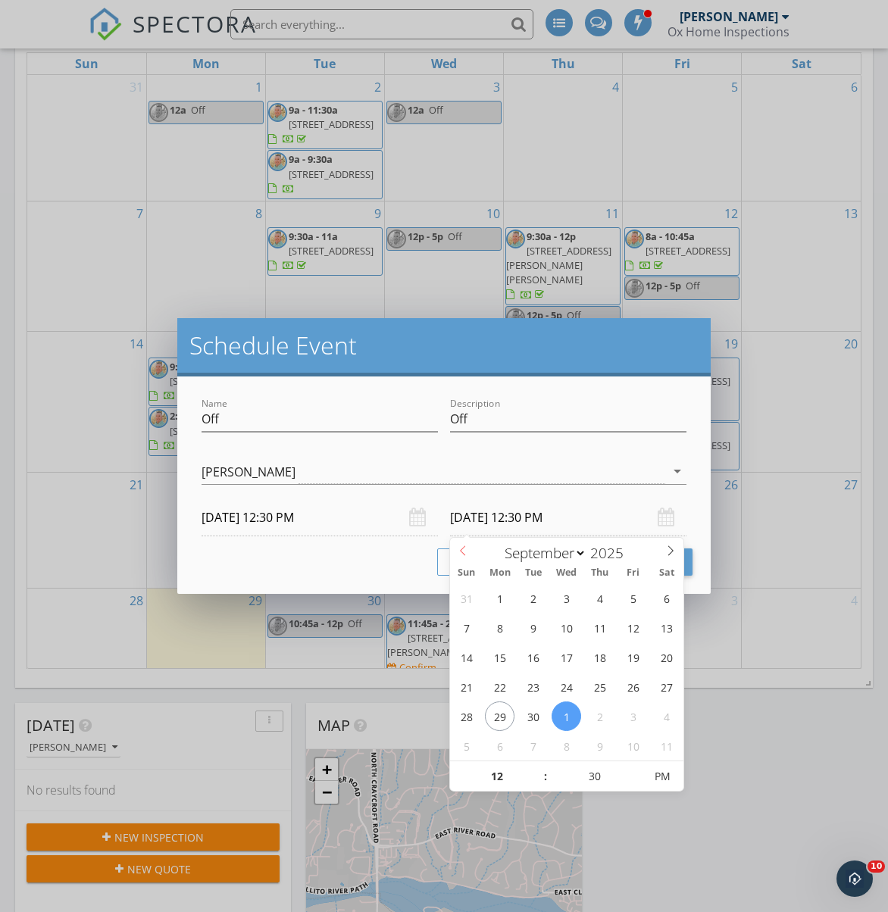
click at [463, 555] on icon at bounding box center [463, 550] width 11 height 11
type input "[DATE] 12:30 PM"
type input "01"
type input "[DATE] 1:30 PM"
click at [536, 767] on span at bounding box center [538, 768] width 11 height 15
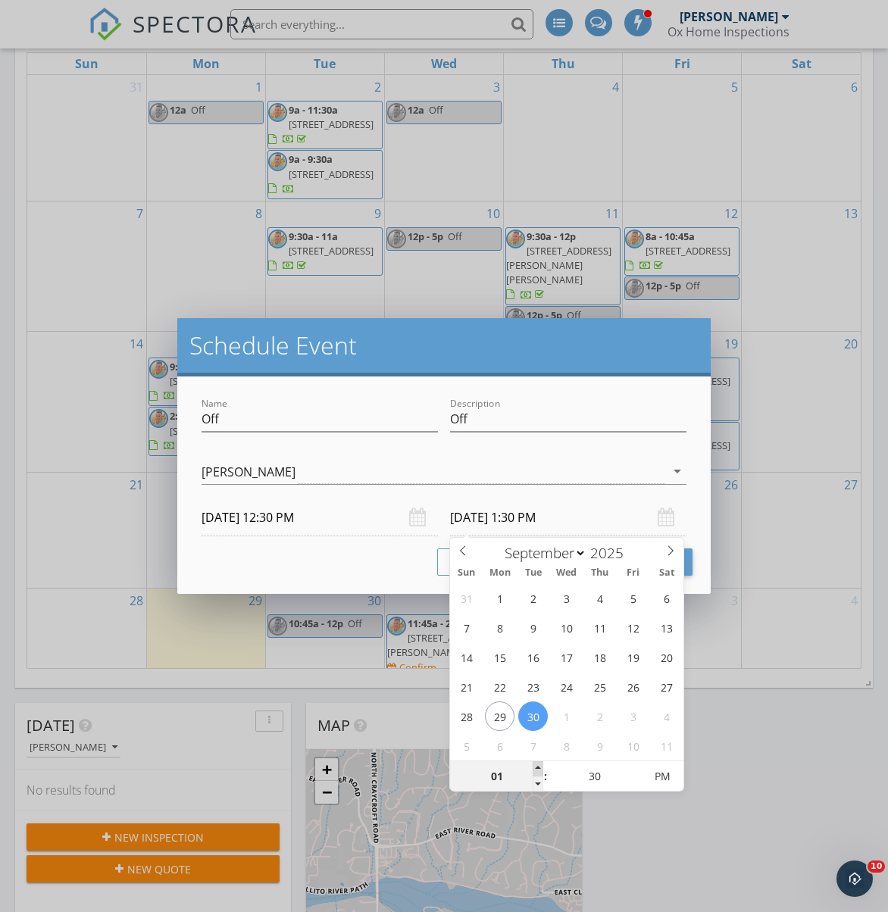
type input "02"
type input "[DATE] 2:30 PM"
click at [536, 767] on span at bounding box center [538, 768] width 11 height 15
type input "03"
type input "[DATE] 3:30 PM"
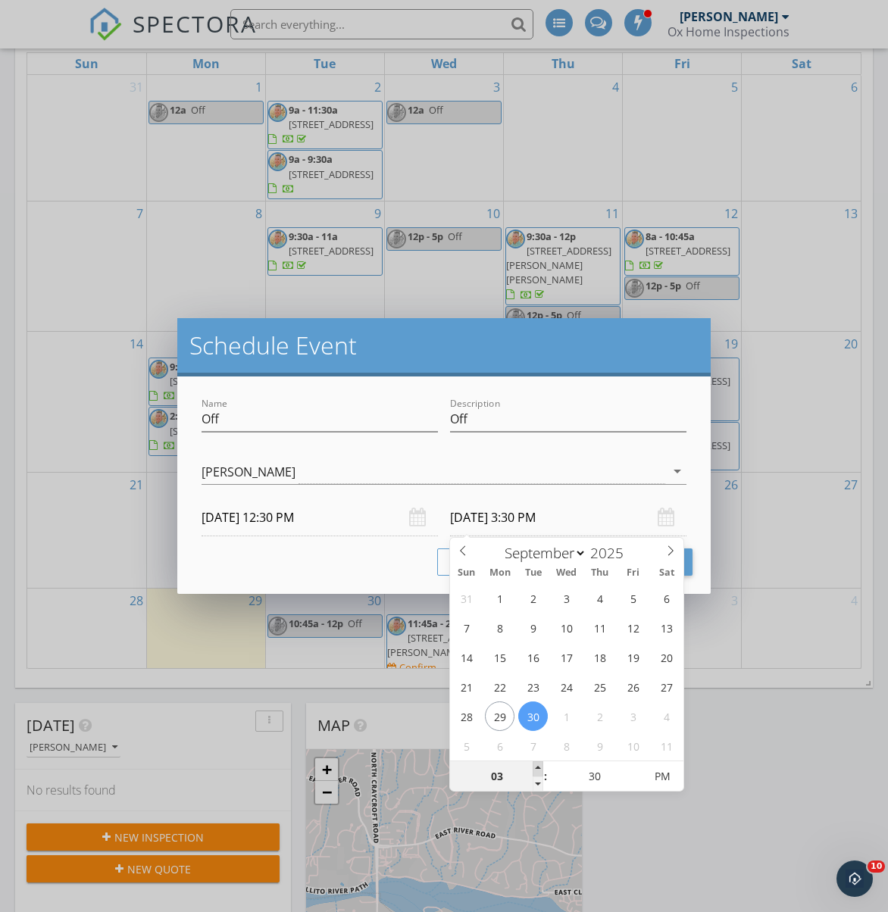
click at [536, 767] on span at bounding box center [538, 768] width 11 height 15
type input "04"
type input "[DATE] 4:30 PM"
click at [536, 767] on span at bounding box center [538, 768] width 11 height 15
type input "05"
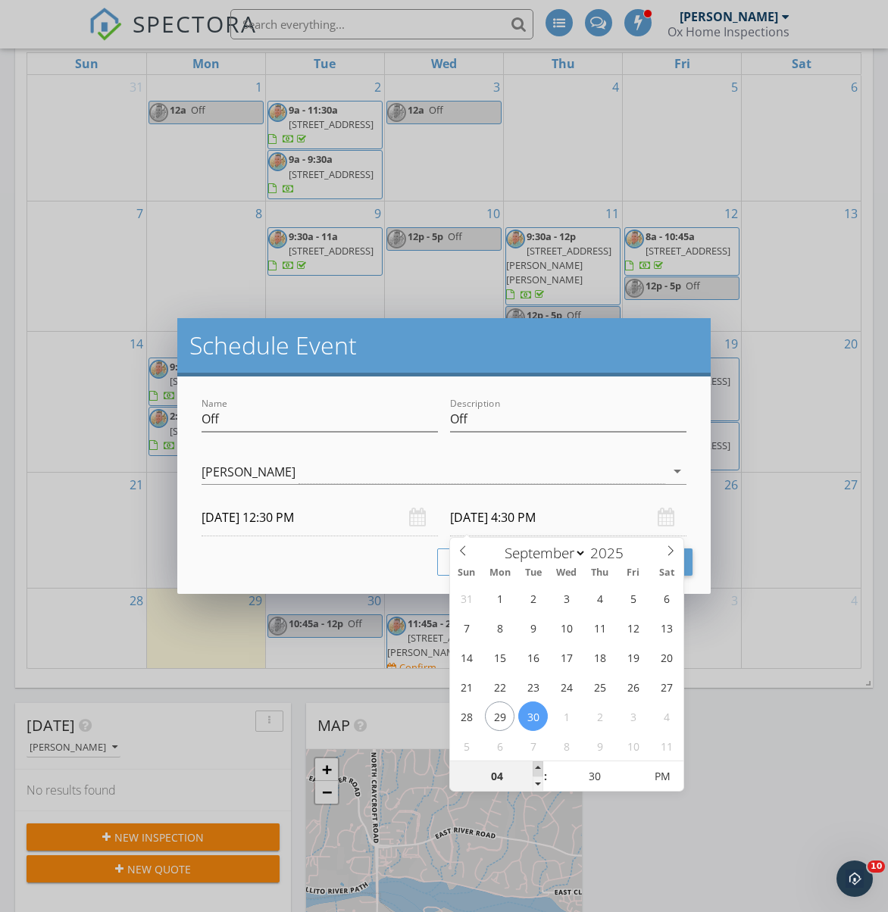
type input "[DATE] 5:30 PM"
click at [536, 767] on span at bounding box center [538, 768] width 11 height 15
click at [687, 567] on button "Schedule Event" at bounding box center [614, 561] width 155 height 27
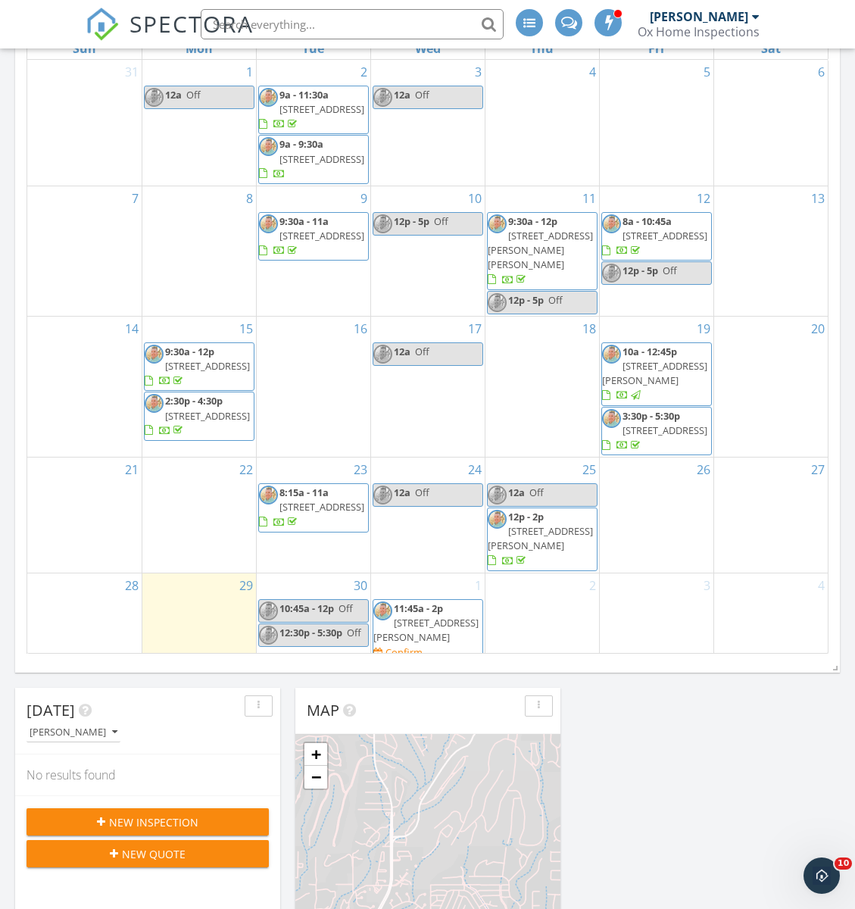
click at [420, 628] on span "[STREET_ADDRESS][PERSON_NAME]" at bounding box center [425, 630] width 105 height 28
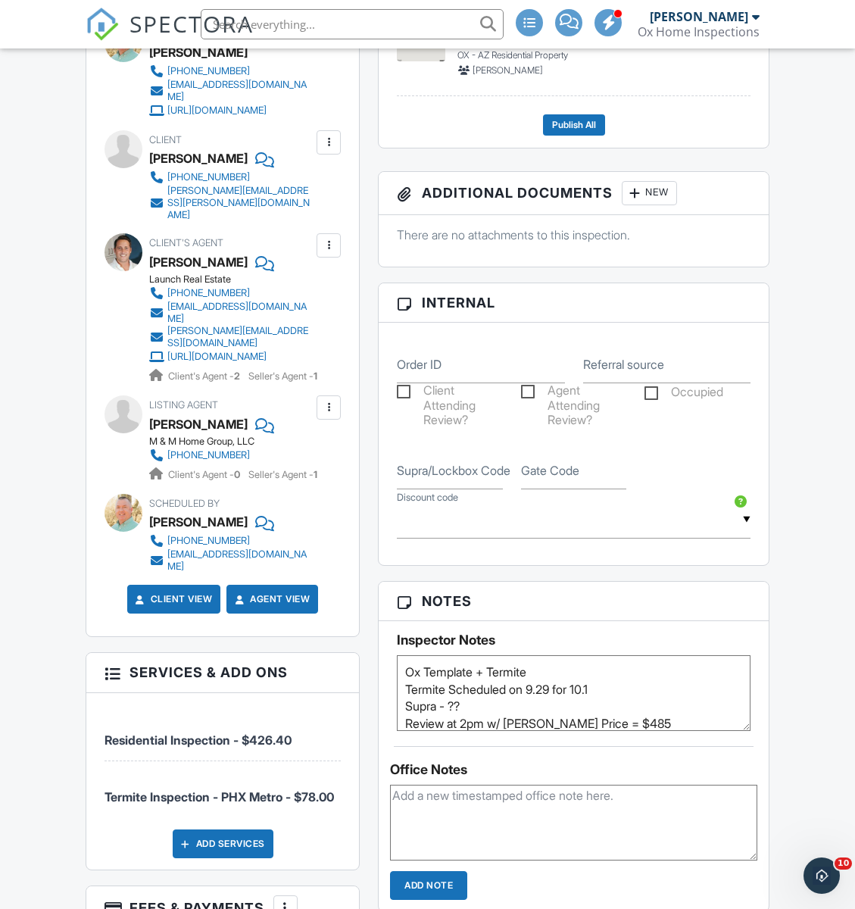
scroll to position [684, 0]
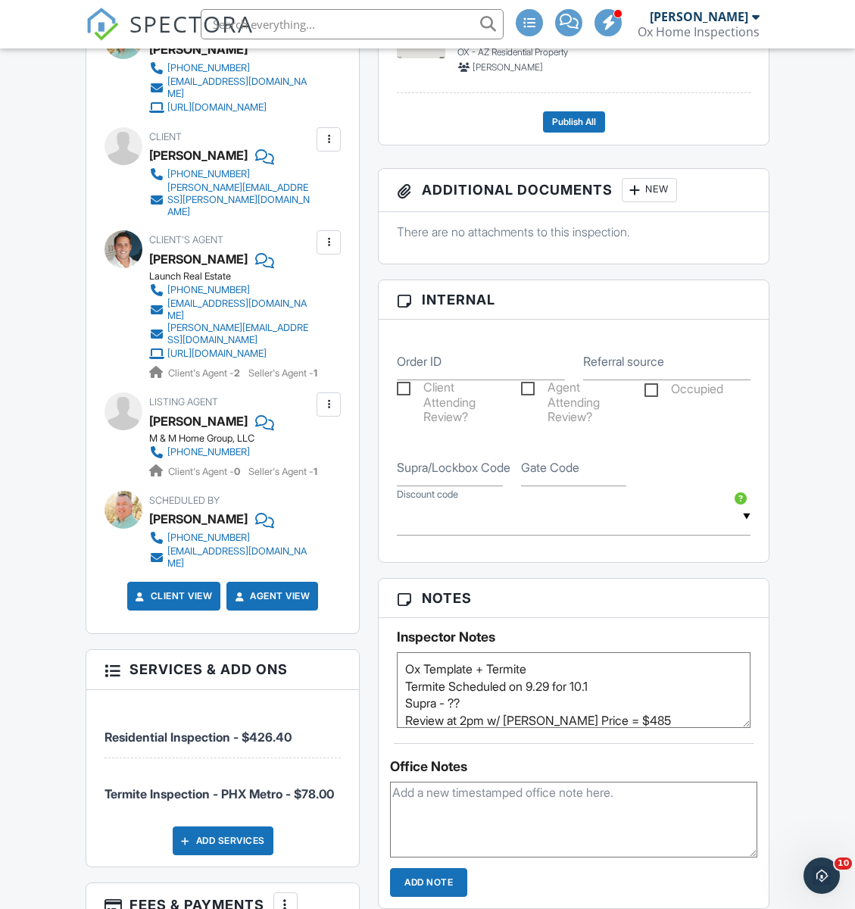
click at [466, 709] on textarea "Ox Template + Termite Termite Scheduled on 9.29 for 10.1 Supra - ?? Review at 2…" at bounding box center [574, 690] width 354 height 76
type textarea "Ox Template + Termite Termite Scheduled on 9.29 for 10.1 Supra - 9270524 Review…"
click at [442, 473] on label "Supra/Lockbox Code" at bounding box center [454, 467] width 114 height 17
click at [442, 473] on input "Supra/Lockbox Code" at bounding box center [450, 467] width 106 height 37
type input "9270524"
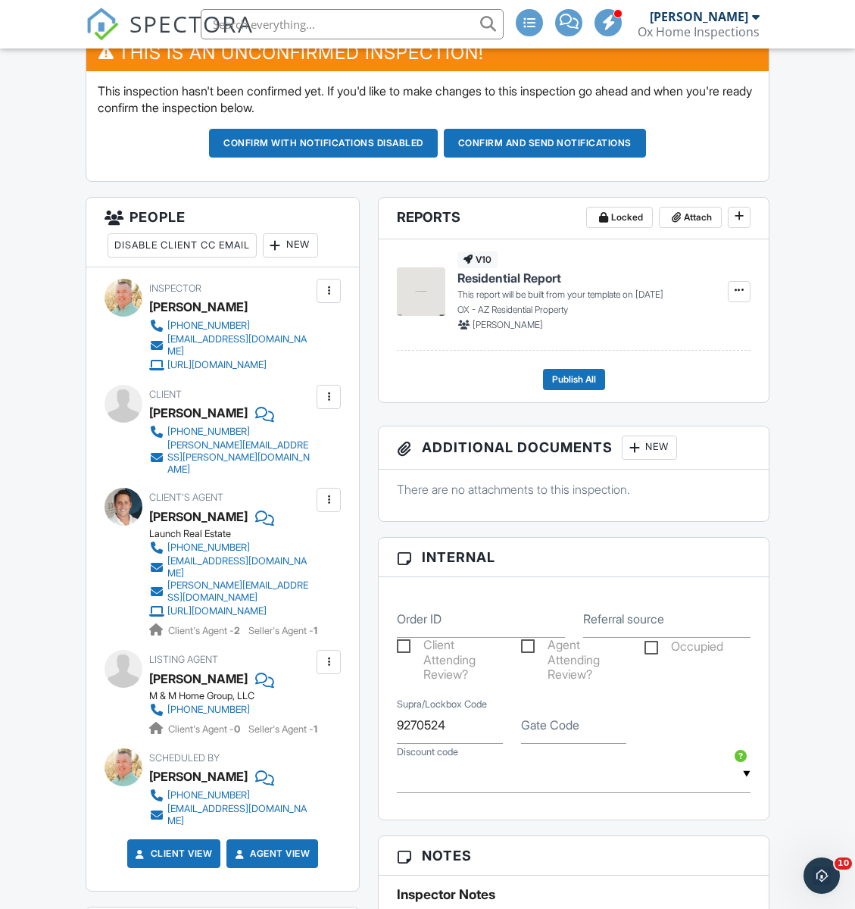
scroll to position [0, 0]
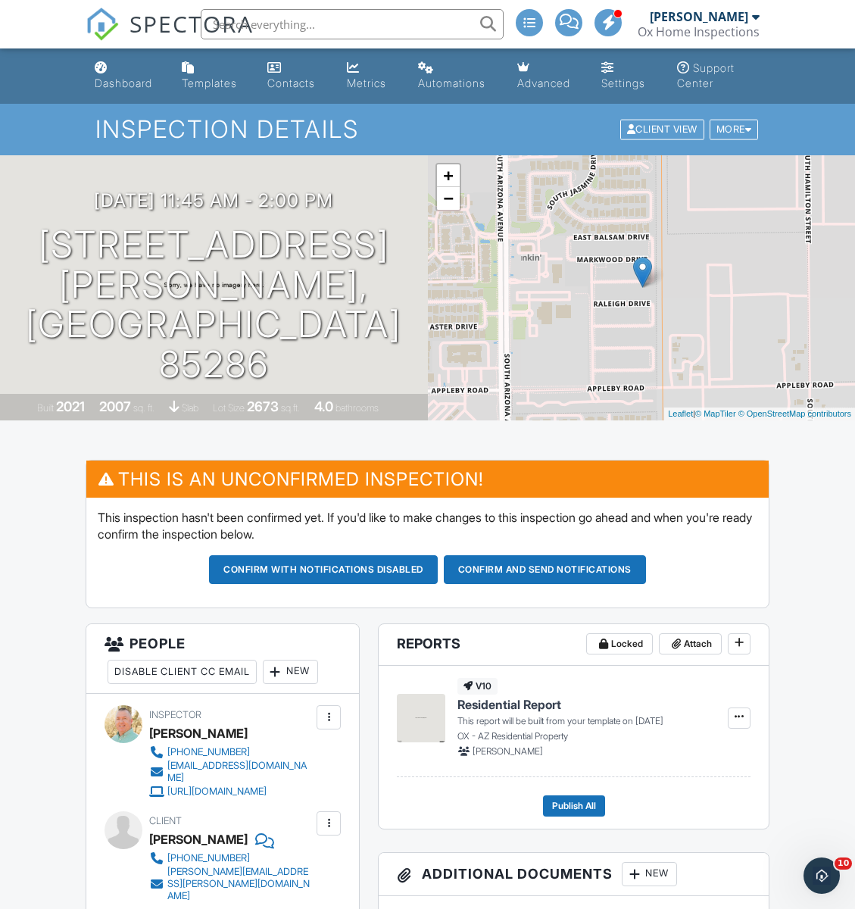
click at [488, 572] on button "Confirm and send notifications" at bounding box center [545, 569] width 202 height 29
